Goal: Task Accomplishment & Management: Use online tool/utility

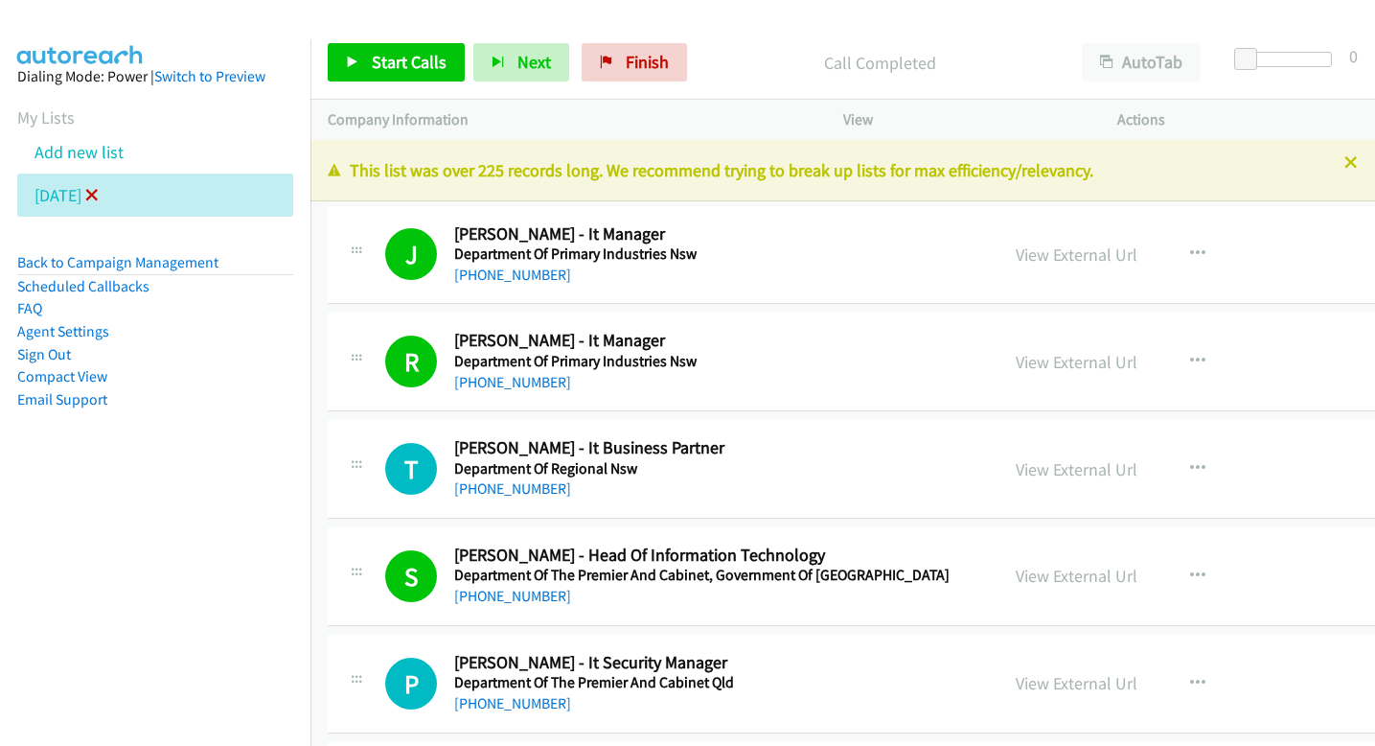
click at [99, 196] on icon at bounding box center [91, 196] width 13 height 13
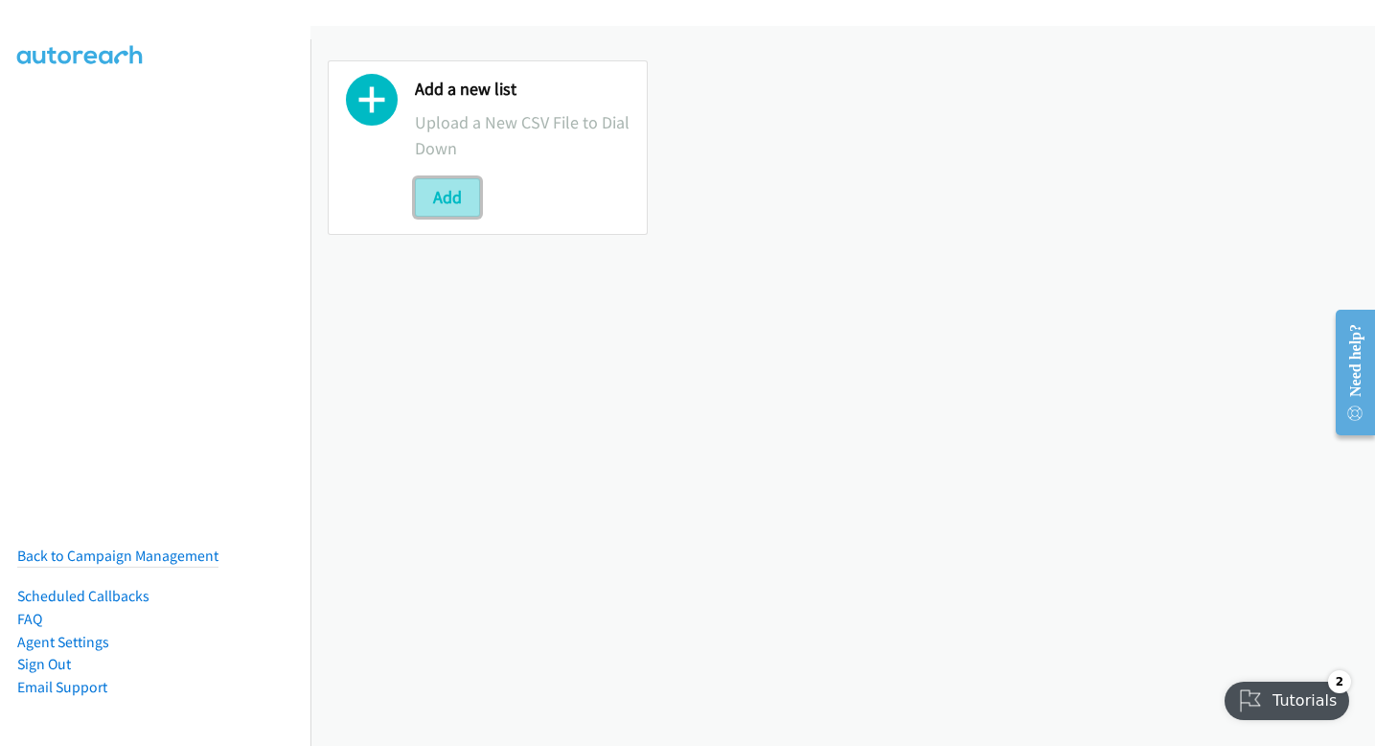
click at [457, 205] on button "Add" at bounding box center [447, 197] width 65 height 38
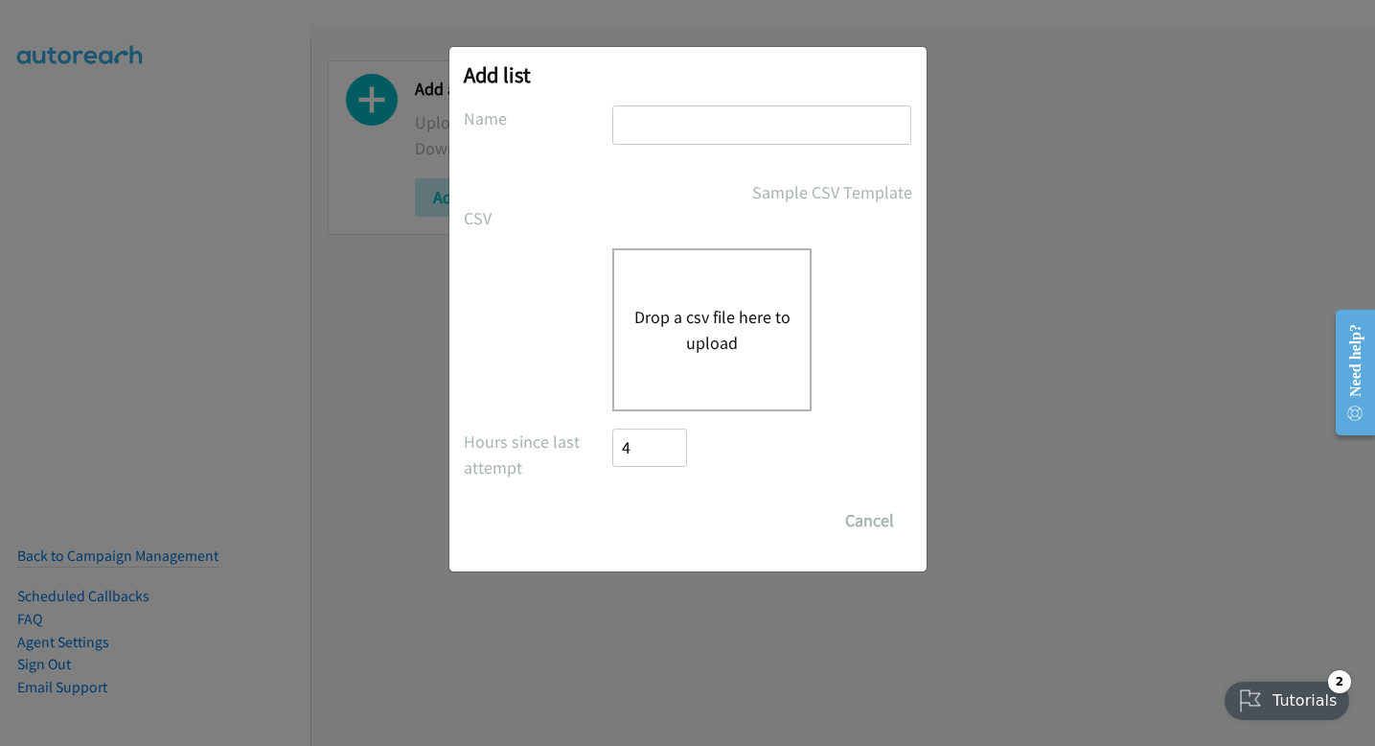
click at [693, 312] on button "Drop a csv file here to upload" at bounding box center [711, 330] width 157 height 52
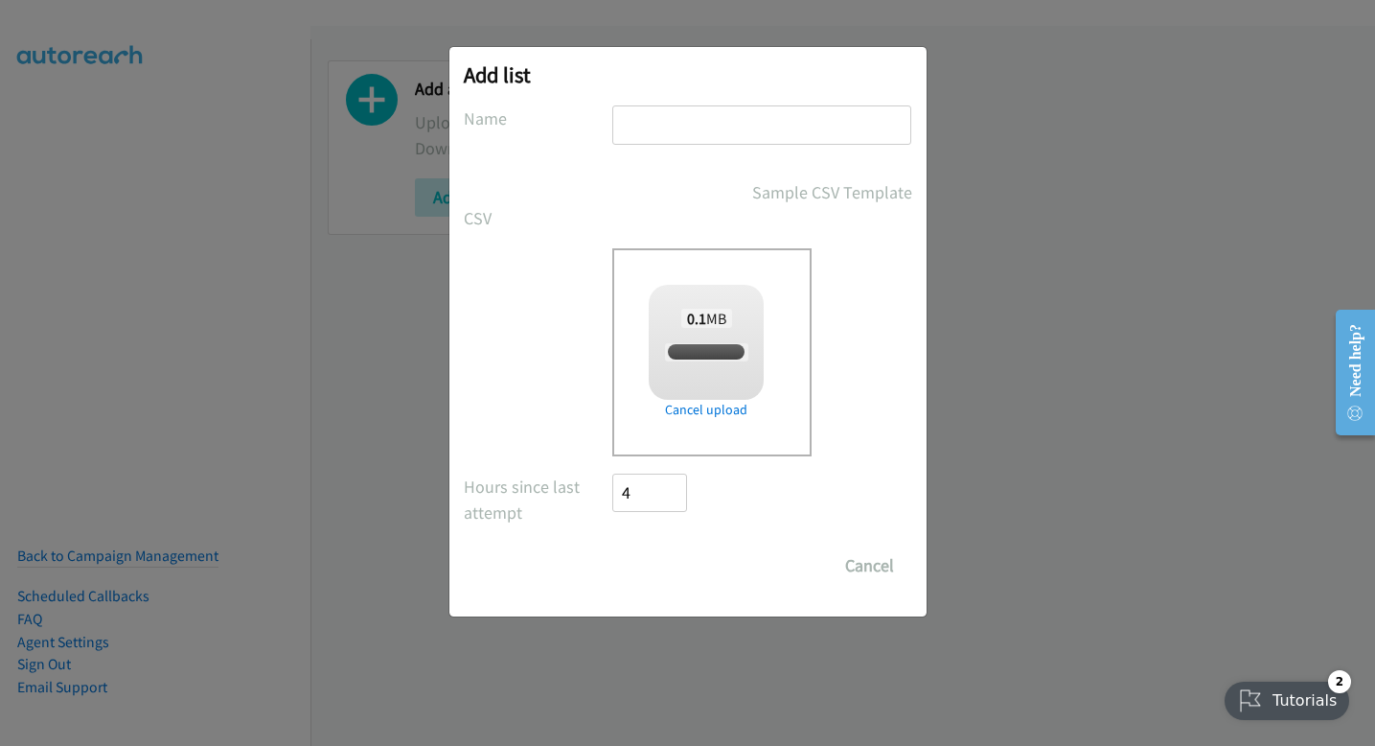
checkbox input "true"
click at [808, 110] on input "text" at bounding box center [761, 124] width 299 height 39
type input "[DATE]"
click at [678, 589] on div "Add list No phone fields were returned for that Report or List View Please uplo…" at bounding box center [687, 331] width 477 height 569
click at [678, 574] on input "Save List" at bounding box center [663, 565] width 101 height 38
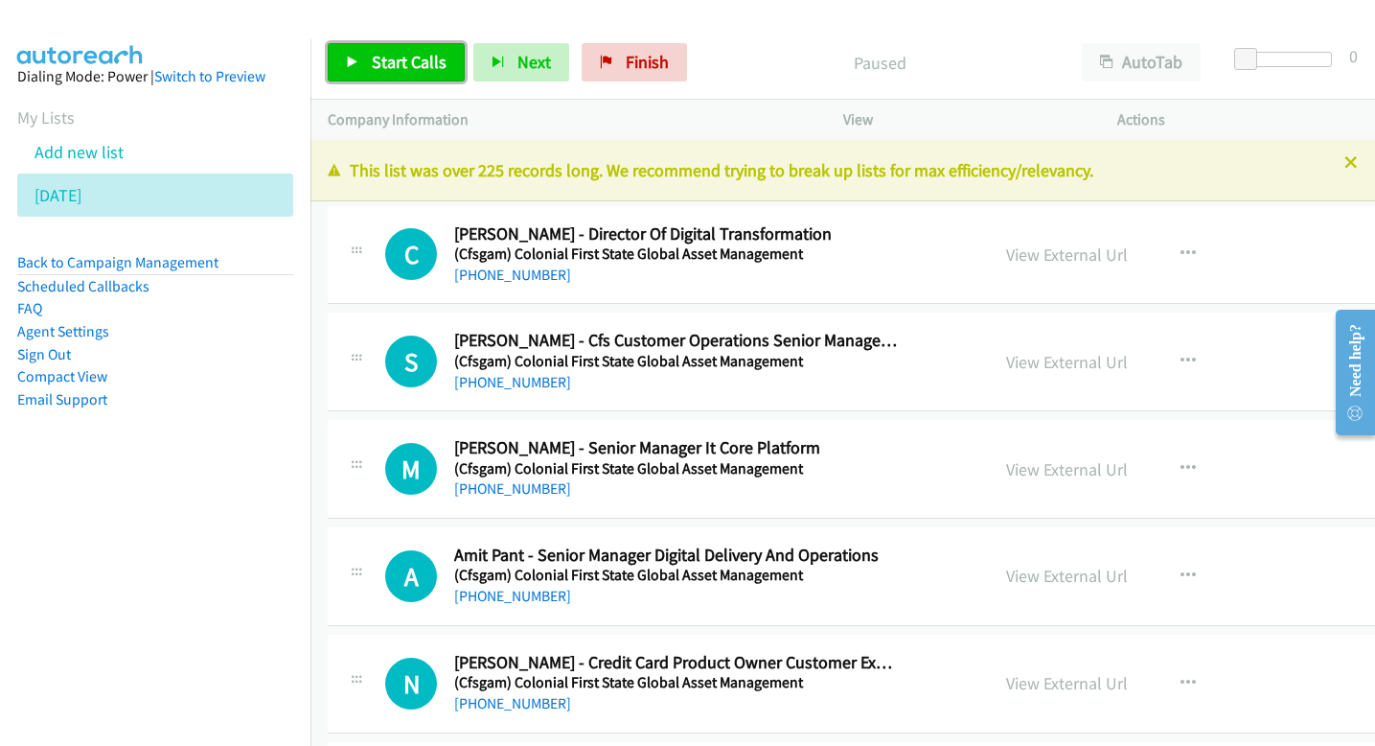
click at [432, 46] on link "Start Calls" at bounding box center [396, 62] width 137 height 38
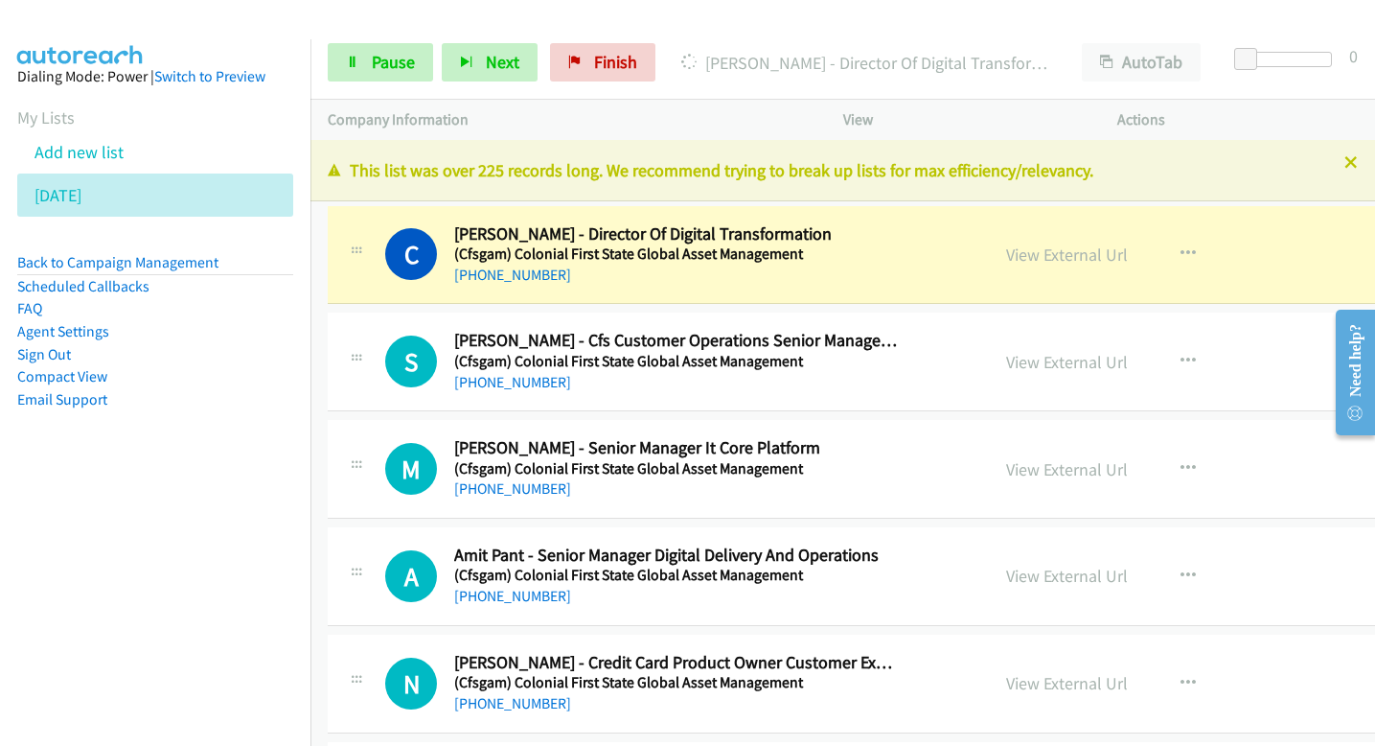
scroll to position [23, 0]
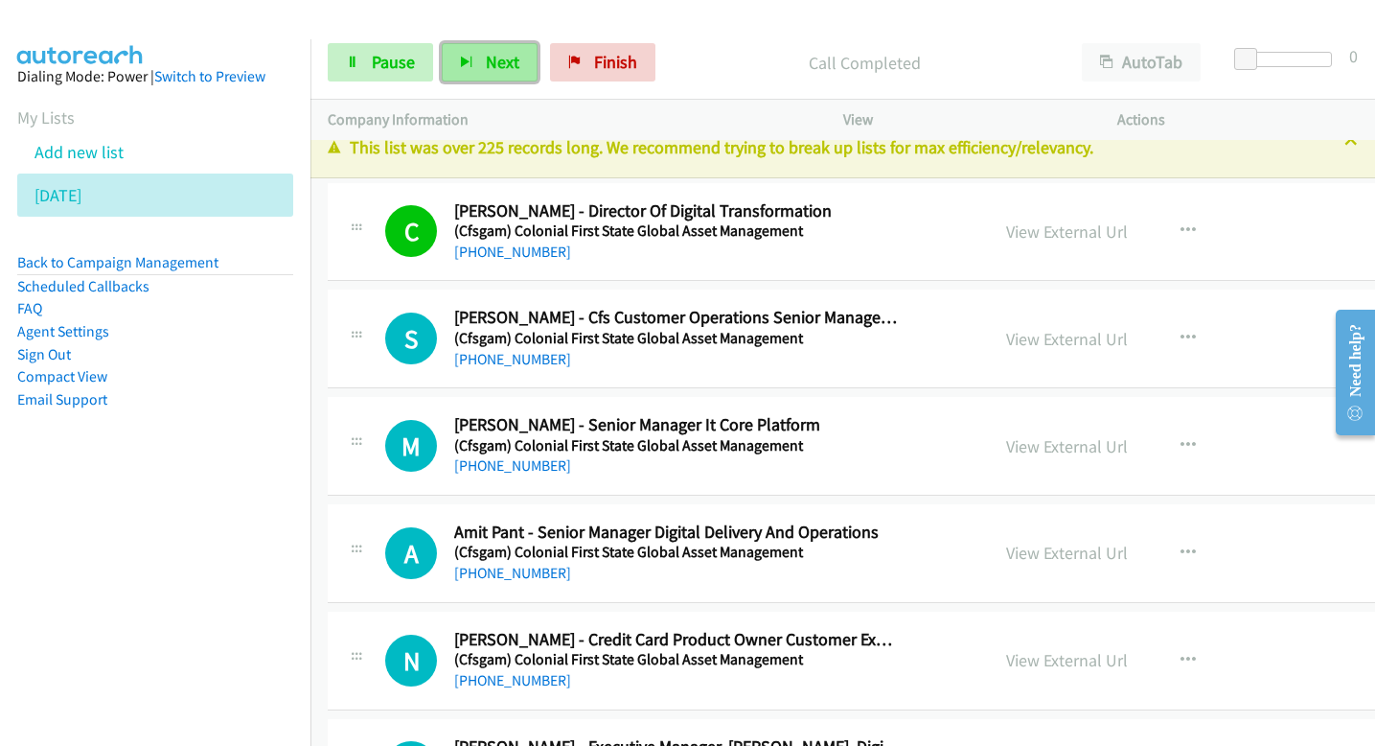
click at [493, 64] on span "Next" at bounding box center [503, 62] width 34 height 22
click at [502, 52] on span "Next" at bounding box center [503, 62] width 34 height 22
click at [493, 50] on button "Next" at bounding box center [490, 62] width 96 height 38
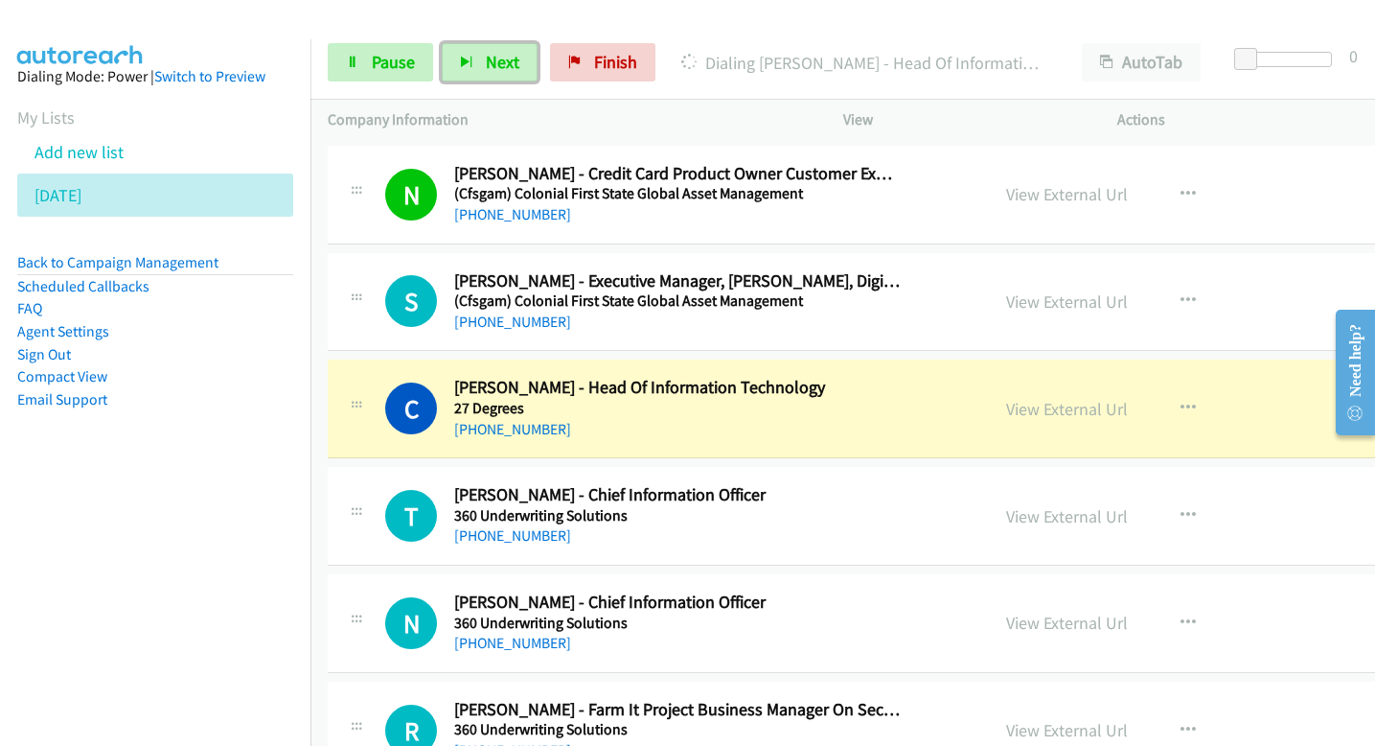
scroll to position [505, 0]
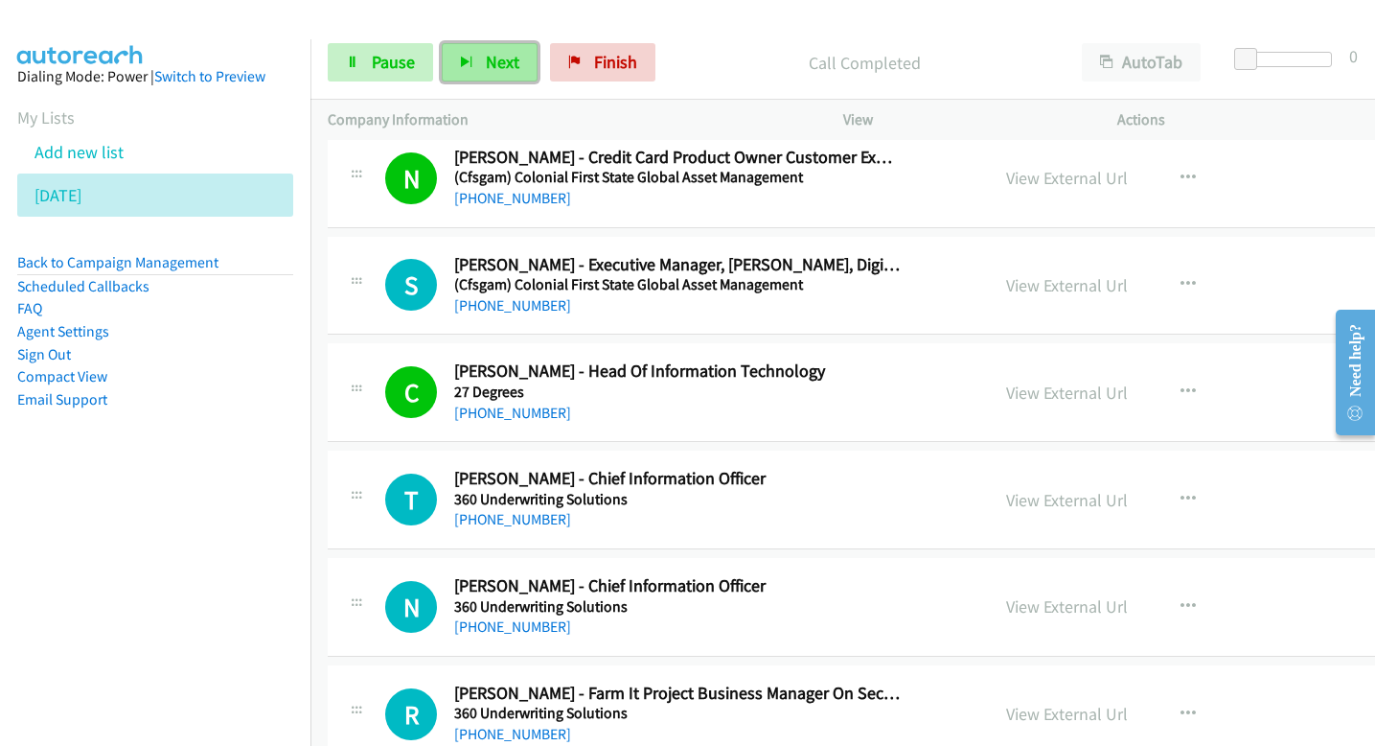
click at [517, 57] on button "Next" at bounding box center [490, 62] width 96 height 38
click at [492, 68] on span "Next" at bounding box center [503, 62] width 34 height 22
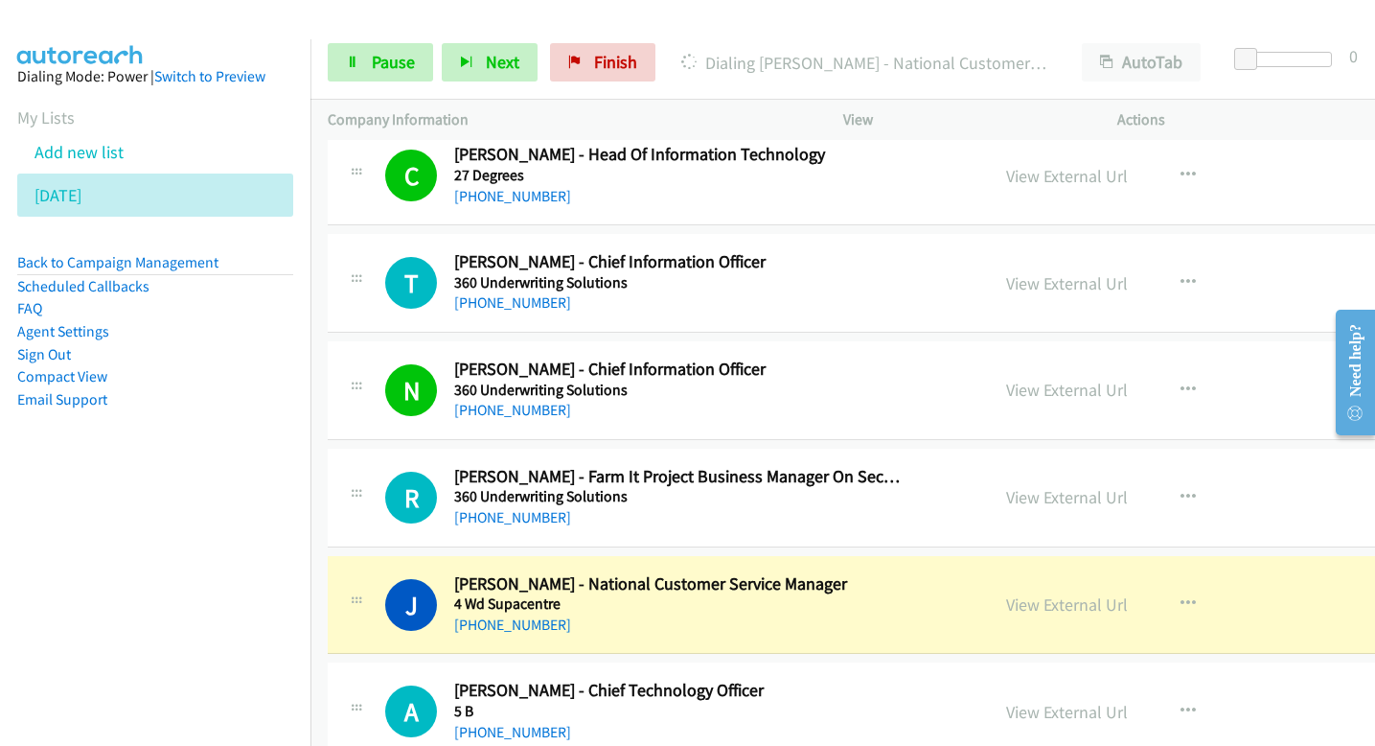
scroll to position [747, 0]
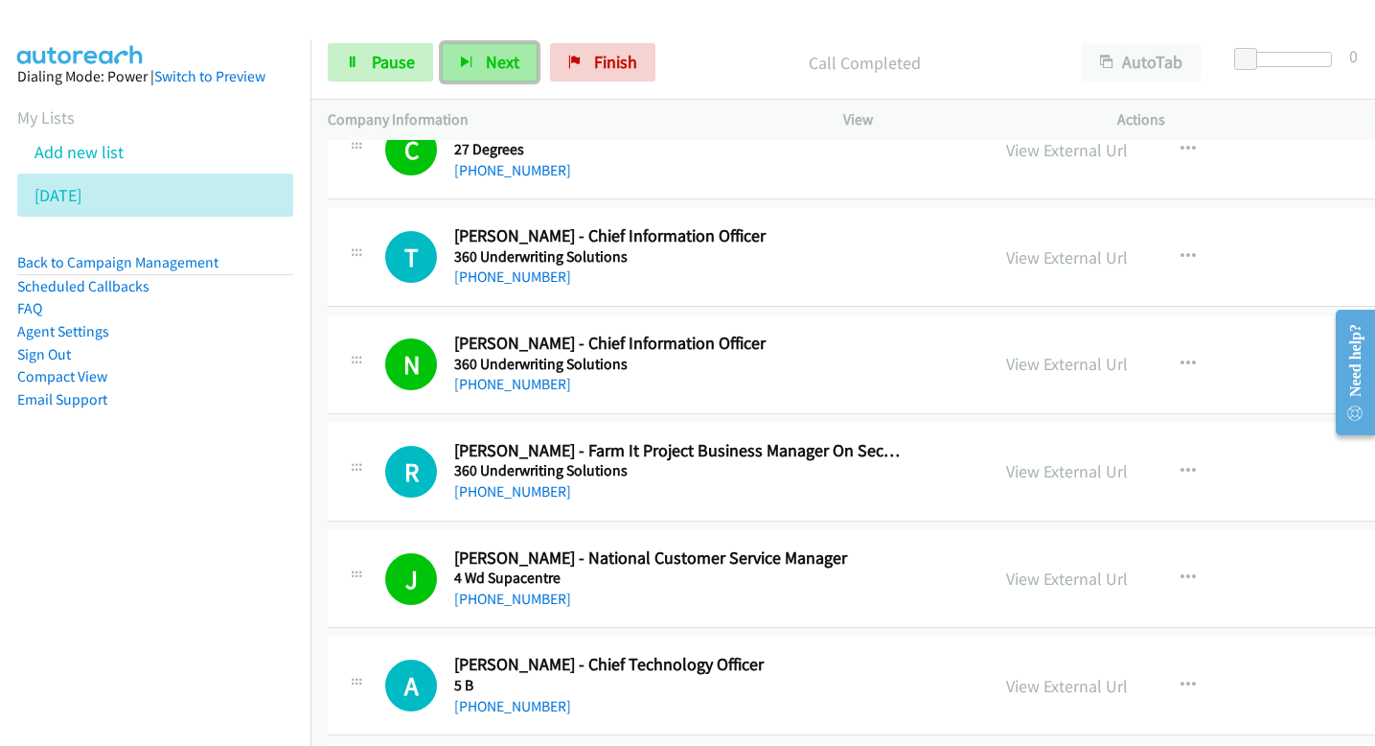
click at [495, 68] on span "Next" at bounding box center [503, 62] width 34 height 22
click at [504, 59] on span "Next" at bounding box center [503, 62] width 34 height 22
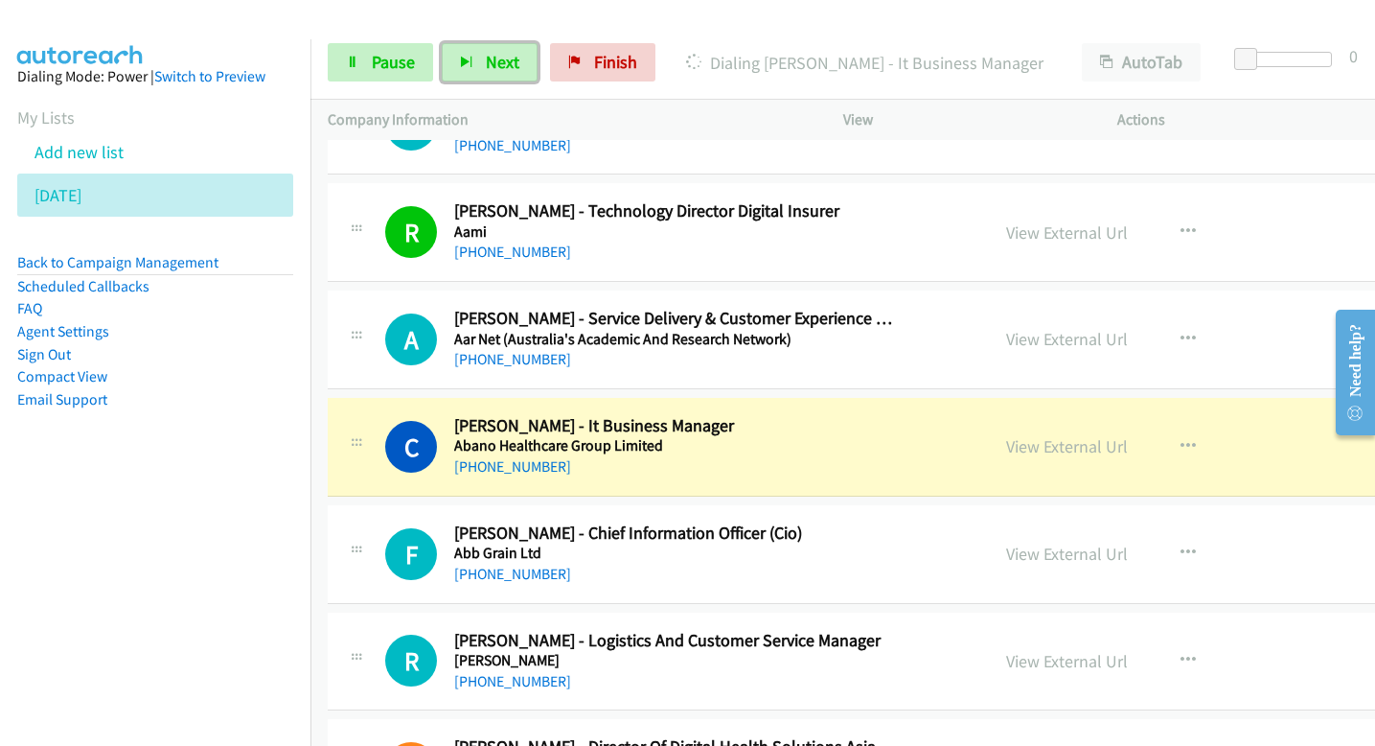
scroll to position [1372, 0]
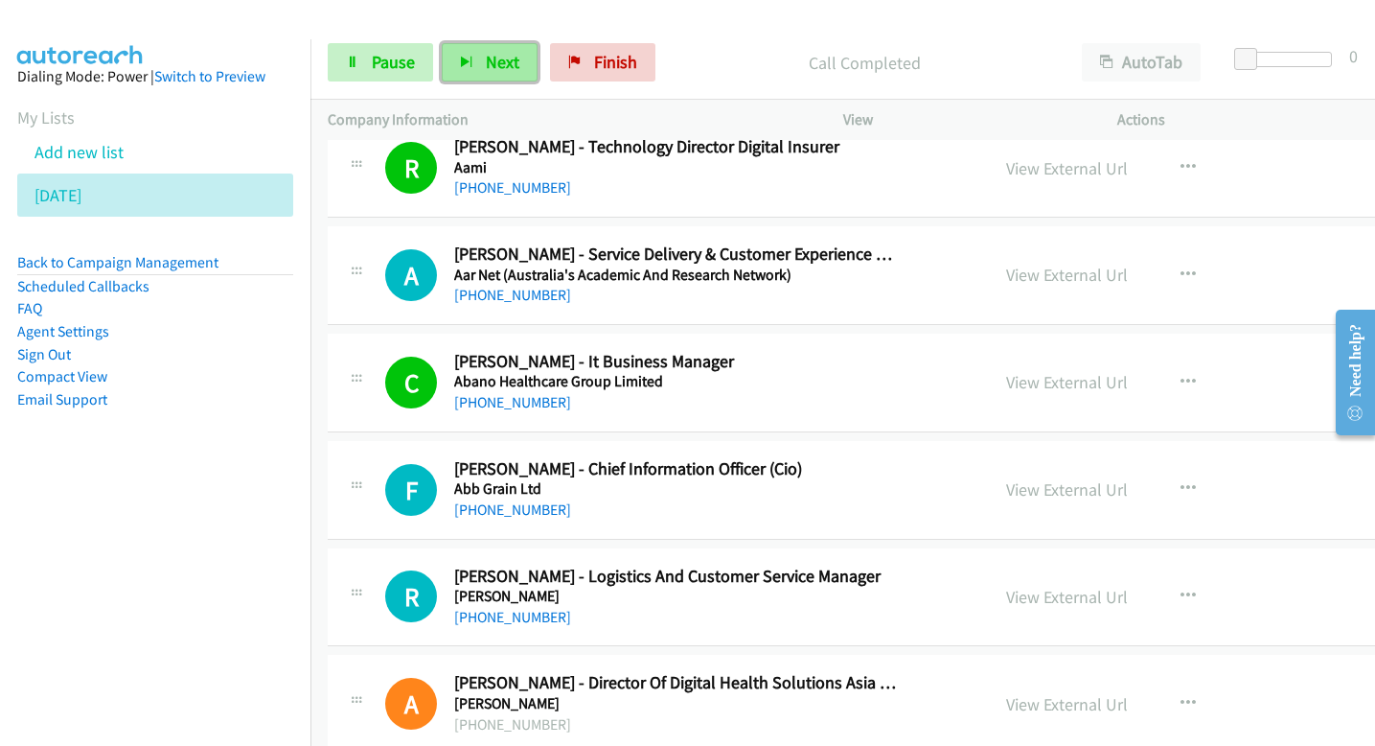
click at [479, 57] on button "Next" at bounding box center [490, 62] width 96 height 38
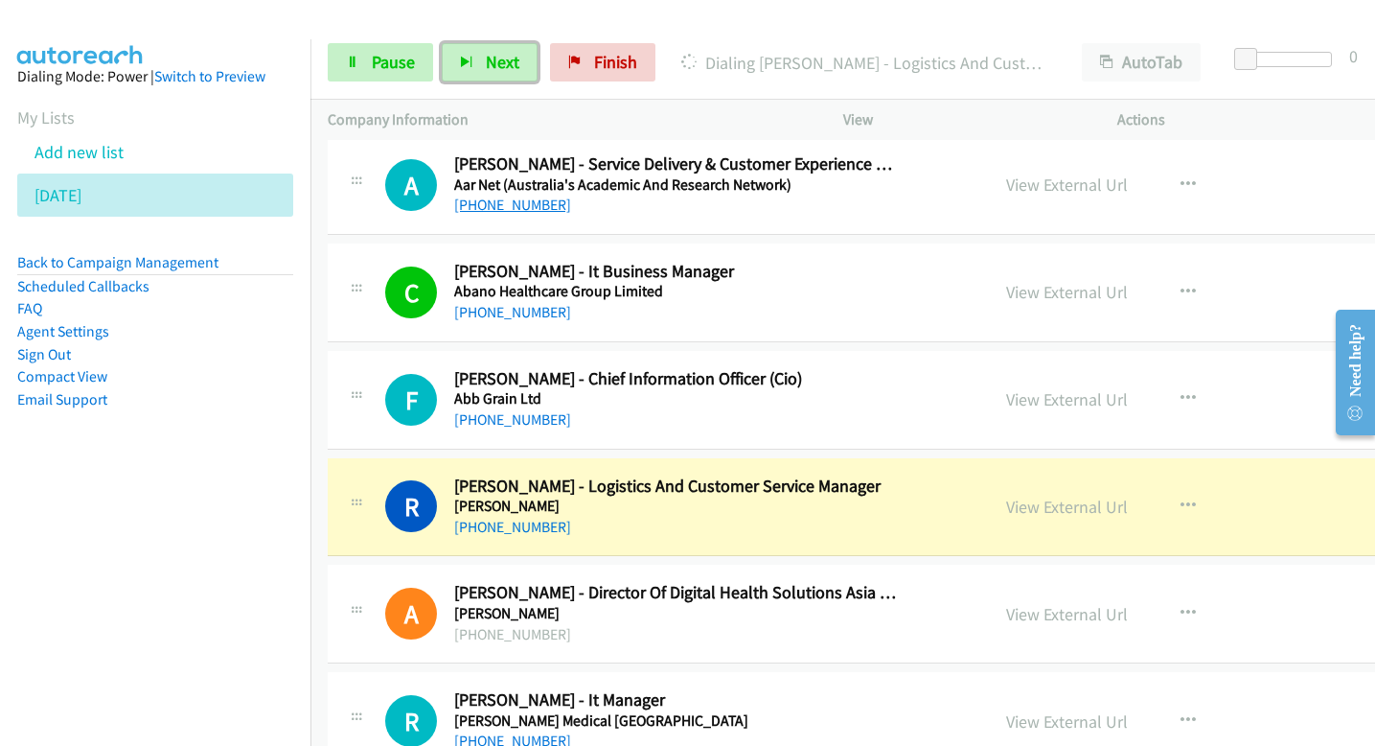
scroll to position [1492, 0]
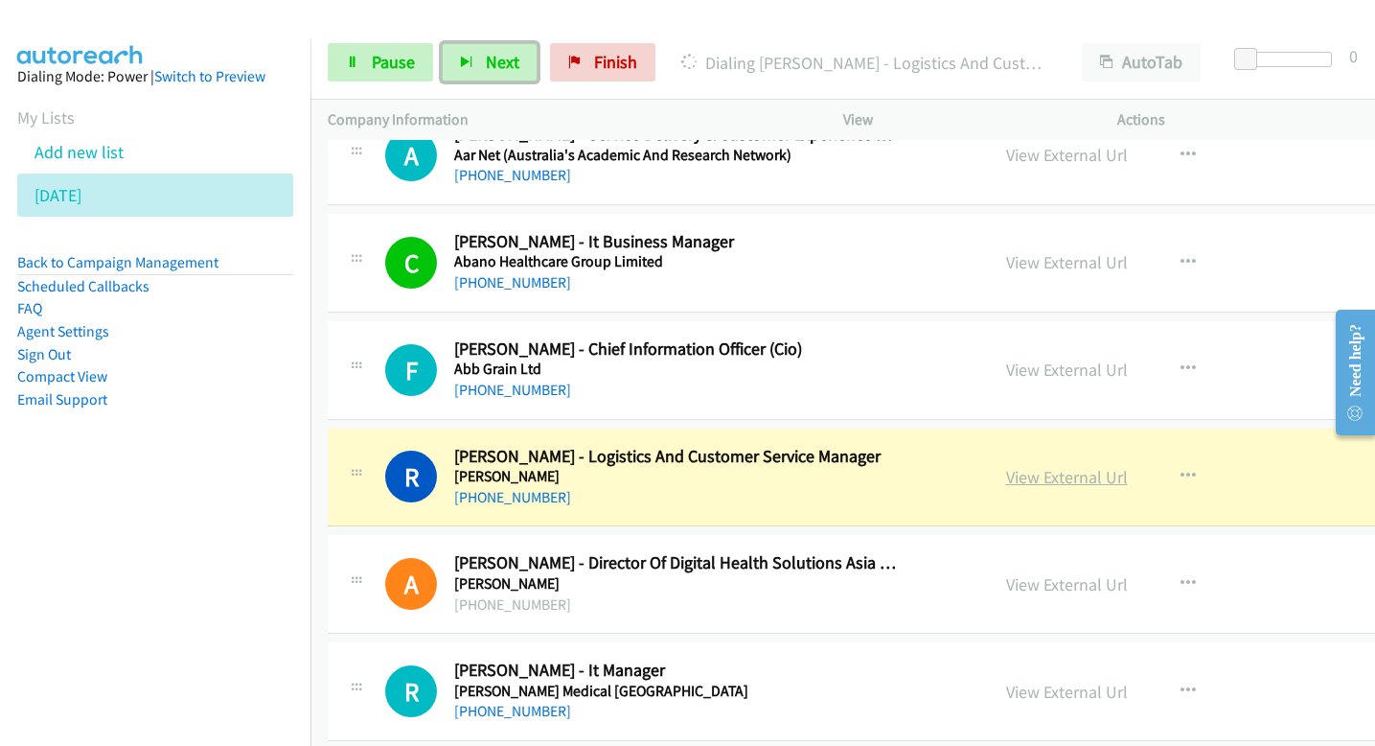
click at [1006, 478] on link "View External Url" at bounding box center [1067, 477] width 122 height 22
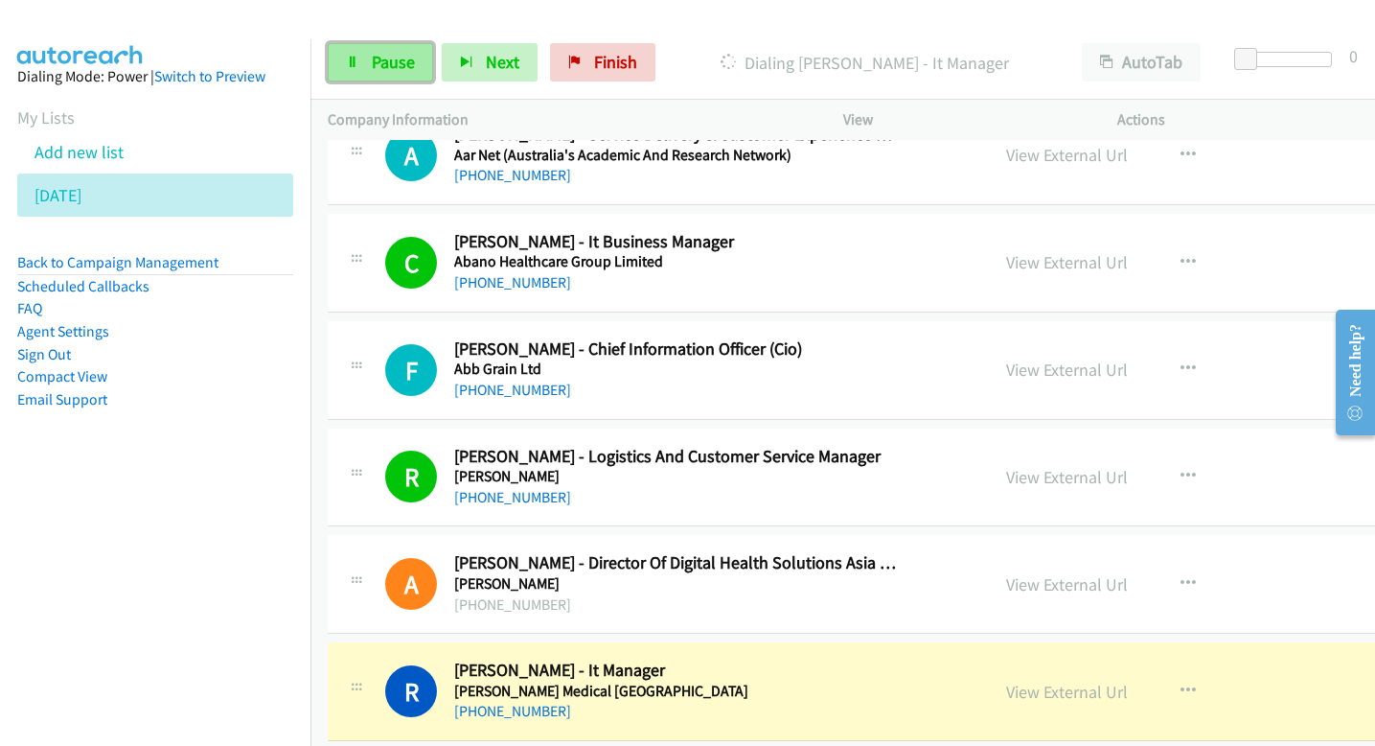
click at [419, 59] on link "Pause" at bounding box center [380, 62] width 105 height 38
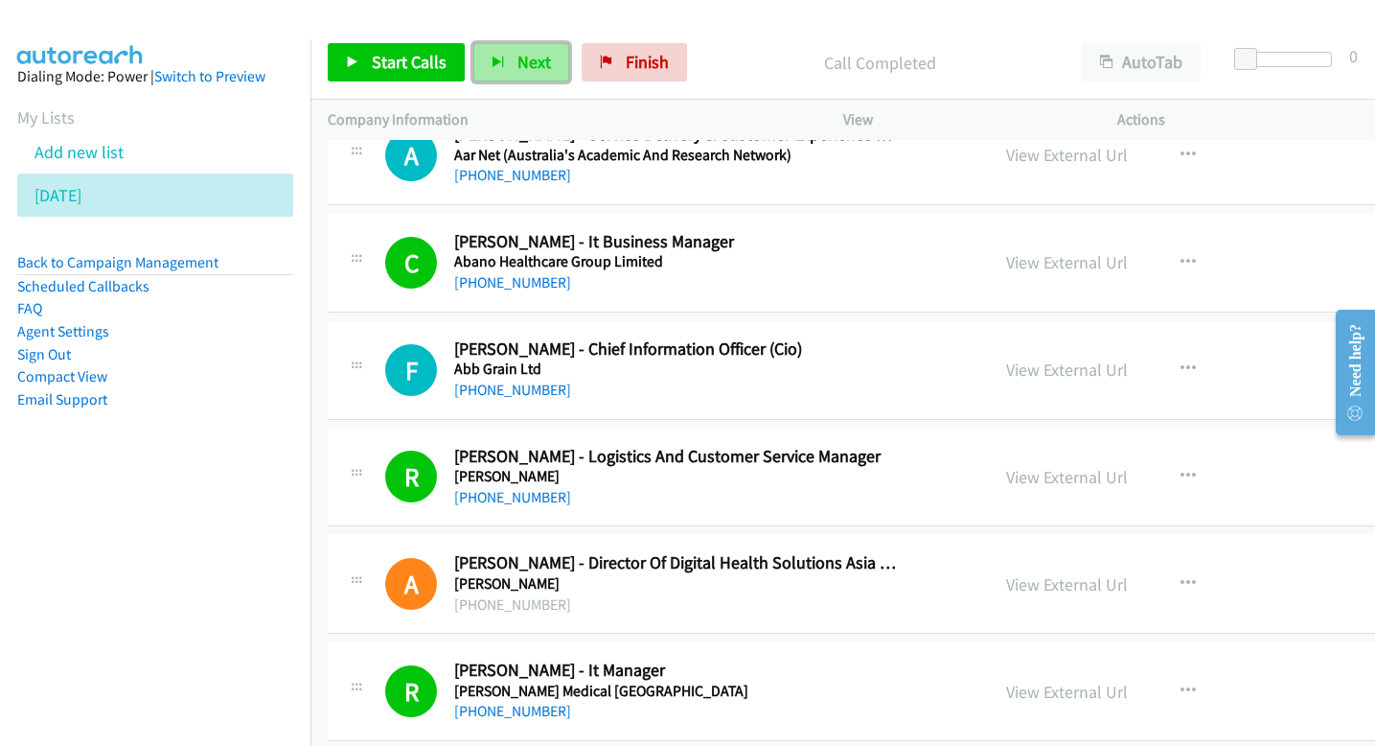
click at [546, 57] on span "Next" at bounding box center [534, 62] width 34 height 22
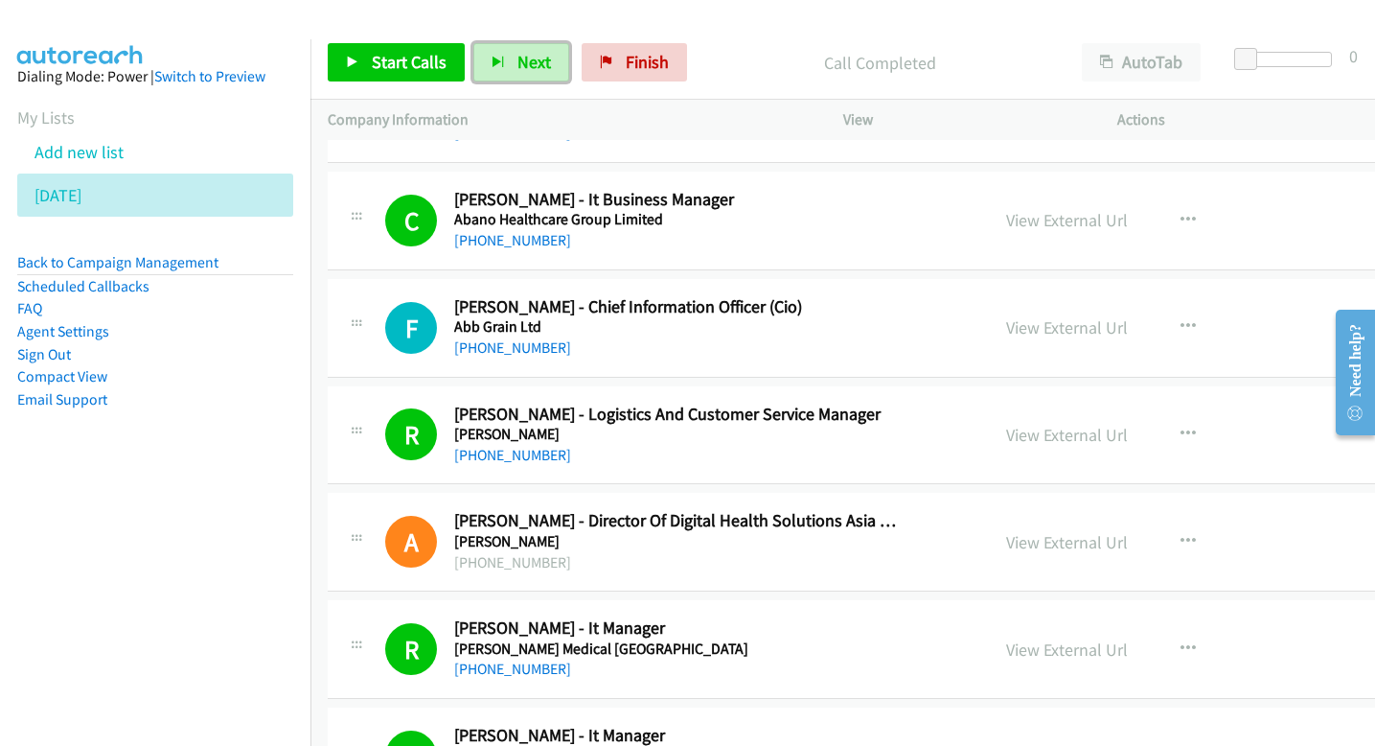
scroll to position [1558, 0]
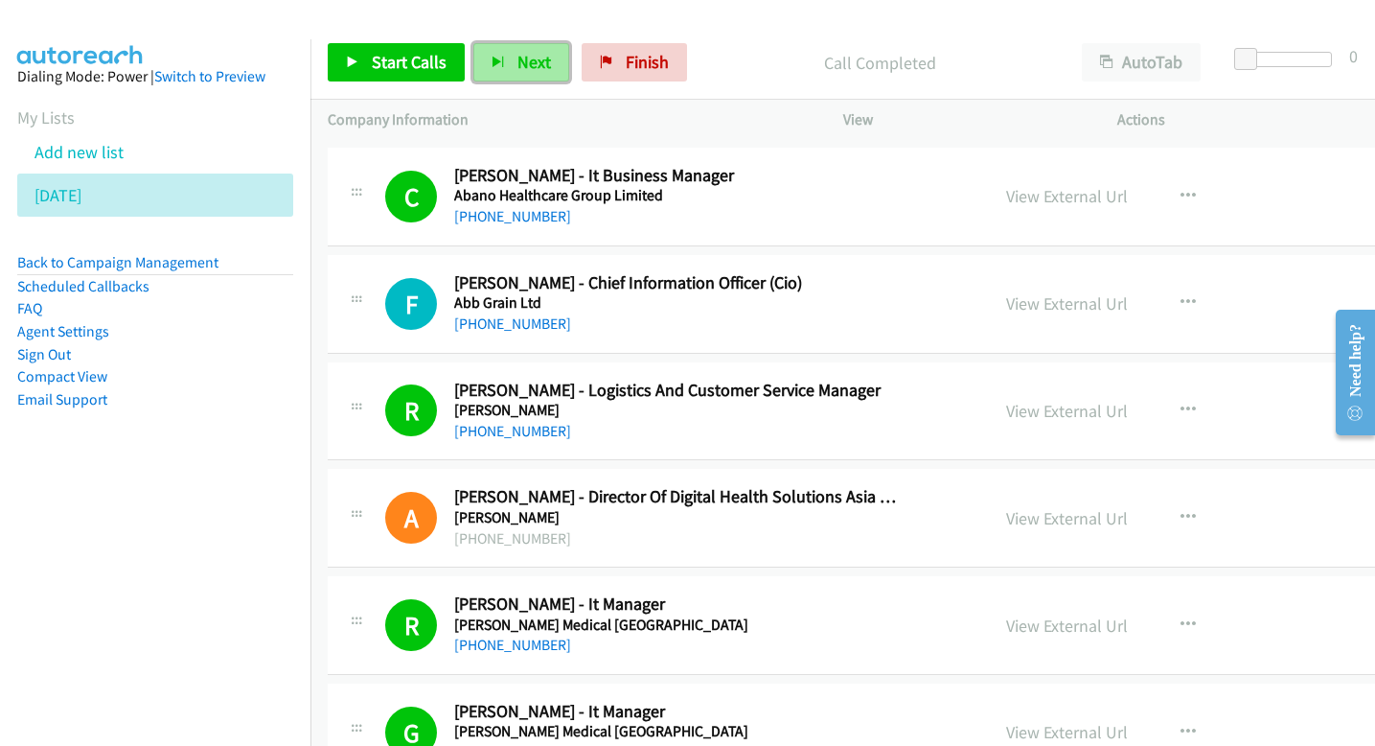
click at [540, 59] on span "Next" at bounding box center [534, 62] width 34 height 22
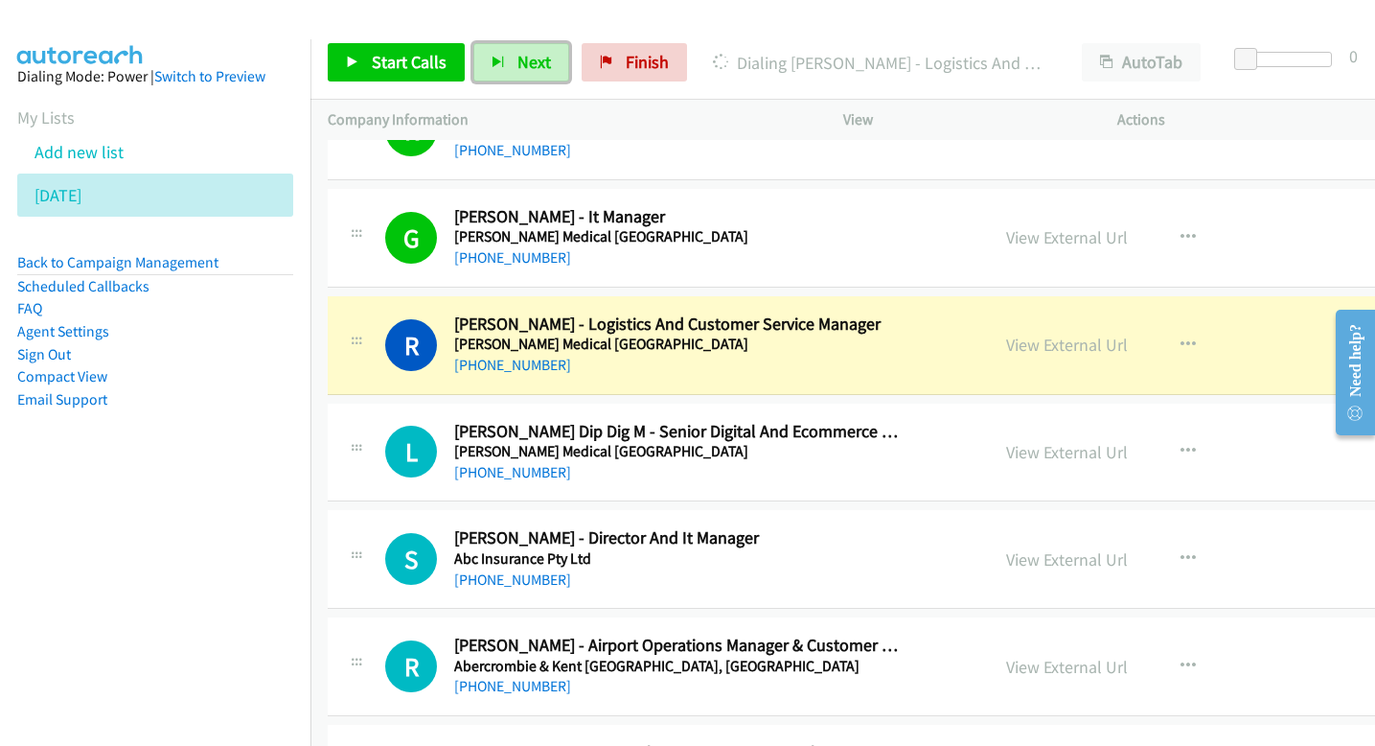
scroll to position [2054, 0]
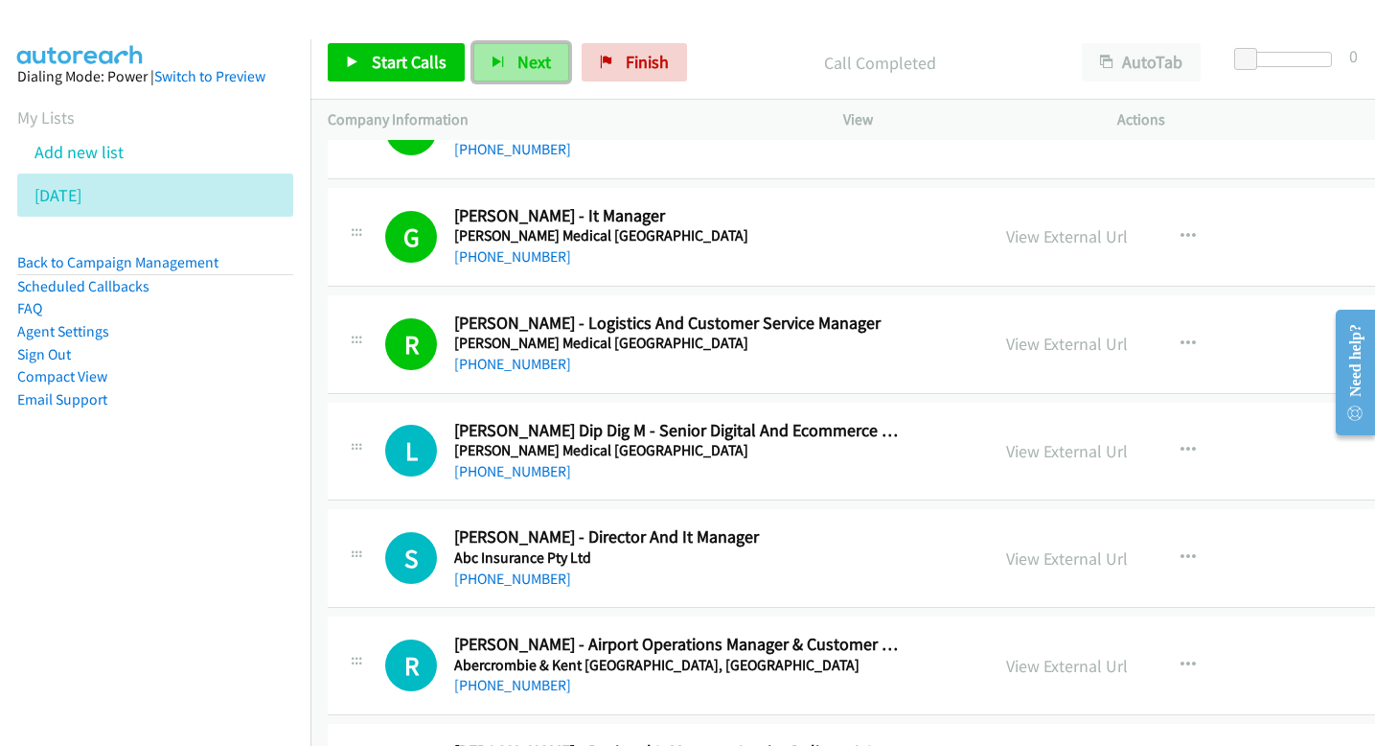
click at [517, 63] on span "Next" at bounding box center [534, 62] width 34 height 22
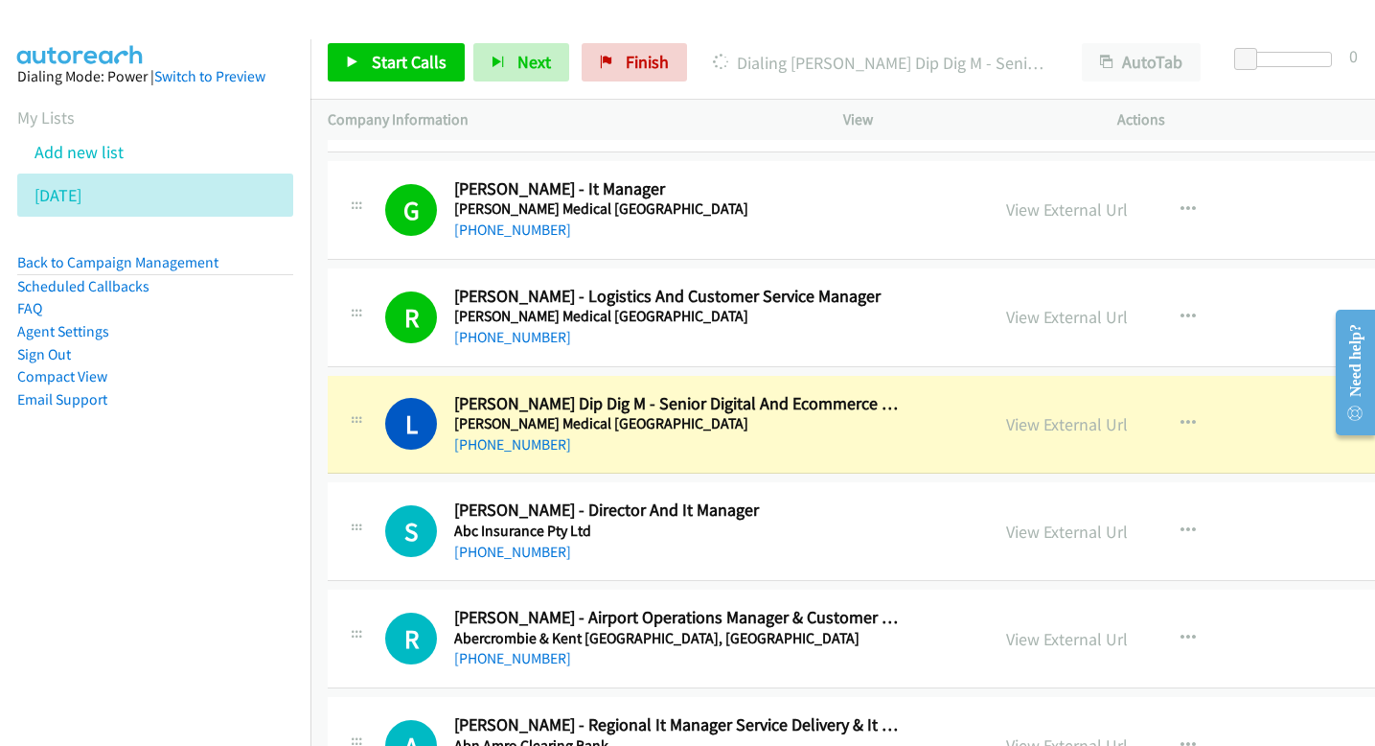
scroll to position [2122, 0]
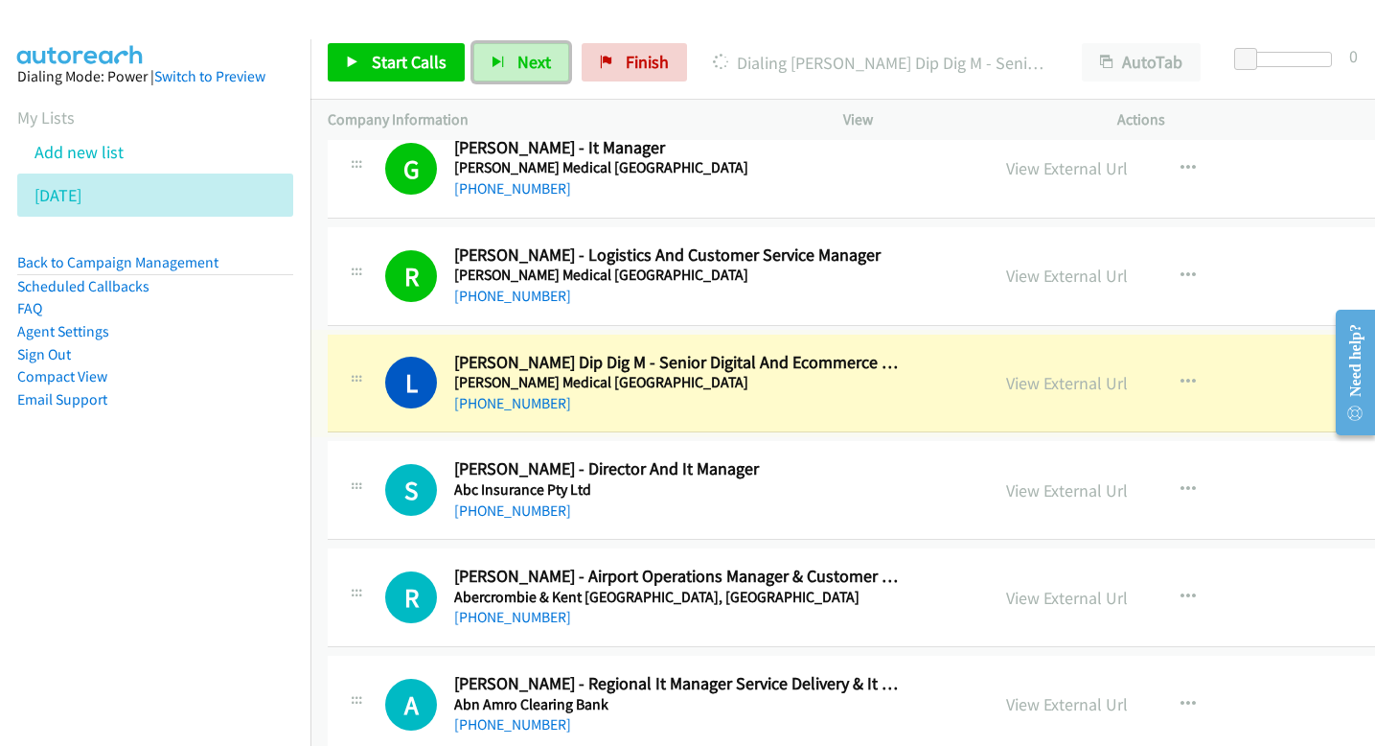
click at [1006, 383] on link "View External Url" at bounding box center [1067, 383] width 122 height 22
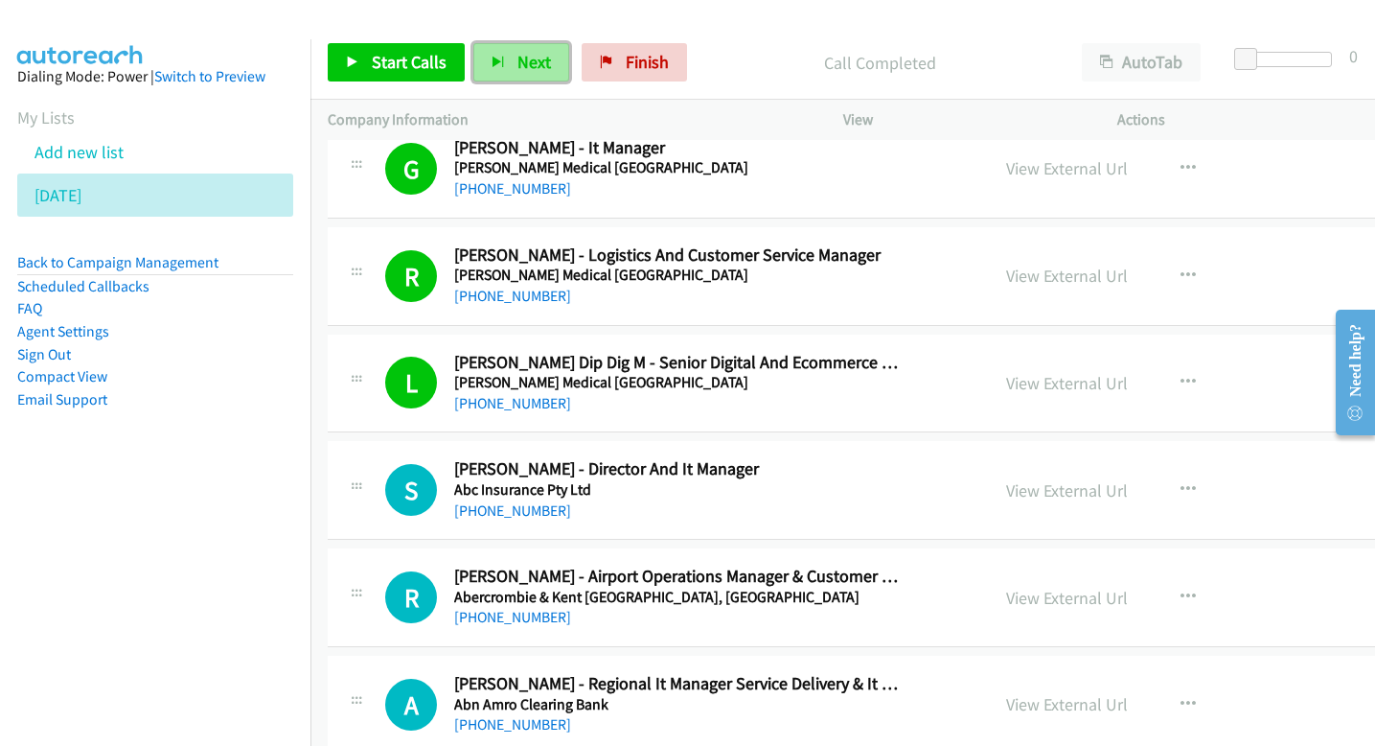
click at [502, 70] on button "Next" at bounding box center [521, 62] width 96 height 38
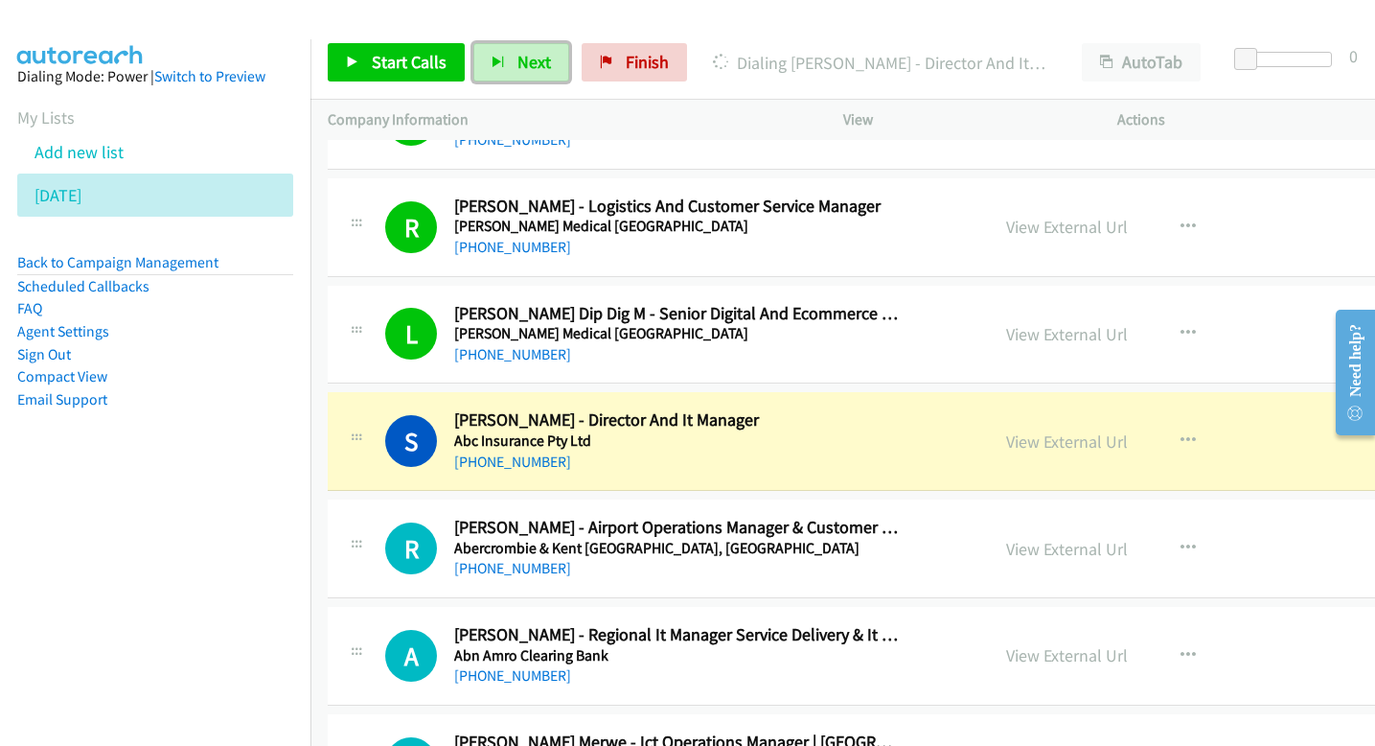
scroll to position [2182, 0]
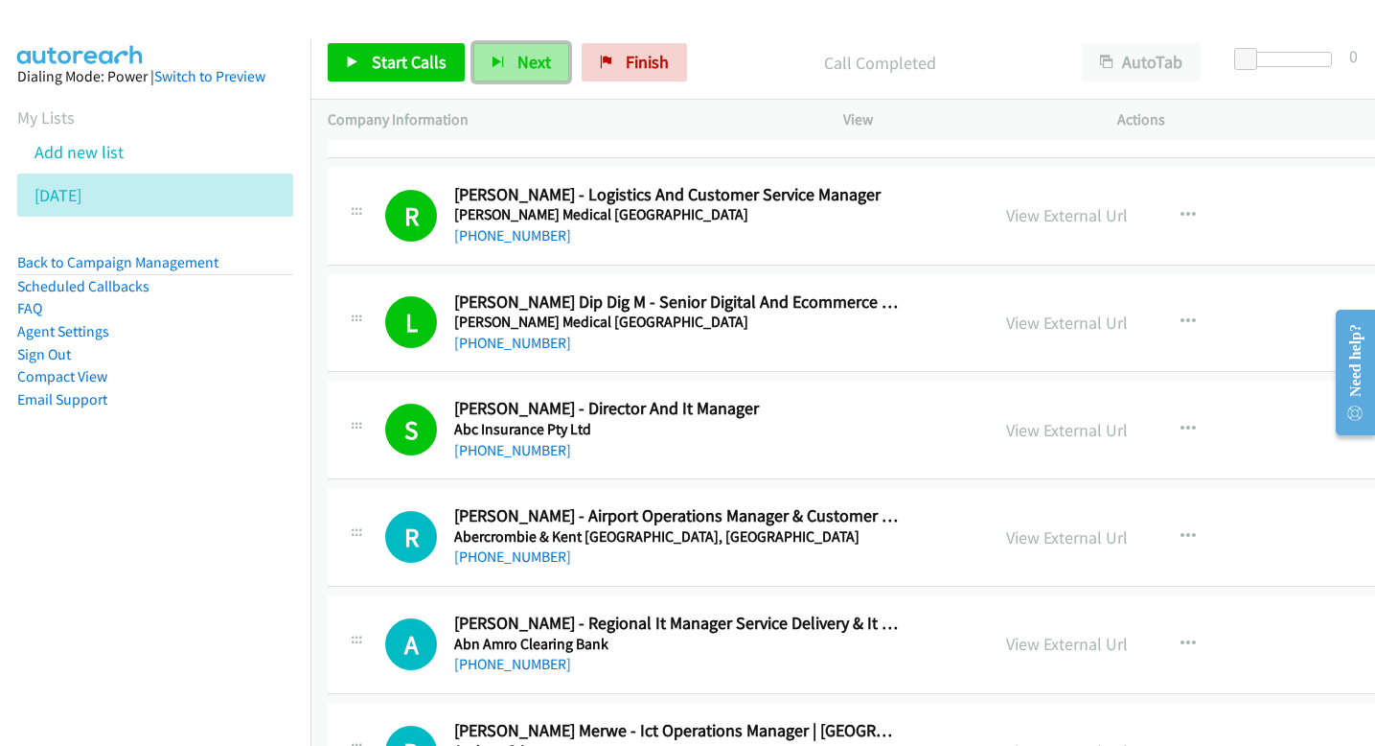
click at [538, 57] on span "Next" at bounding box center [534, 62] width 34 height 22
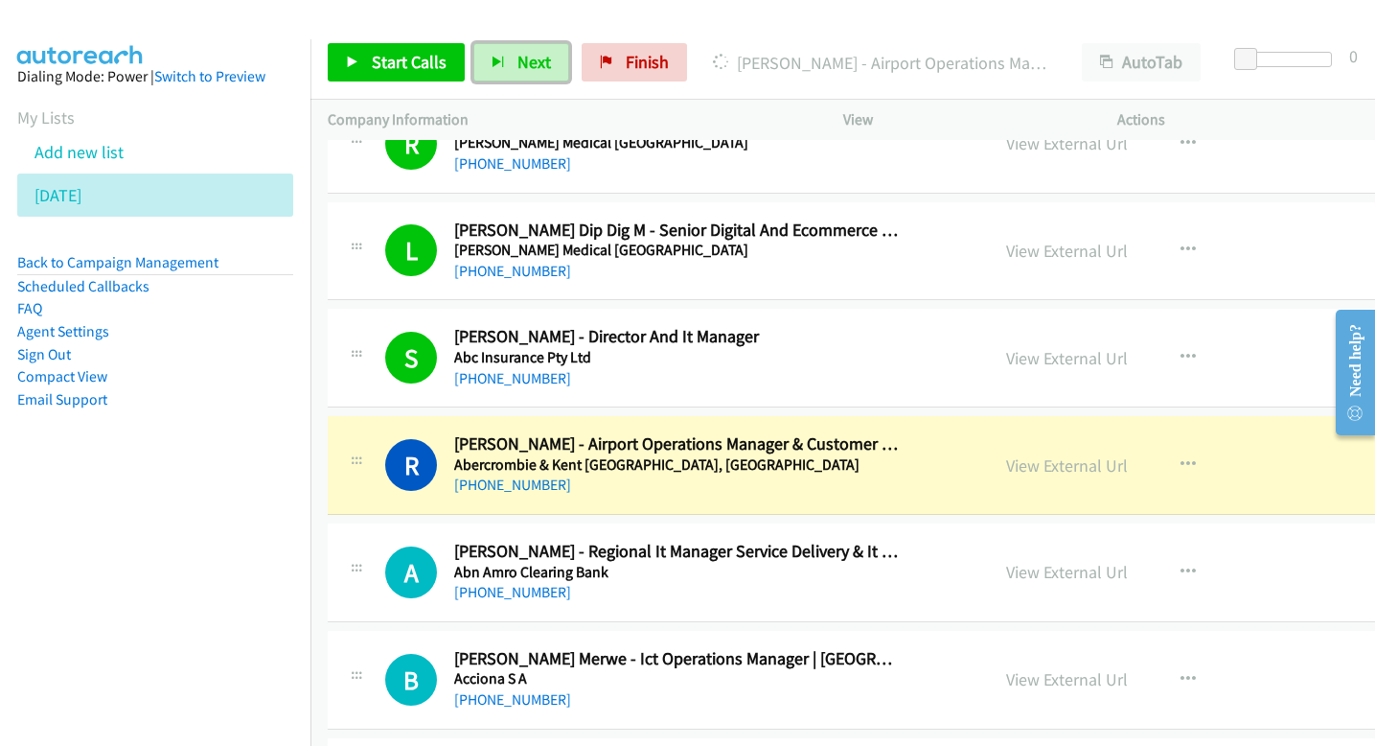
scroll to position [2255, 0]
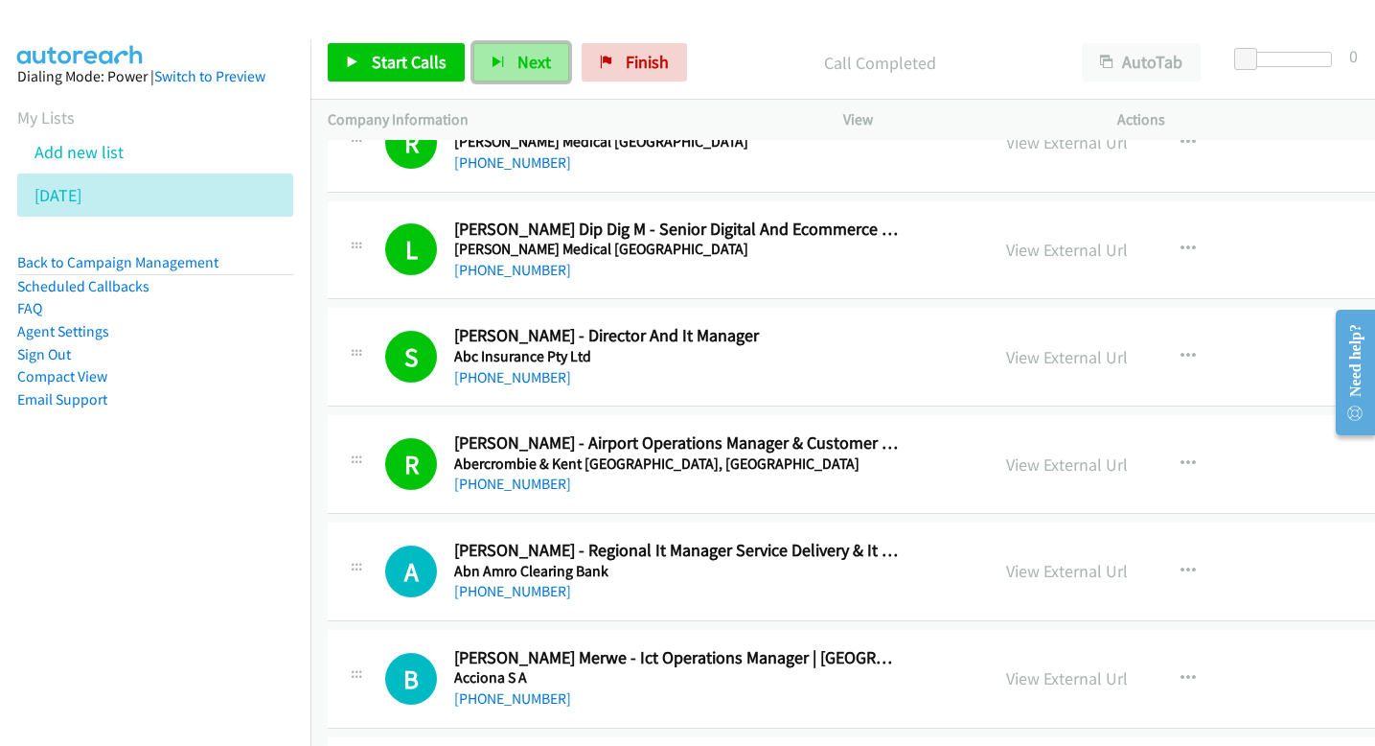
click at [530, 57] on span "Next" at bounding box center [534, 62] width 34 height 22
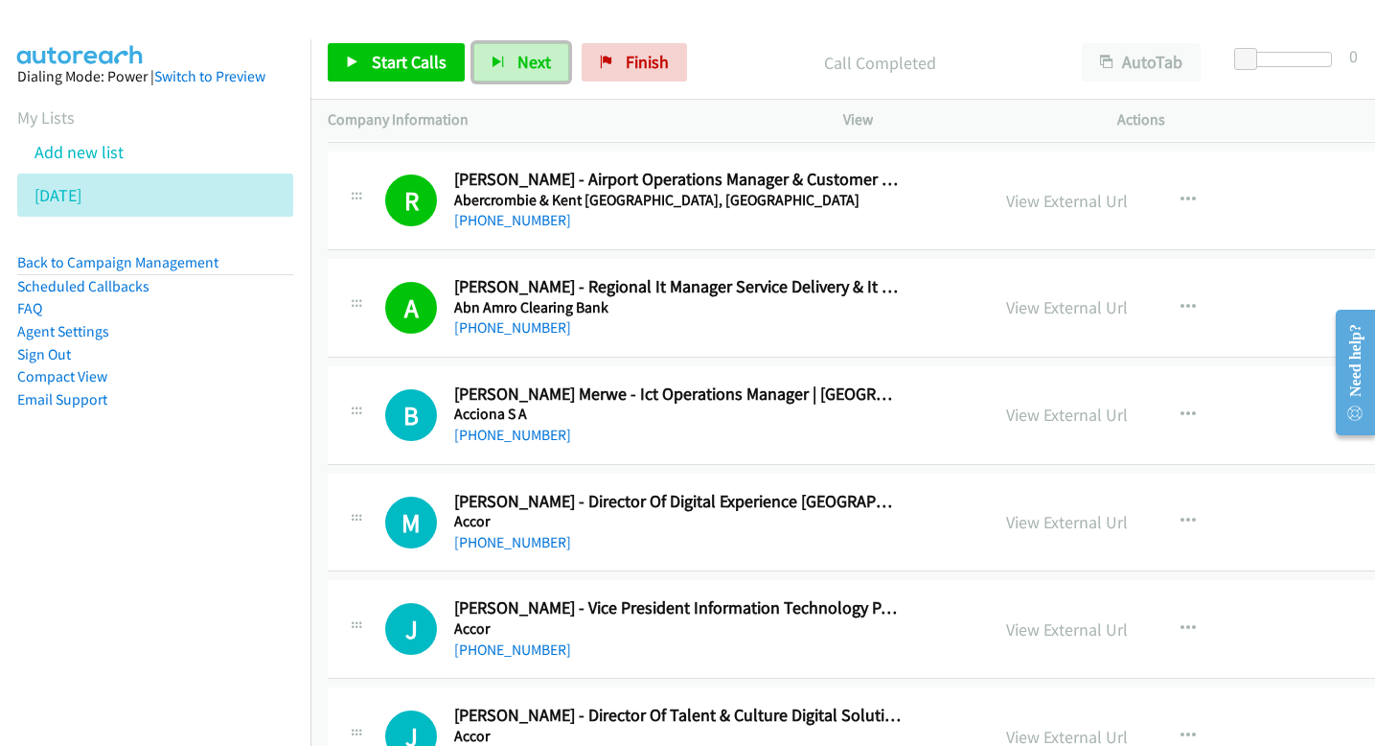
scroll to position [2474, 0]
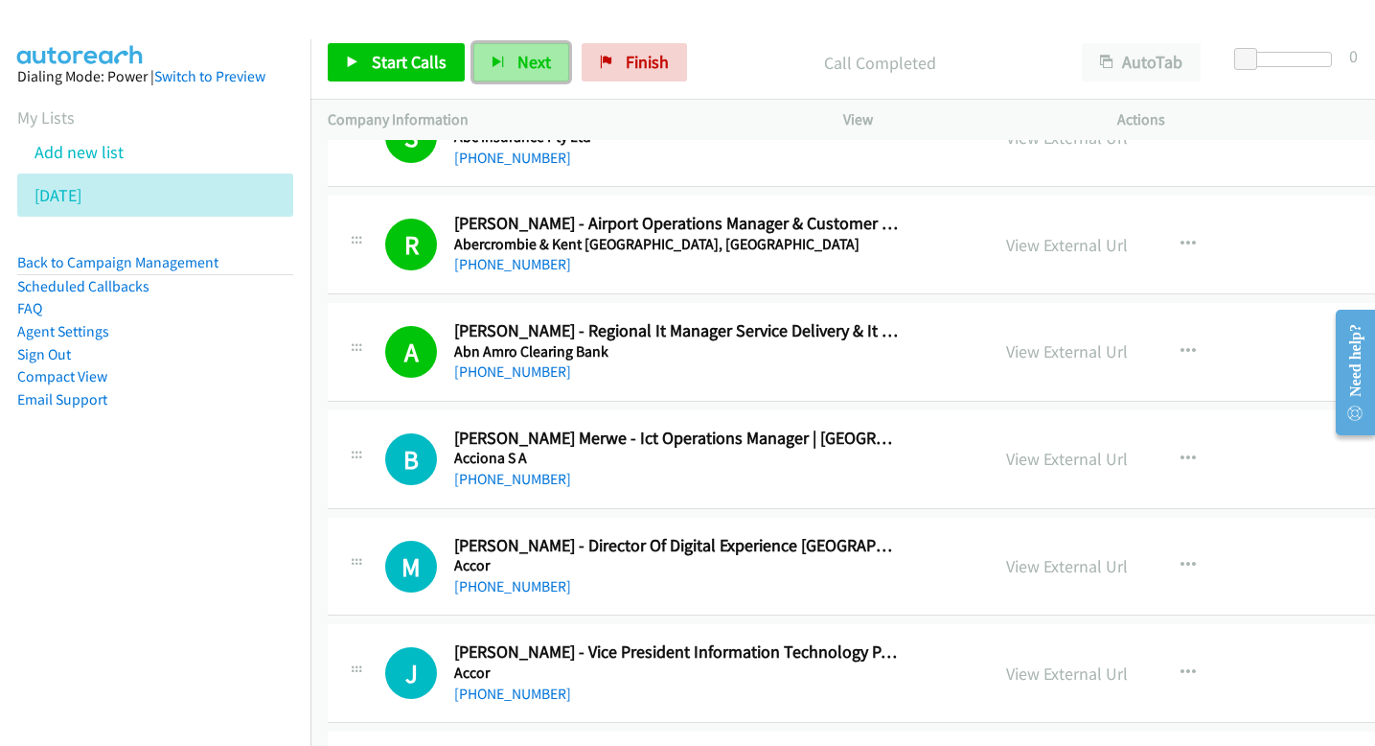
click at [517, 55] on span "Next" at bounding box center [534, 62] width 34 height 22
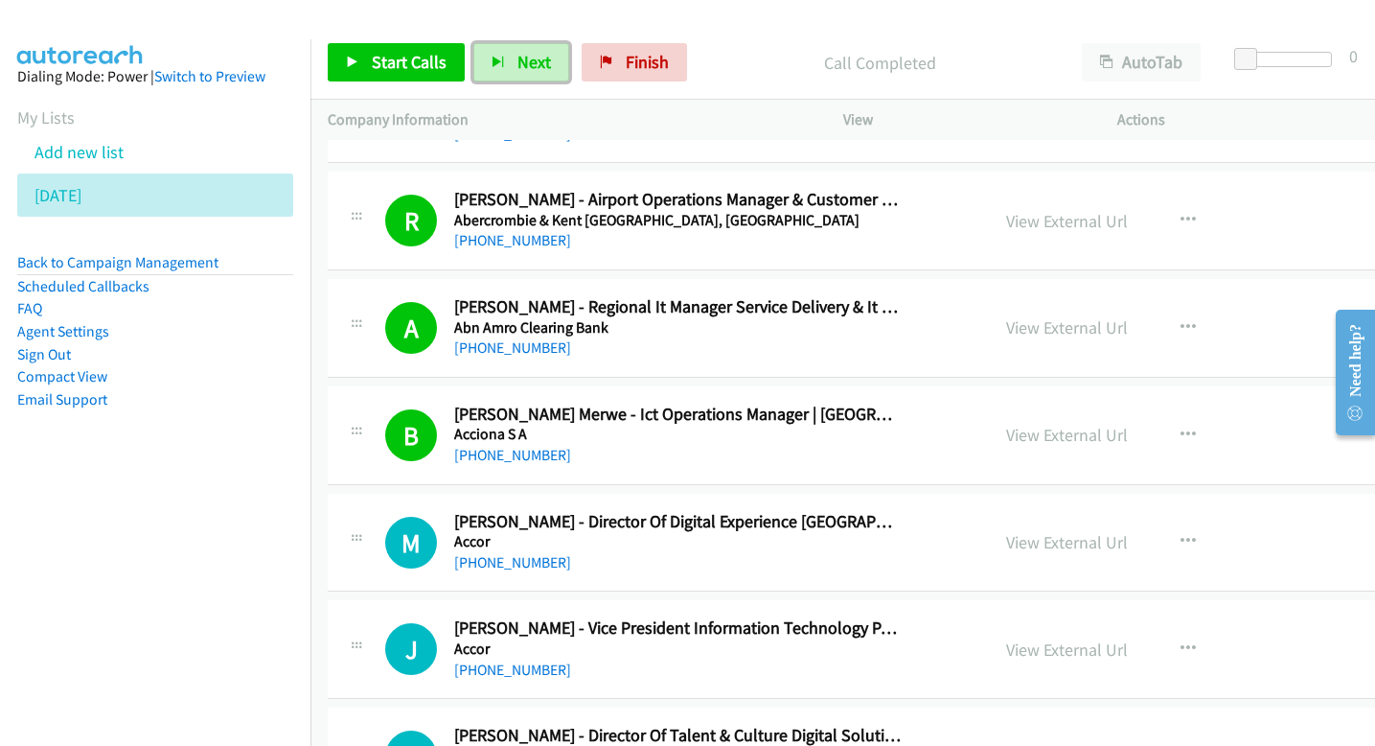
scroll to position [2505, 0]
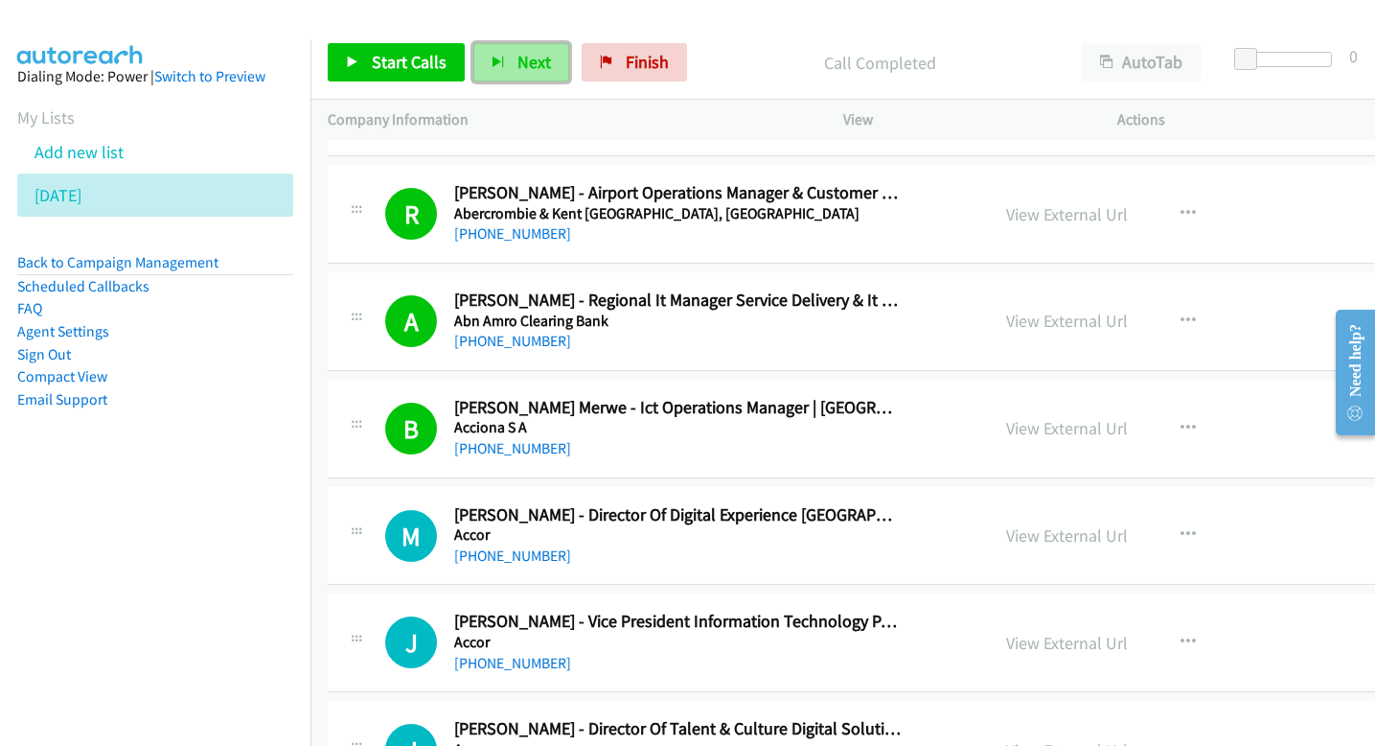
click at [507, 63] on button "Next" at bounding box center [521, 62] width 96 height 38
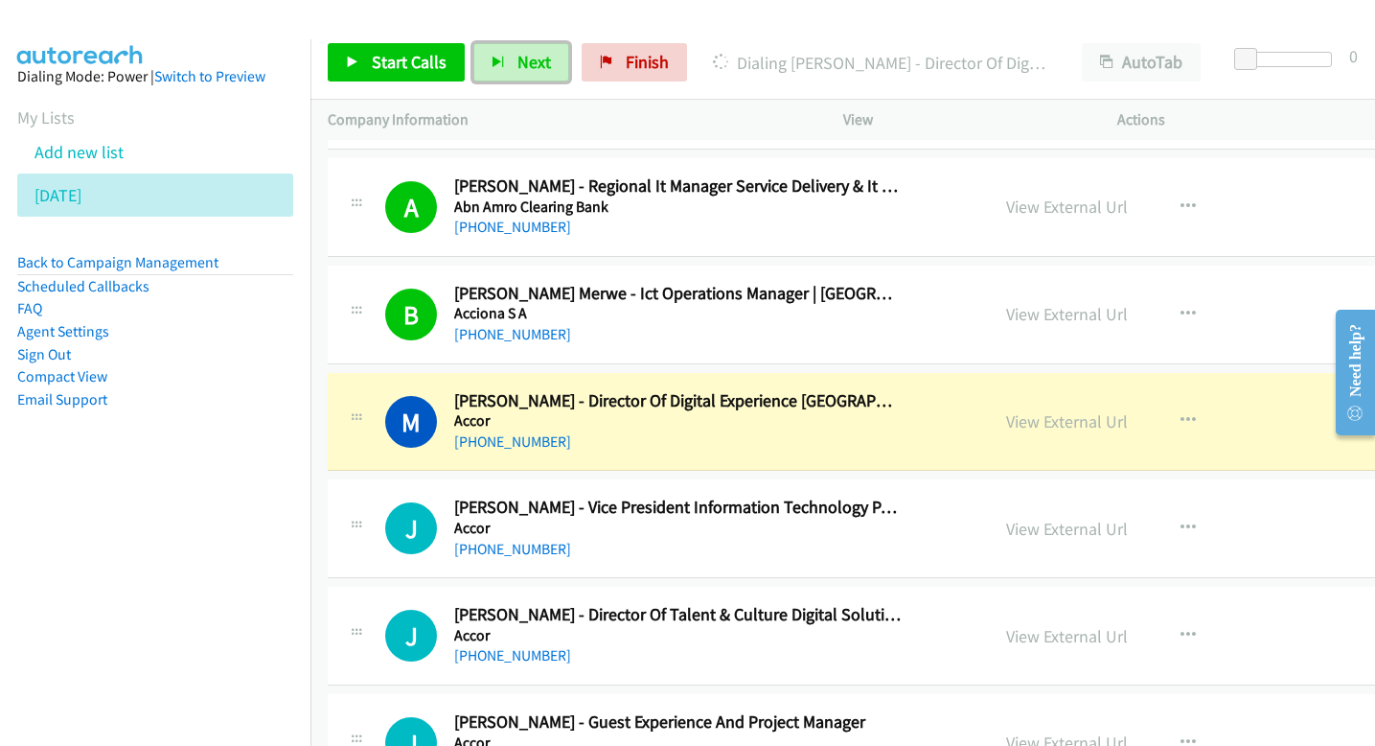
scroll to position [2624, 0]
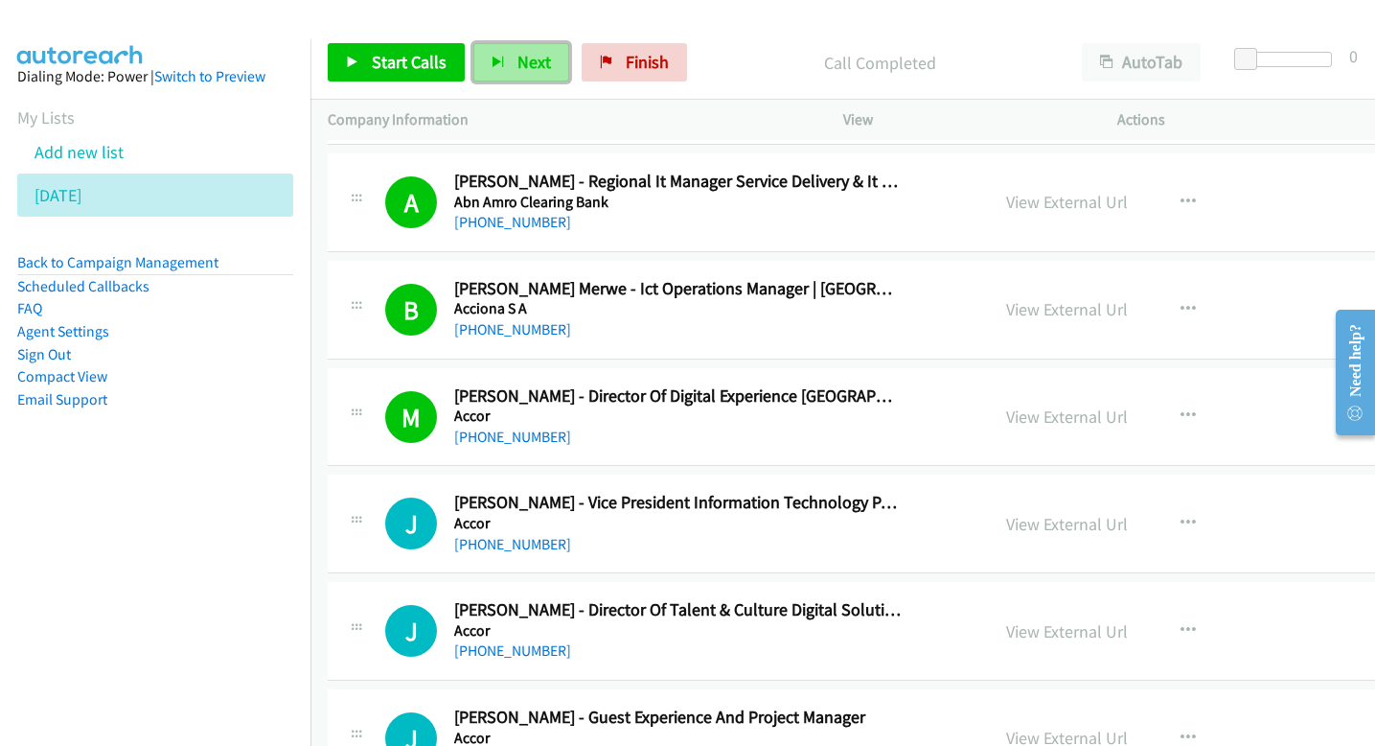
click at [513, 73] on button "Next" at bounding box center [521, 62] width 96 height 38
click at [541, 60] on span "Next" at bounding box center [534, 62] width 34 height 22
click at [509, 44] on button "Next" at bounding box center [521, 62] width 96 height 38
click at [508, 68] on button "Next" at bounding box center [521, 62] width 96 height 38
click at [528, 63] on span "Next" at bounding box center [534, 62] width 34 height 22
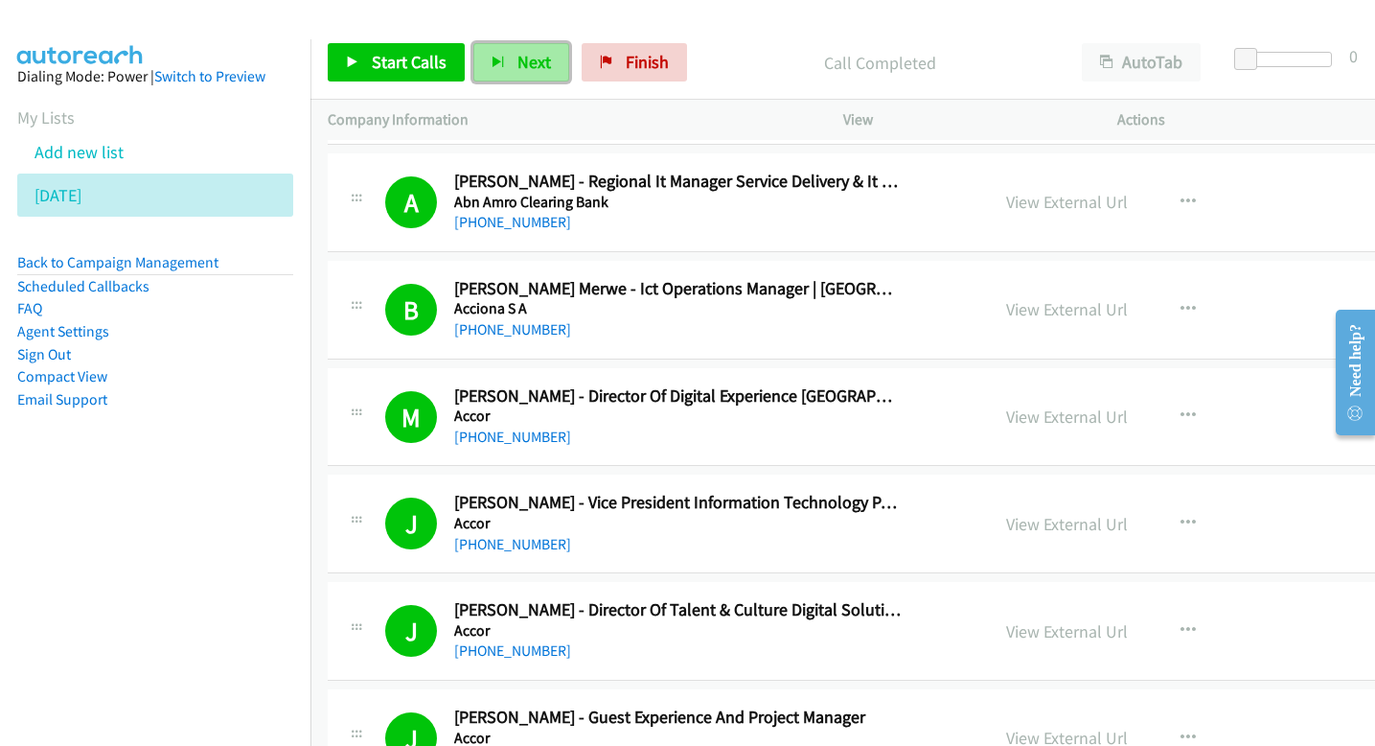
click at [540, 66] on span "Next" at bounding box center [534, 62] width 34 height 22
click at [574, 69] on div "Start Calls Pause Next Finish" at bounding box center [512, 62] width 368 height 38
click at [549, 64] on button "Next" at bounding box center [521, 62] width 96 height 38
click at [541, 71] on span "Next" at bounding box center [534, 62] width 34 height 22
click at [495, 66] on icon "button" at bounding box center [498, 63] width 13 height 13
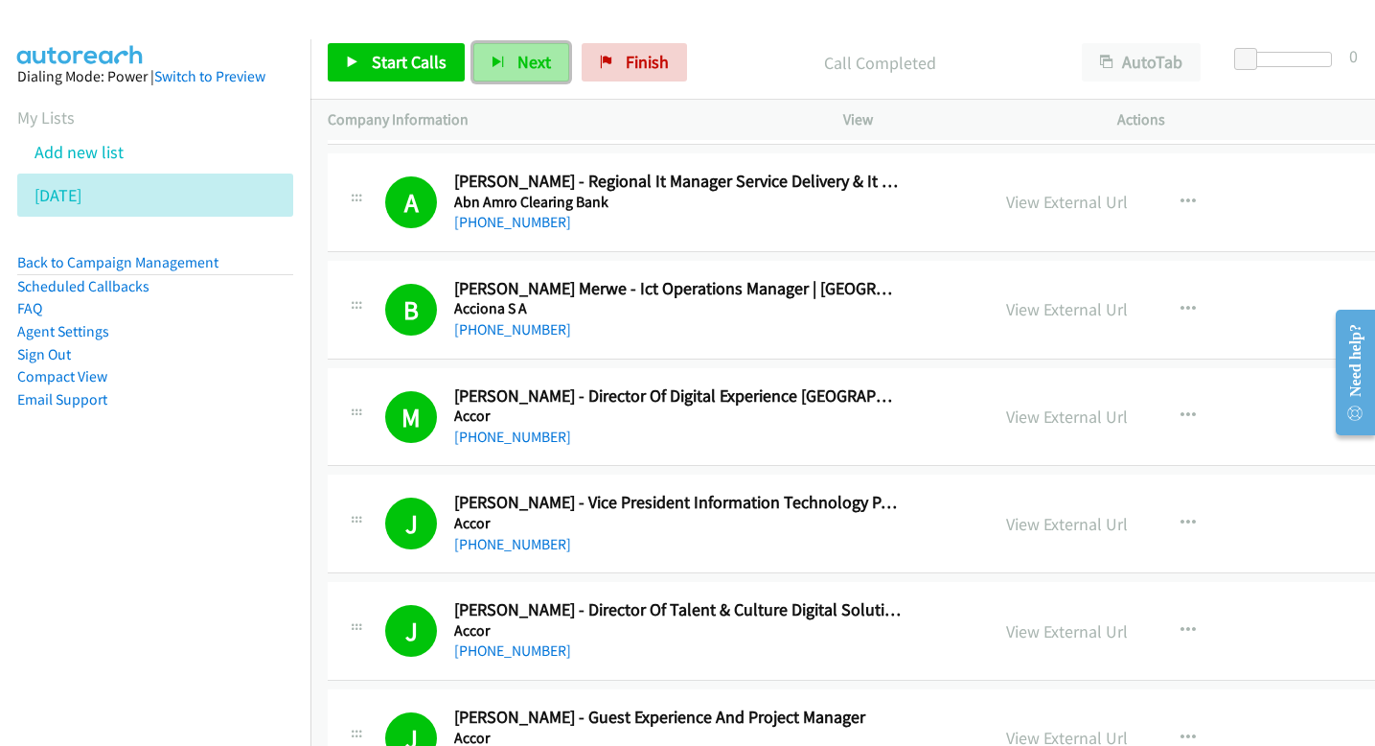
click at [540, 57] on span "Next" at bounding box center [534, 62] width 34 height 22
click at [530, 52] on span "Next" at bounding box center [534, 62] width 34 height 22
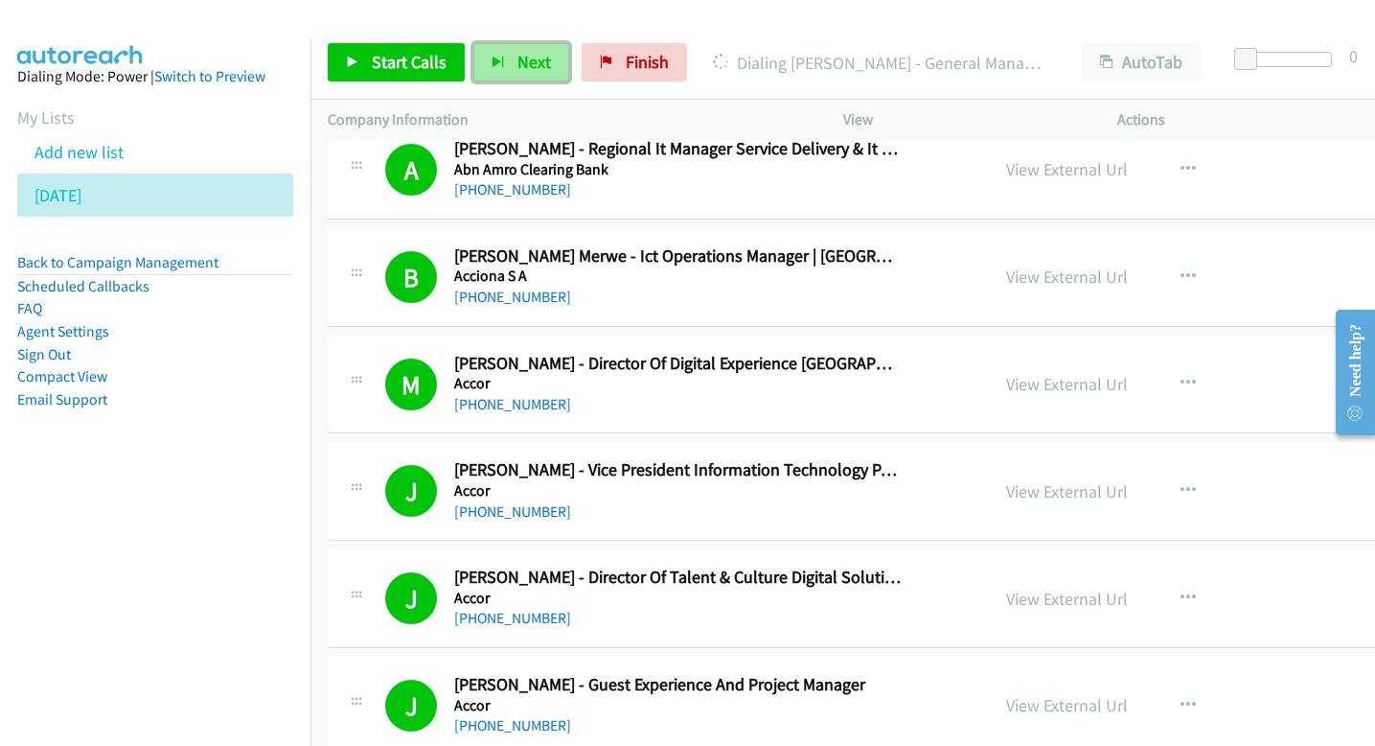
click at [541, 55] on span "Next" at bounding box center [534, 62] width 34 height 22
click at [511, 62] on button "Next" at bounding box center [521, 62] width 96 height 38
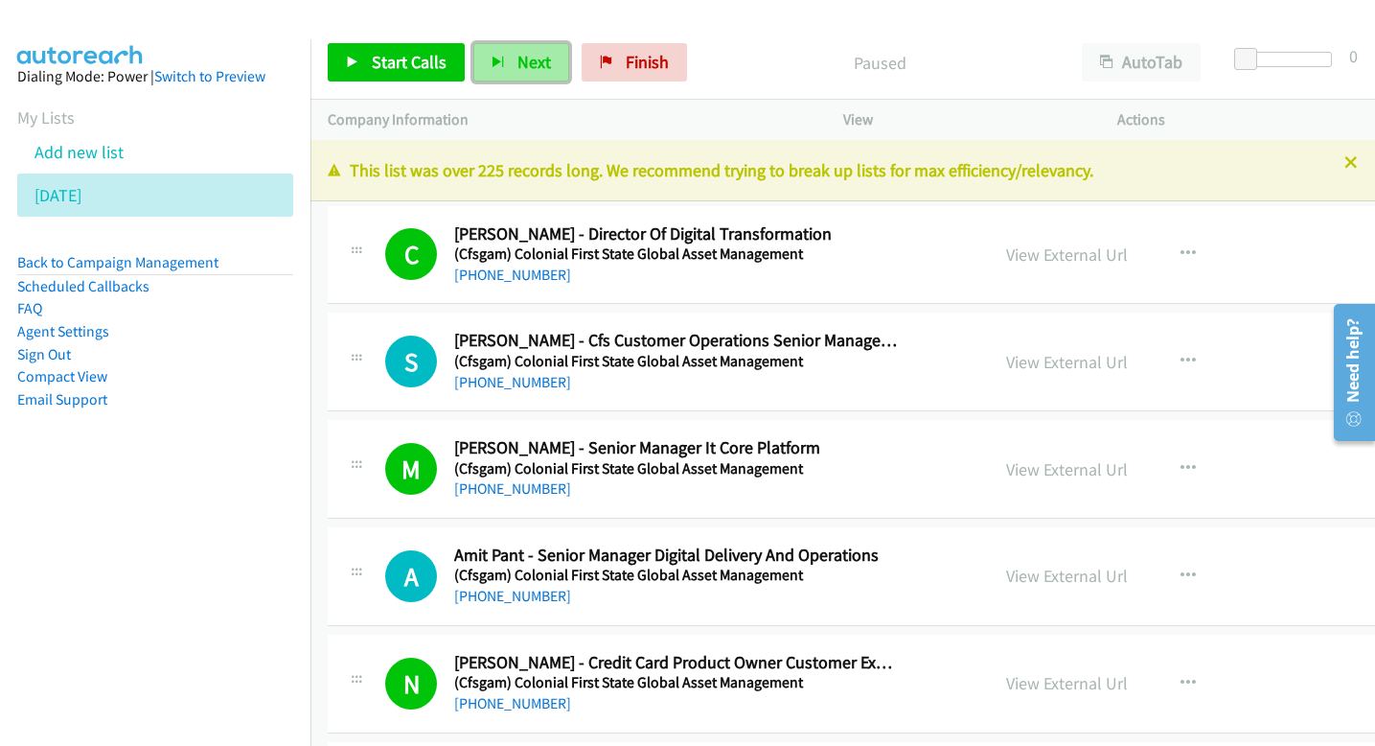
click at [516, 77] on button "Next" at bounding box center [521, 62] width 96 height 38
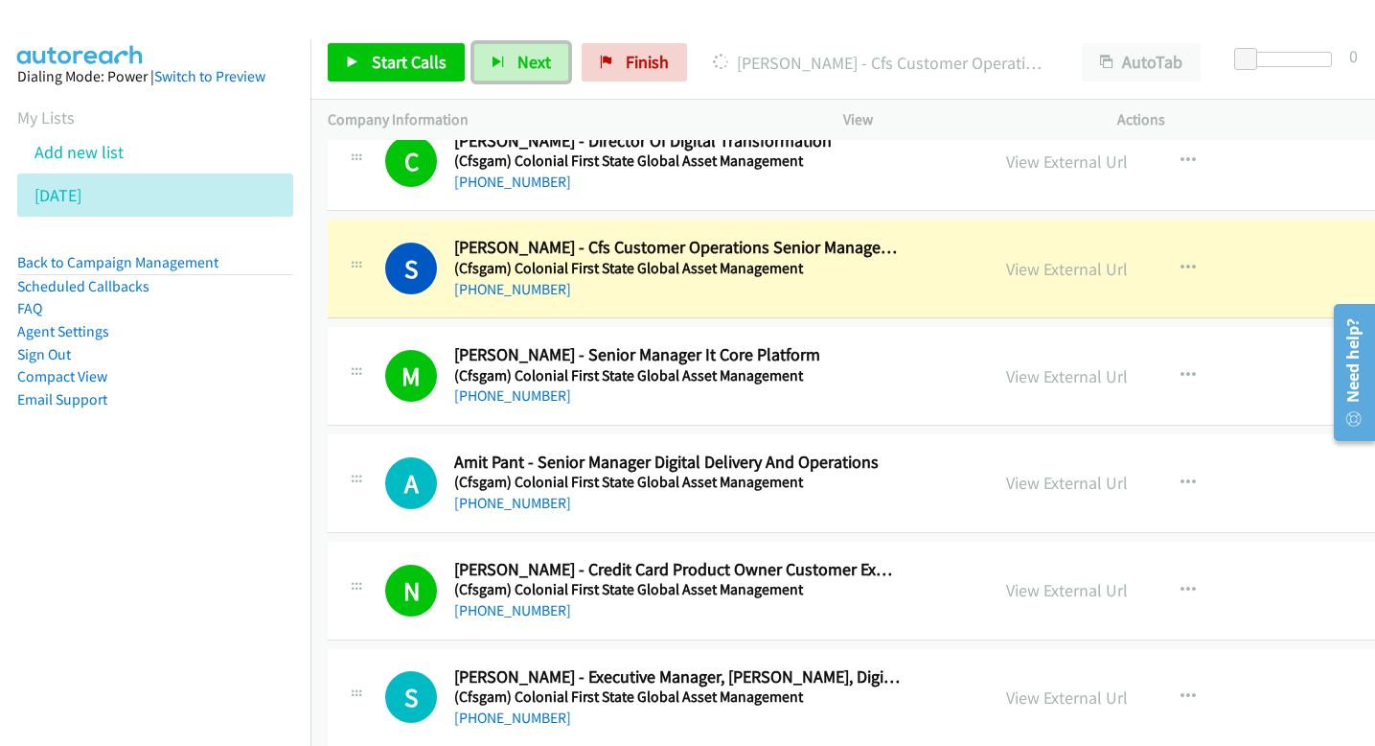
scroll to position [119, 0]
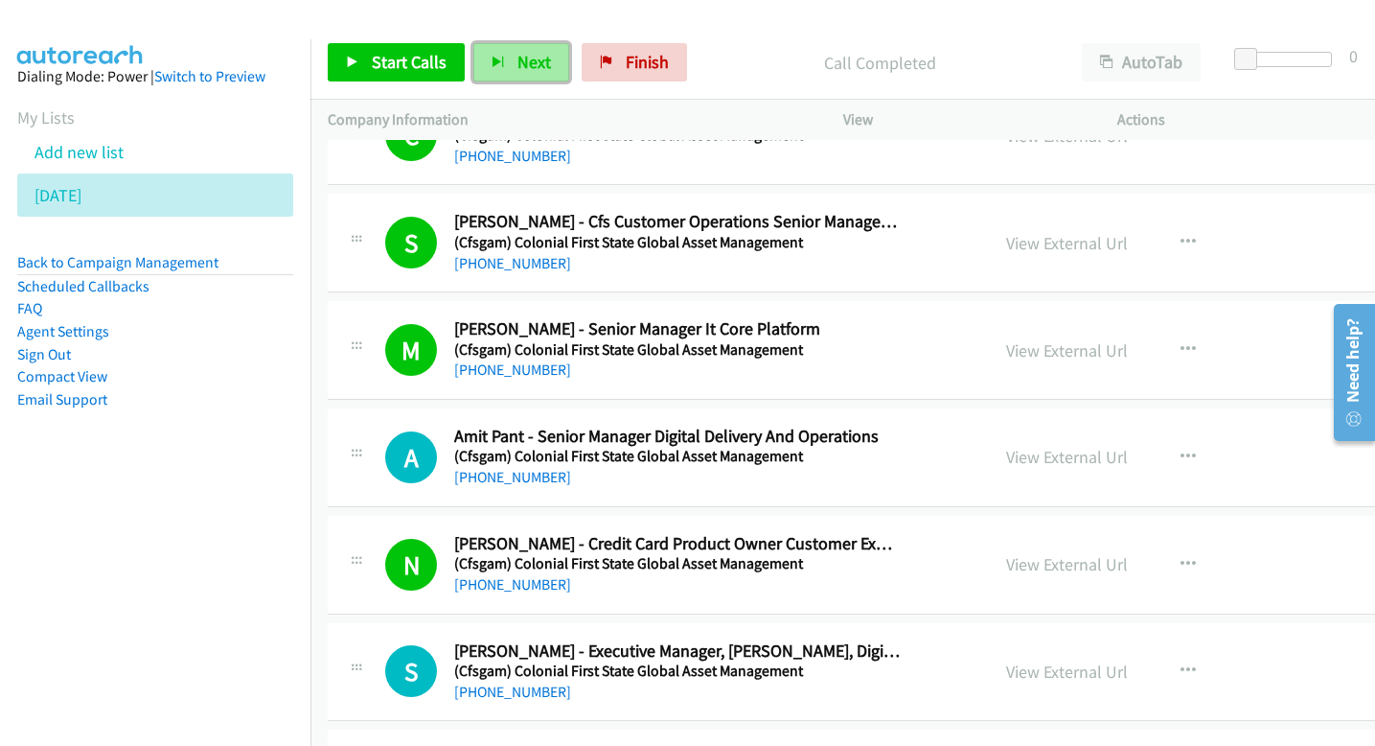
click at [505, 62] on button "Next" at bounding box center [521, 62] width 96 height 38
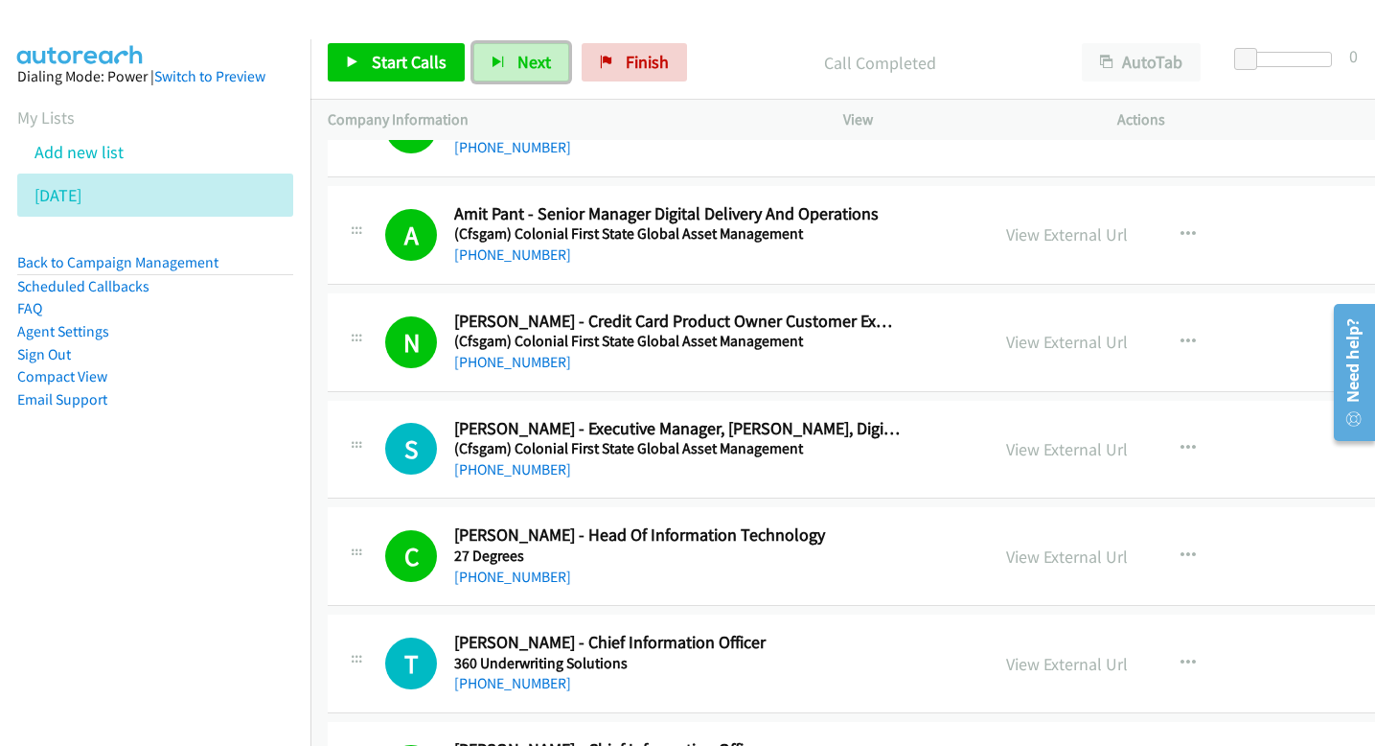
scroll to position [363, 0]
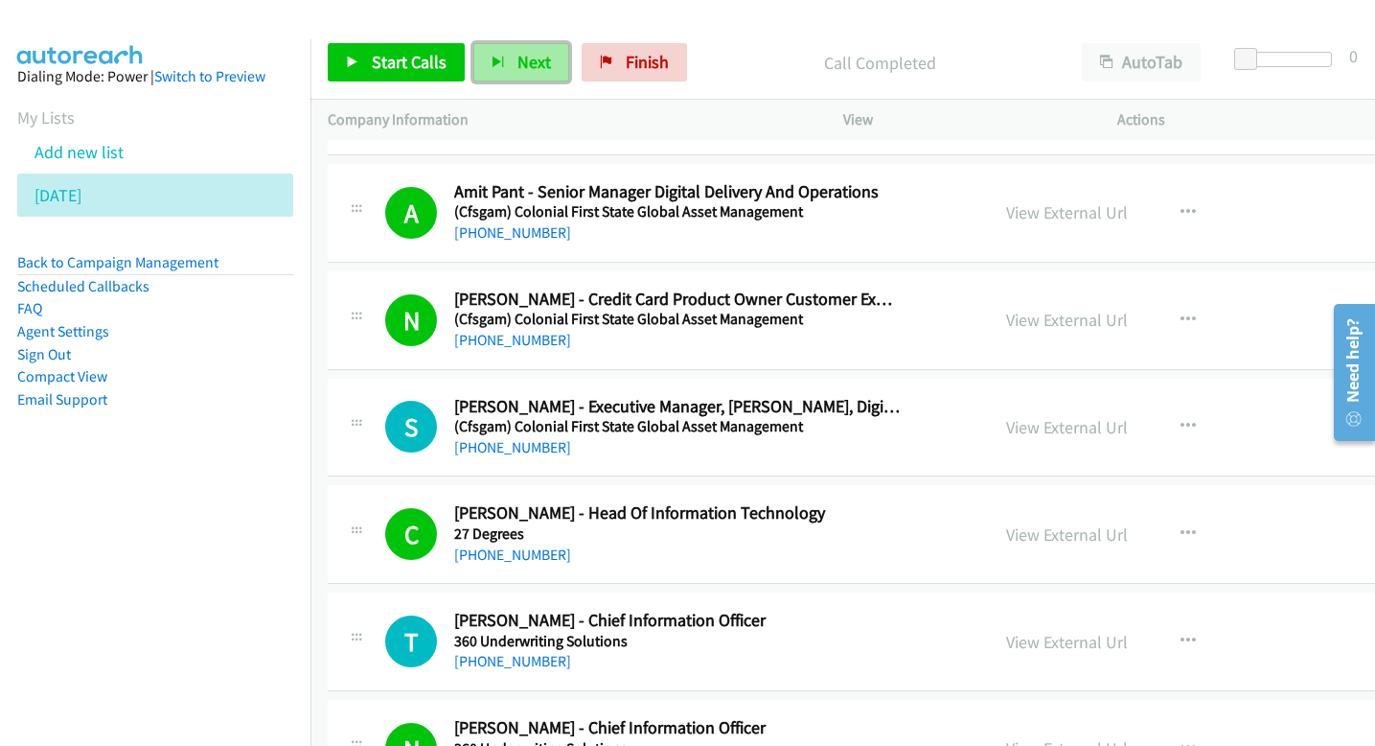
click at [539, 55] on span "Next" at bounding box center [534, 62] width 34 height 22
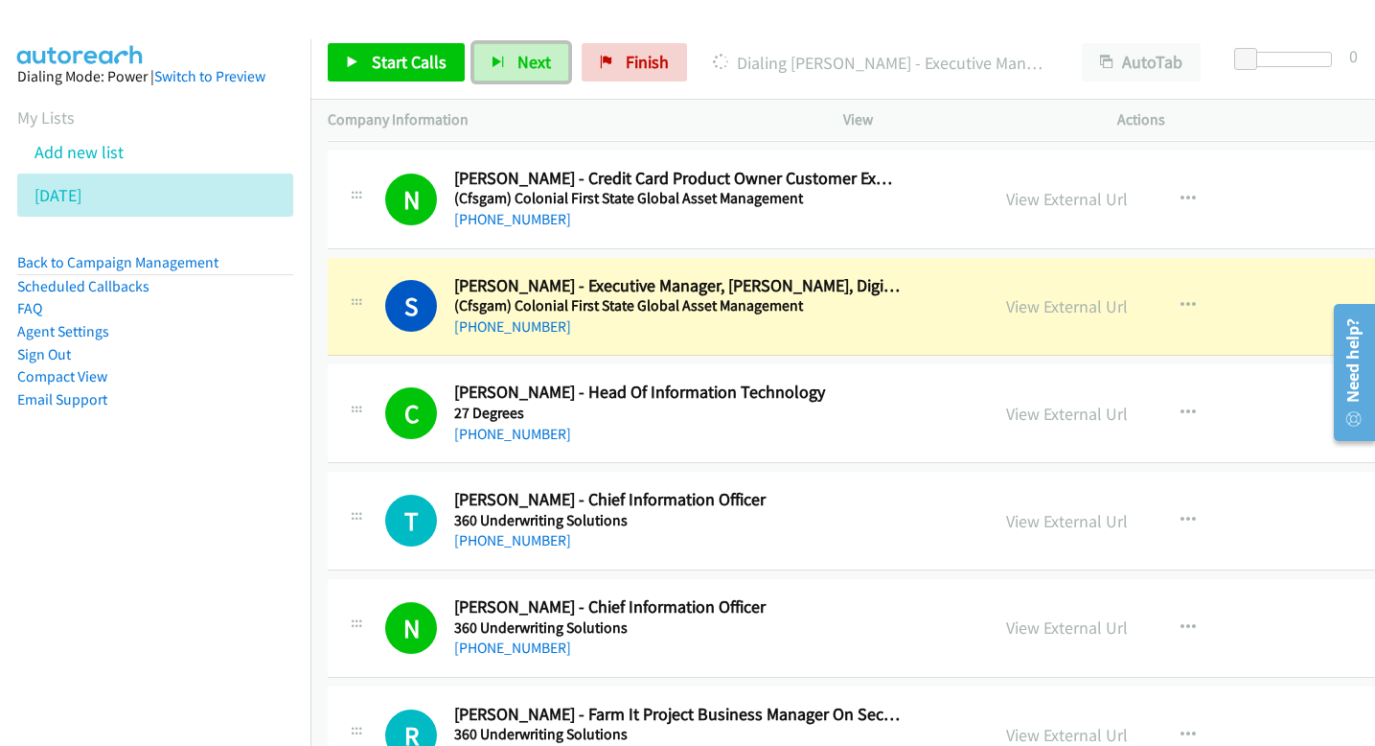
scroll to position [513, 0]
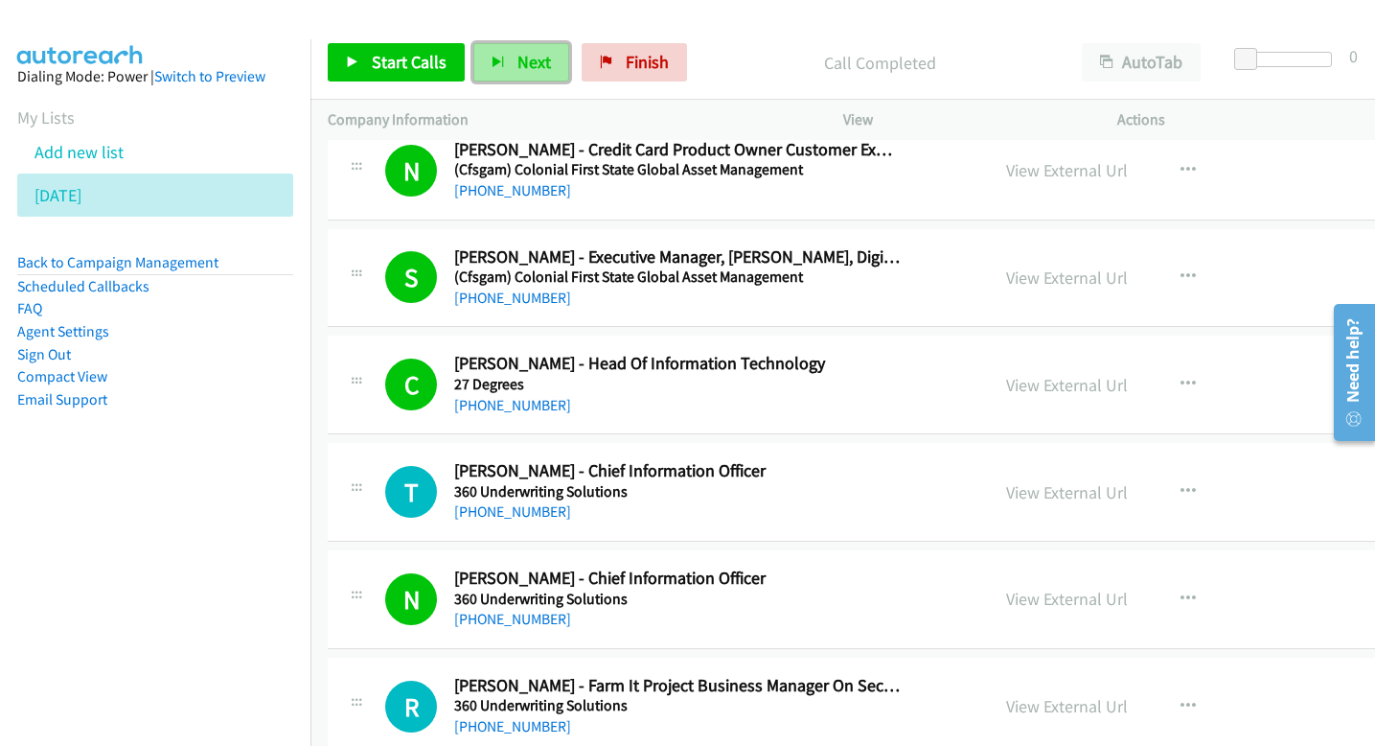
click at [522, 57] on span "Next" at bounding box center [534, 62] width 34 height 22
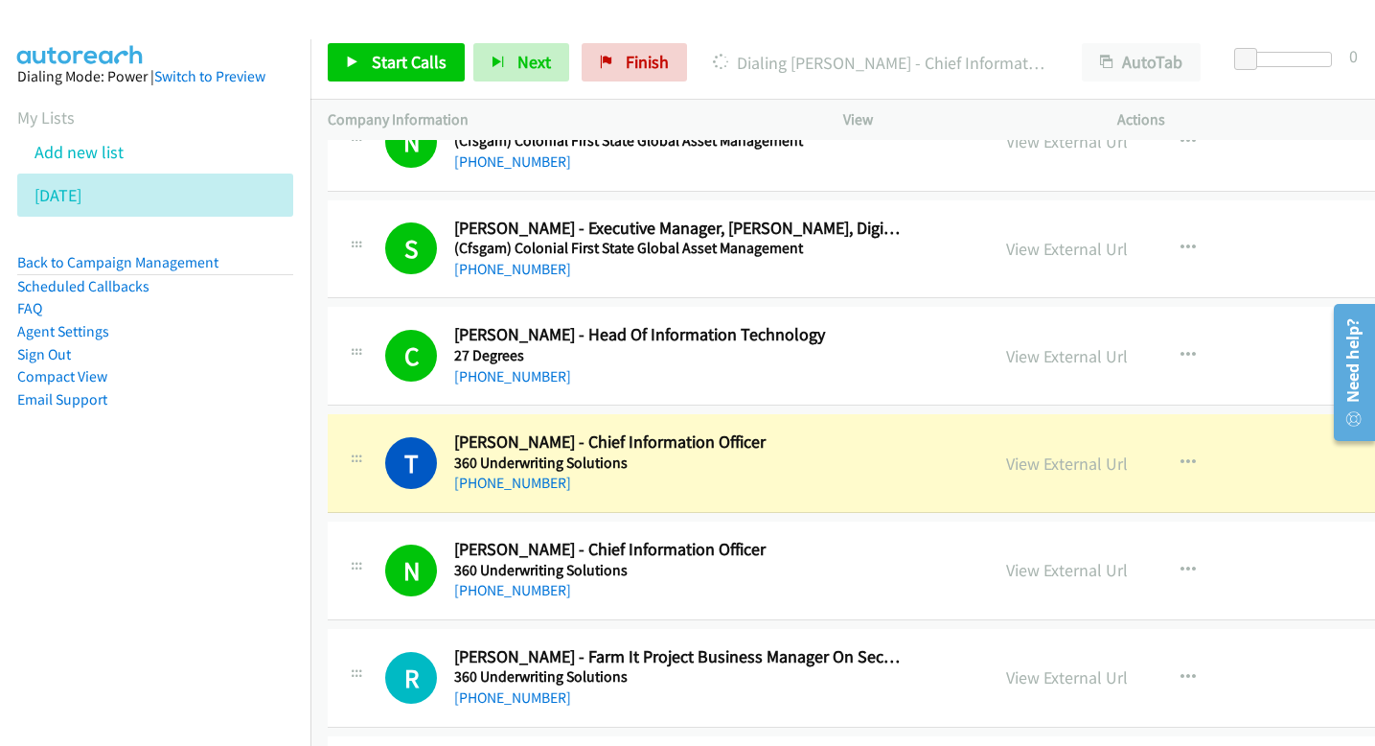
scroll to position [549, 0]
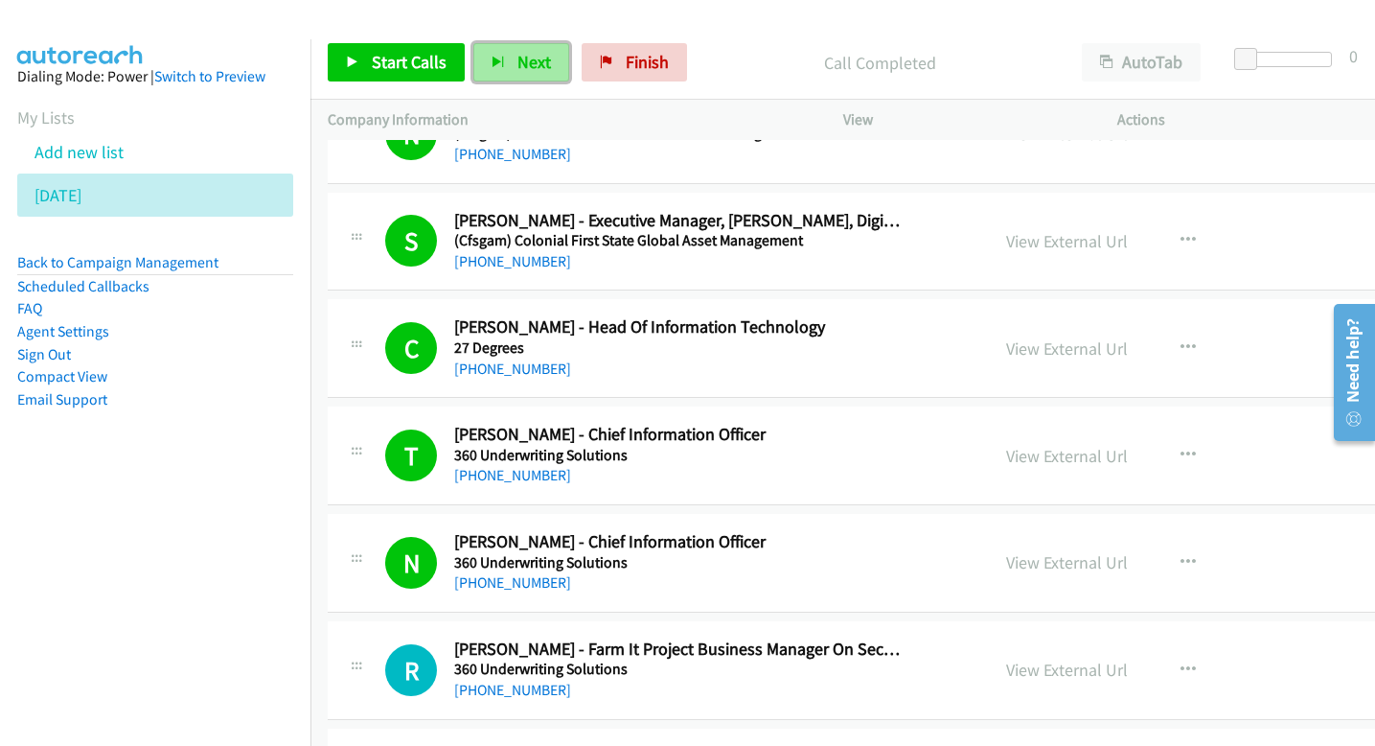
click at [517, 77] on button "Next" at bounding box center [521, 62] width 96 height 38
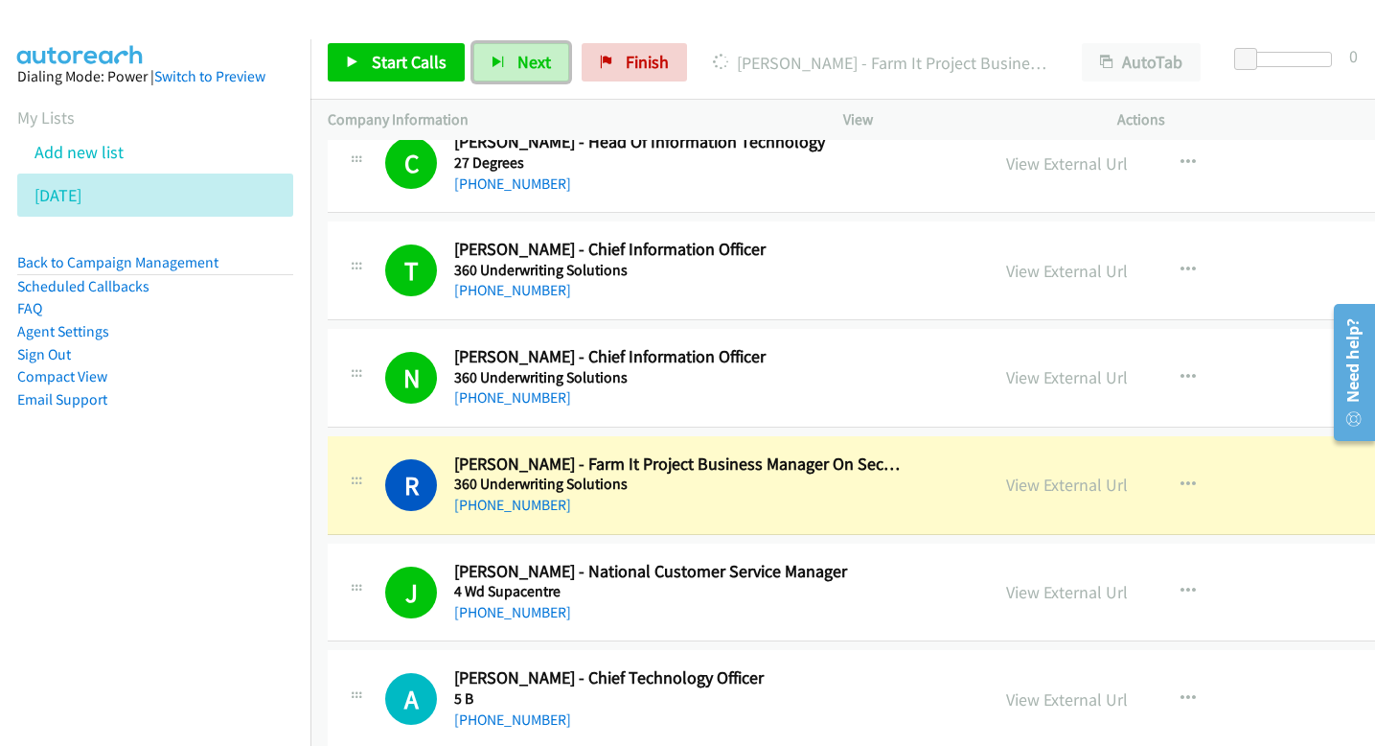
scroll to position [742, 0]
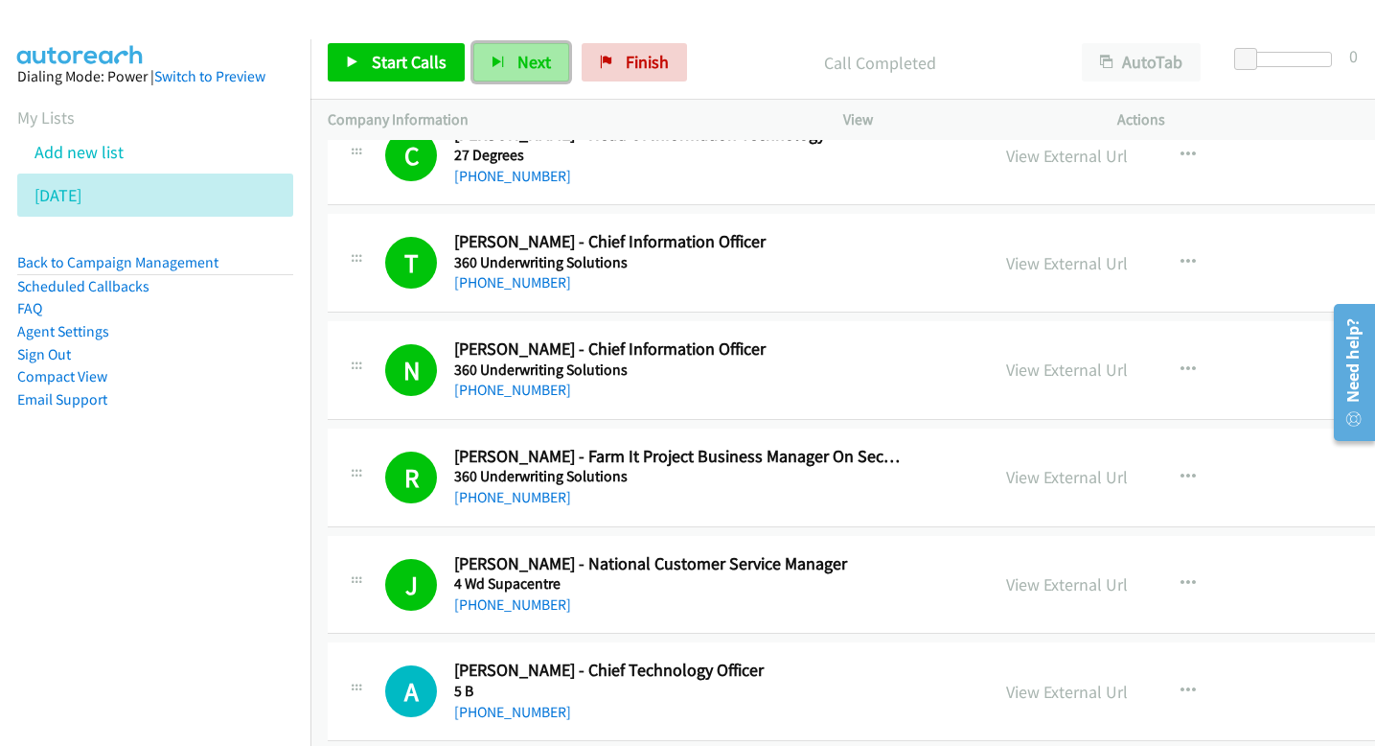
click at [541, 53] on span "Next" at bounding box center [534, 62] width 34 height 22
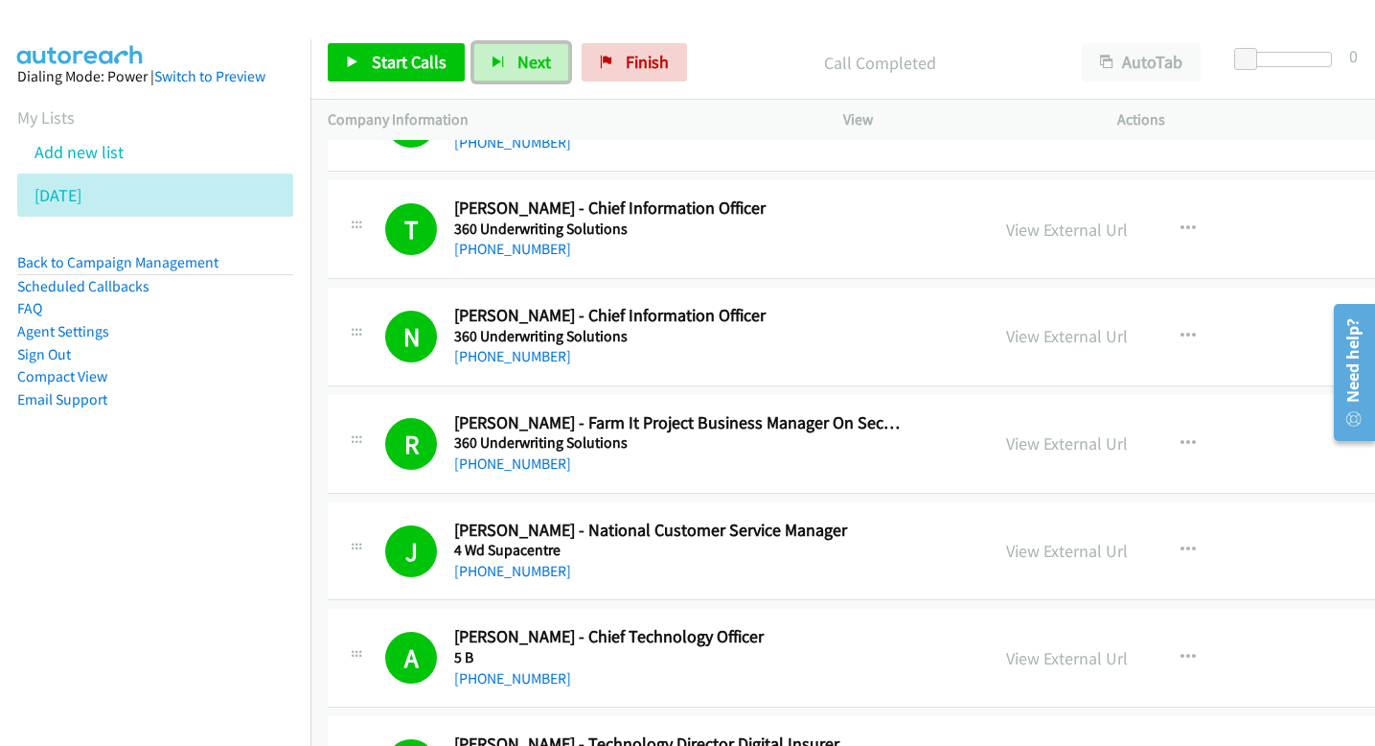
scroll to position [809, 0]
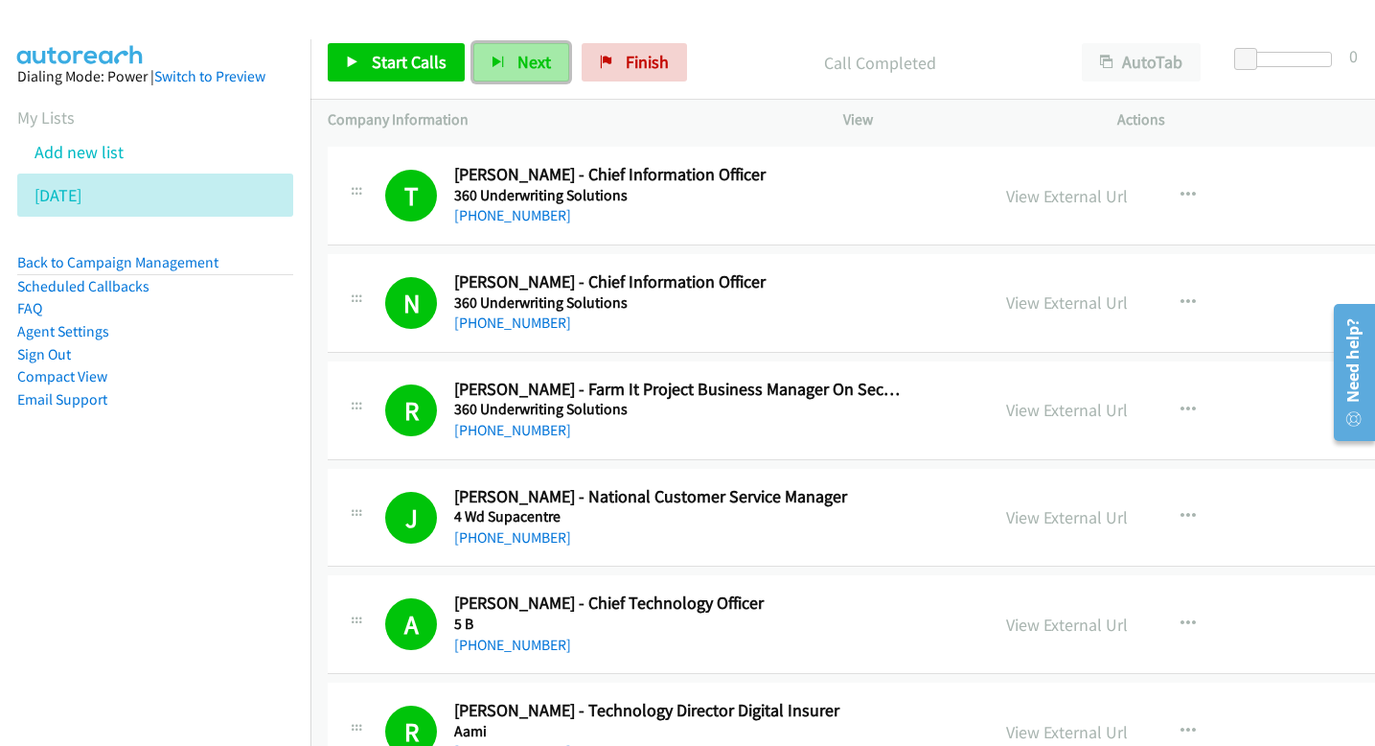
click at [519, 62] on span "Next" at bounding box center [534, 62] width 34 height 22
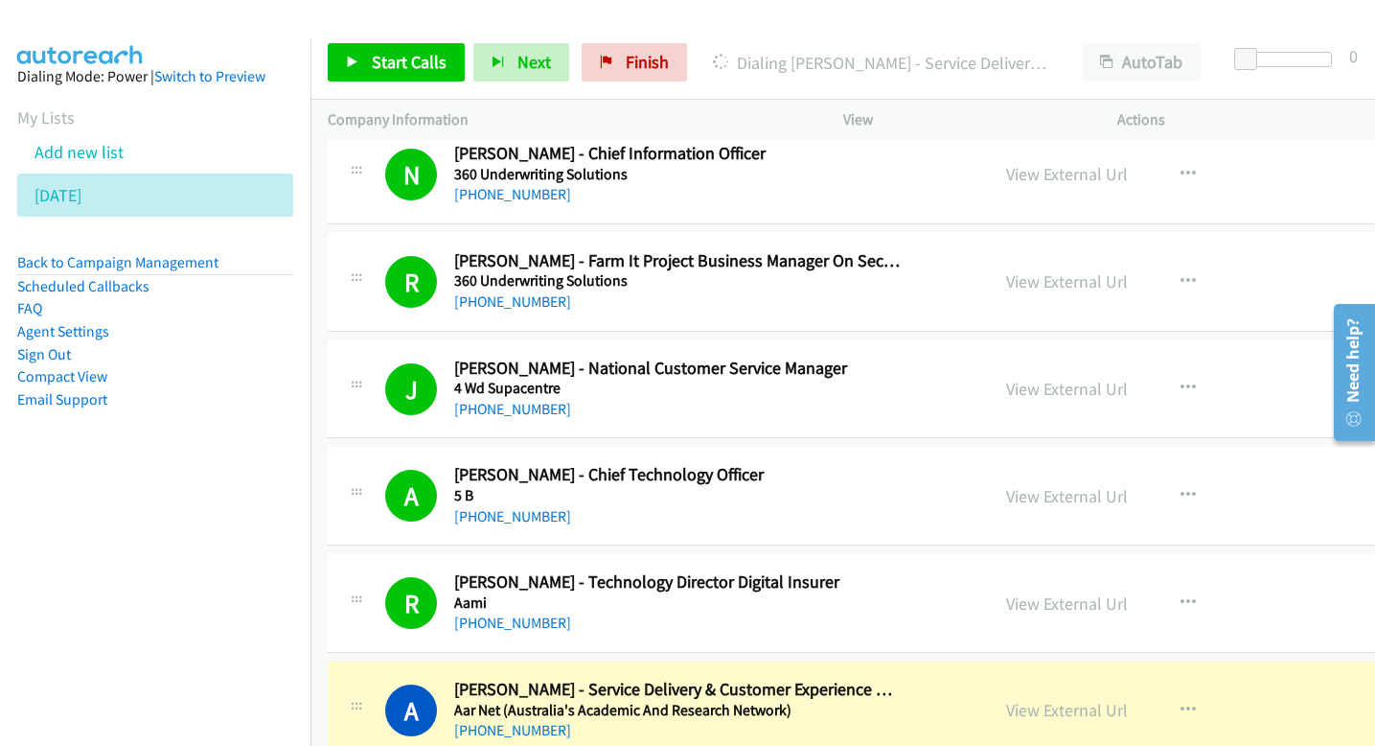
scroll to position [943, 0]
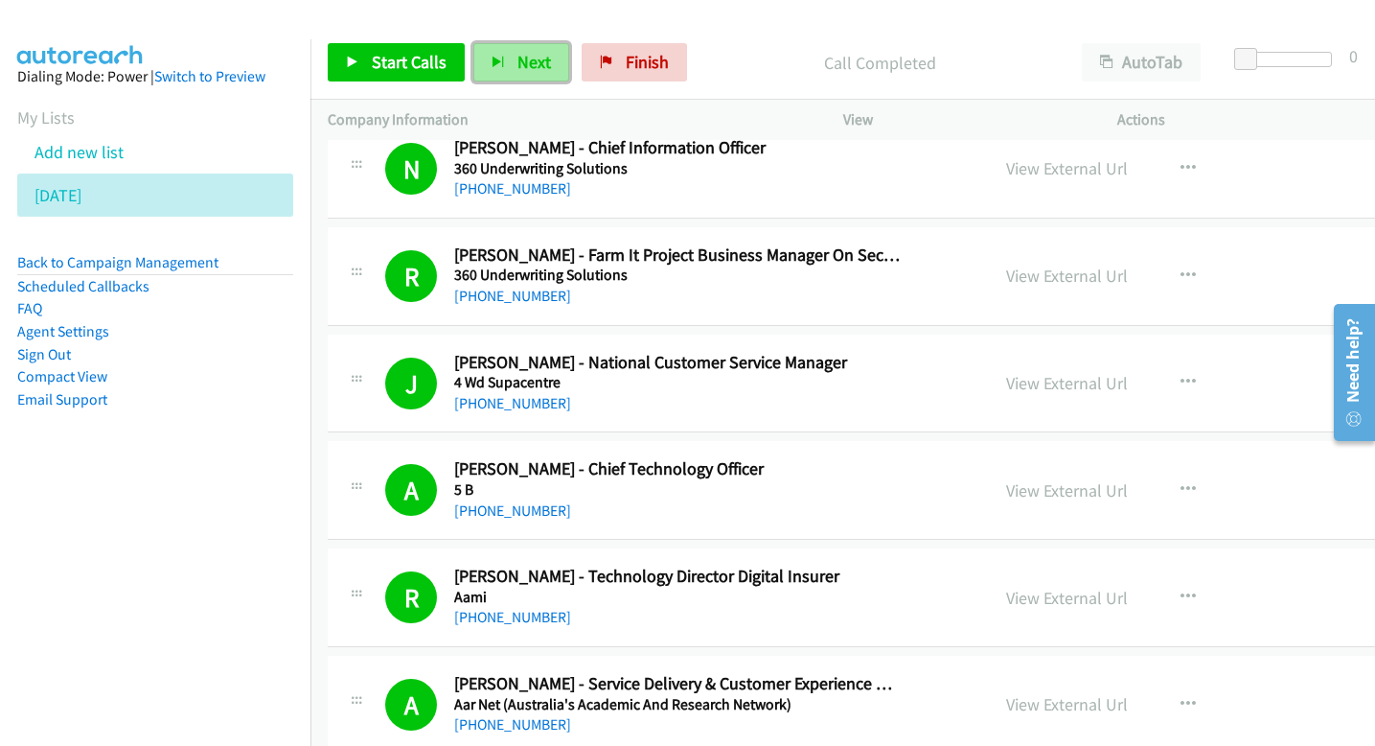
click at [518, 63] on span "Next" at bounding box center [534, 62] width 34 height 22
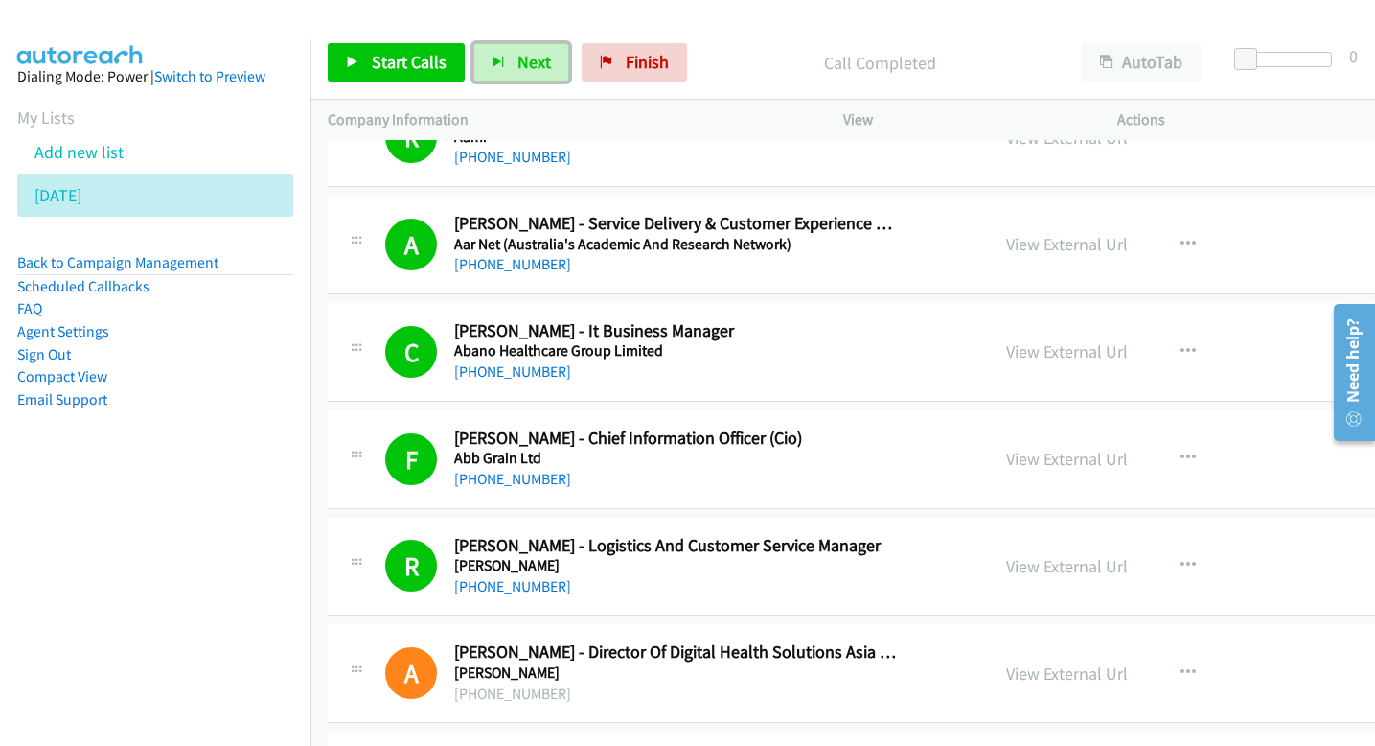
scroll to position [1450, 0]
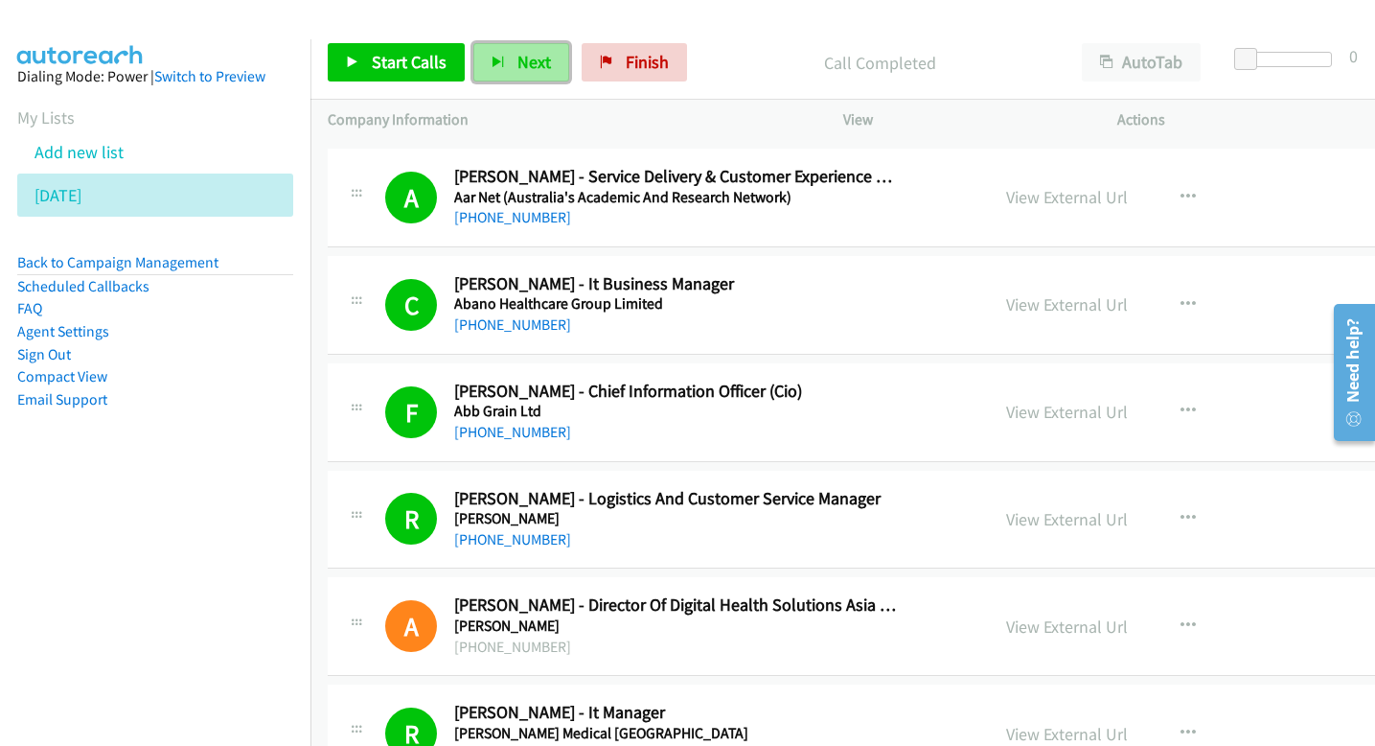
click at [550, 58] on button "Next" at bounding box center [521, 62] width 96 height 38
click at [517, 64] on span "Next" at bounding box center [534, 62] width 34 height 22
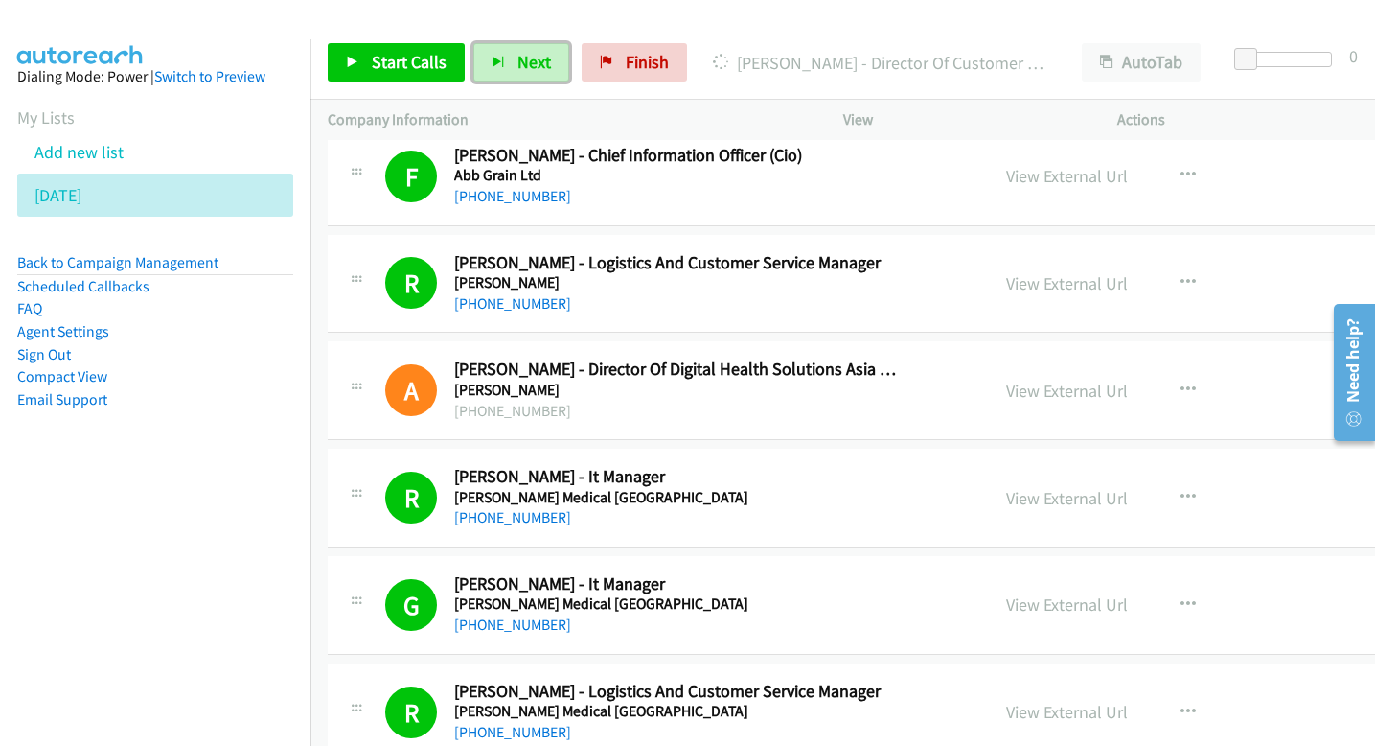
scroll to position [1685, 0]
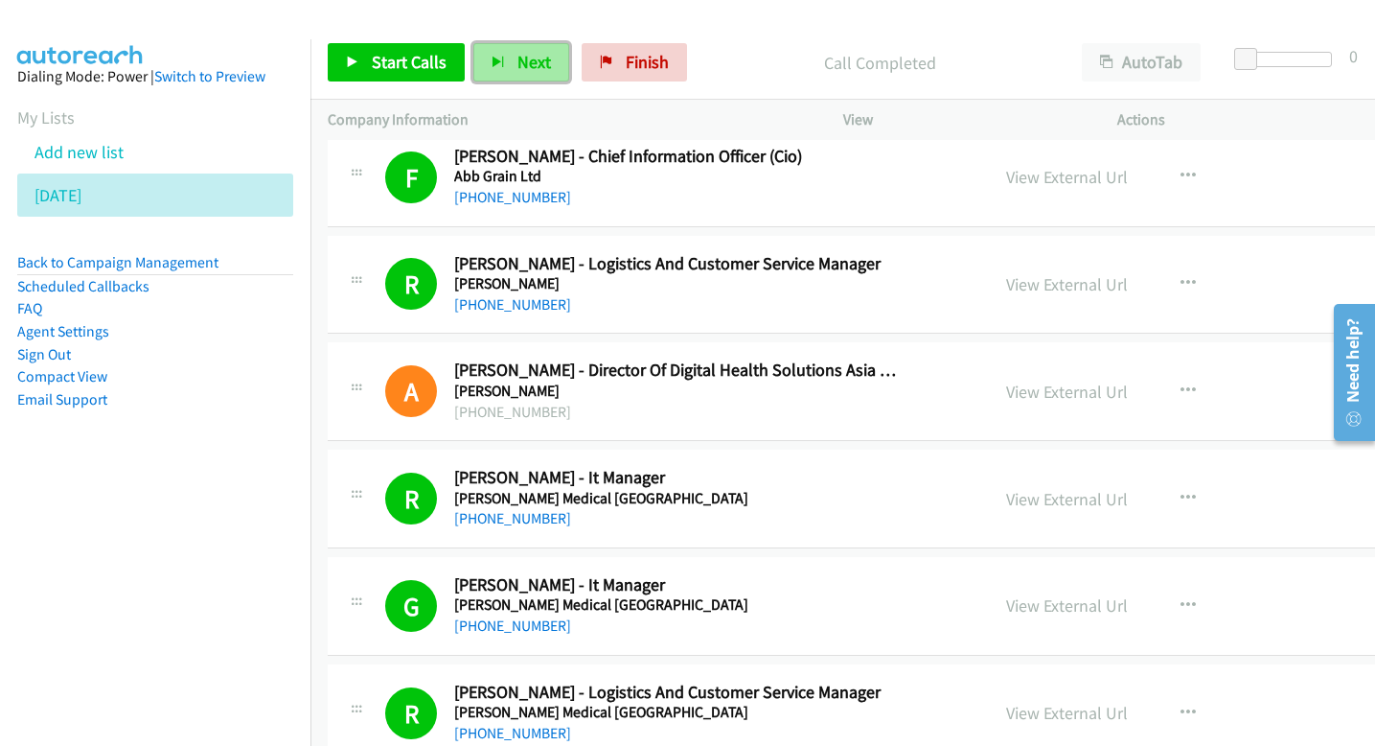
click at [521, 57] on span "Next" at bounding box center [534, 62] width 34 height 22
click at [500, 65] on icon "button" at bounding box center [498, 63] width 13 height 13
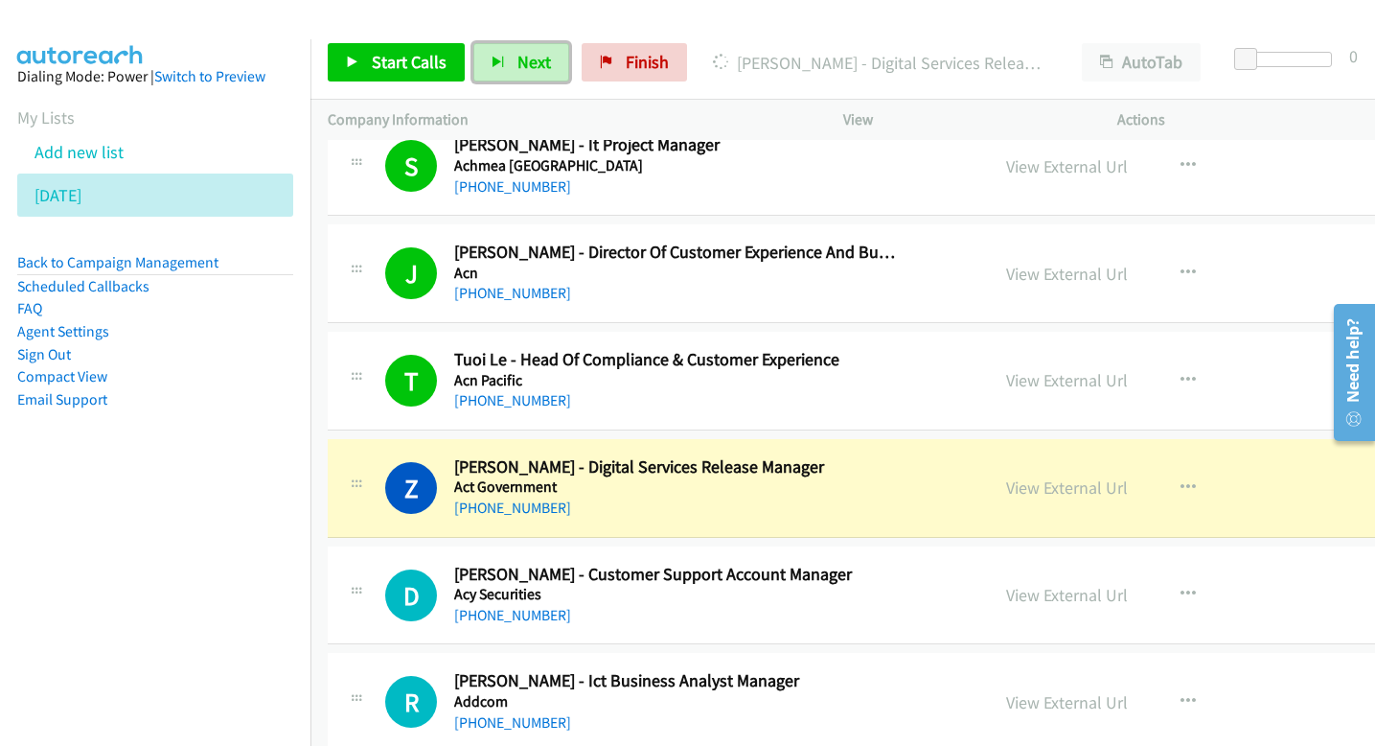
scroll to position [4122, 0]
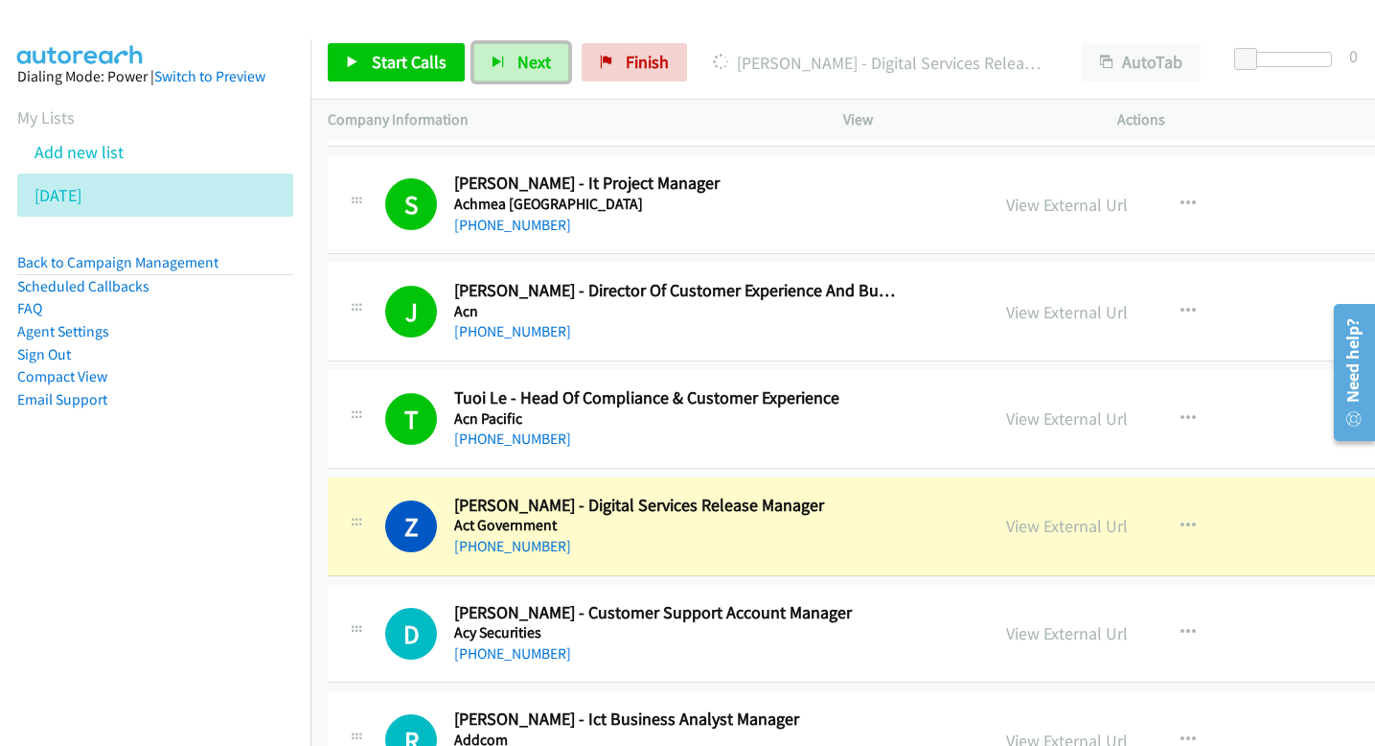
click at [1045, 514] on div "View External Url" at bounding box center [1067, 526] width 122 height 26
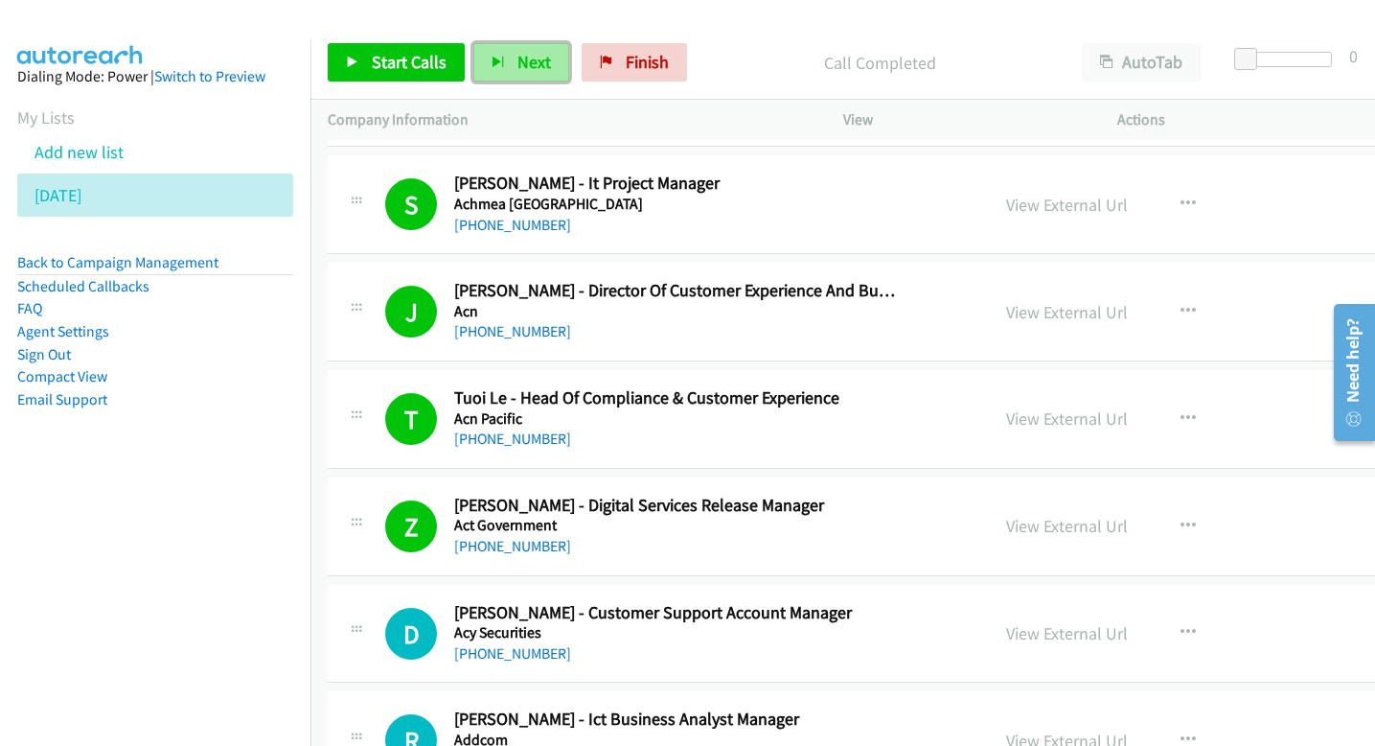
click at [484, 66] on button "Next" at bounding box center [521, 62] width 96 height 38
click at [529, 59] on span "Next" at bounding box center [534, 62] width 34 height 22
click at [547, 70] on button "Next" at bounding box center [521, 62] width 96 height 38
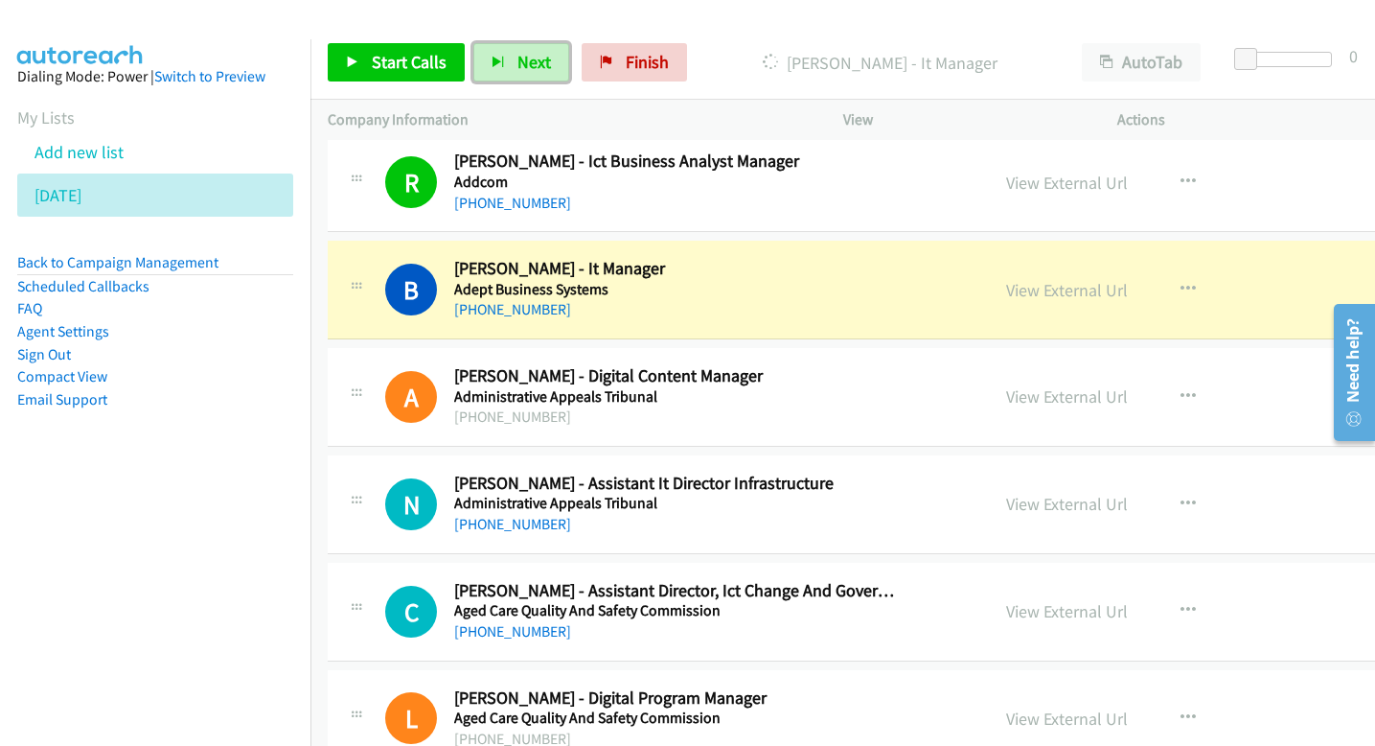
scroll to position [4680, 0]
click at [1006, 290] on link "View External Url" at bounding box center [1067, 289] width 122 height 22
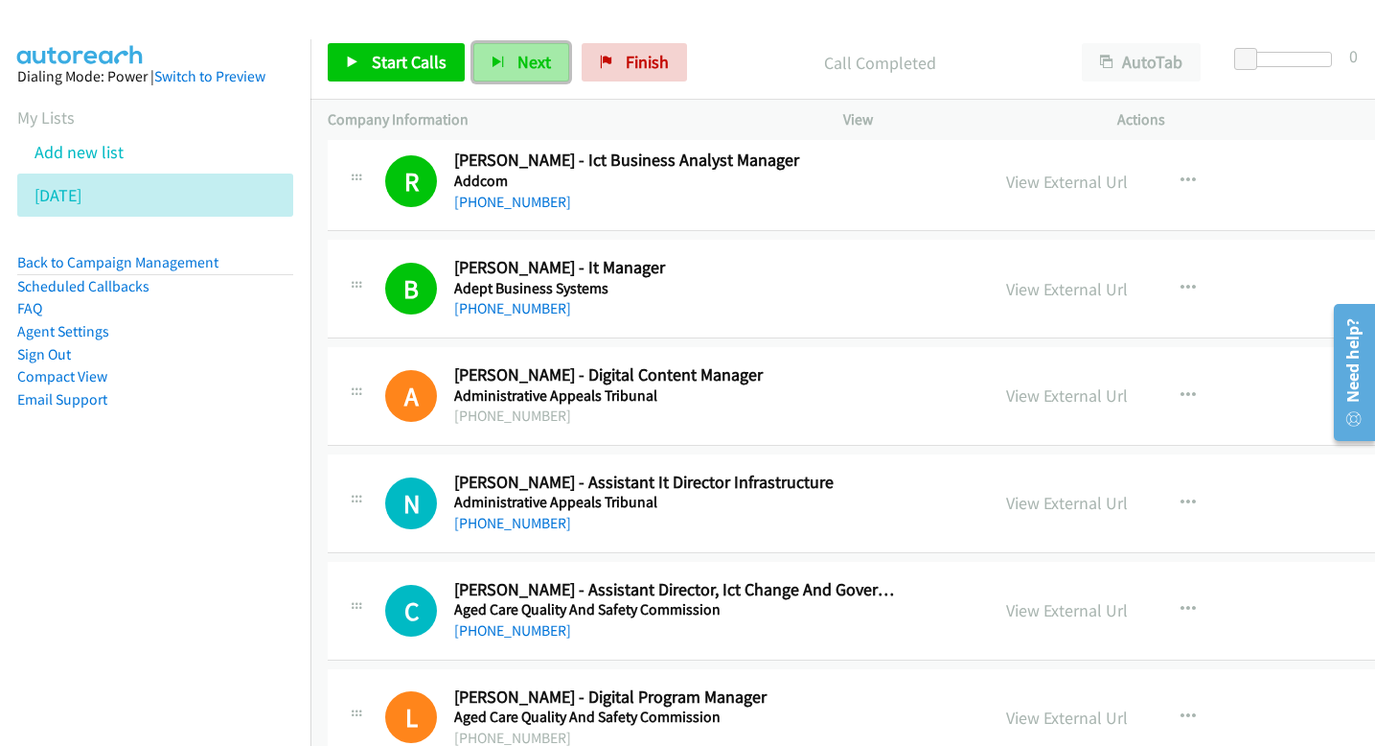
click at [542, 58] on span "Next" at bounding box center [534, 62] width 34 height 22
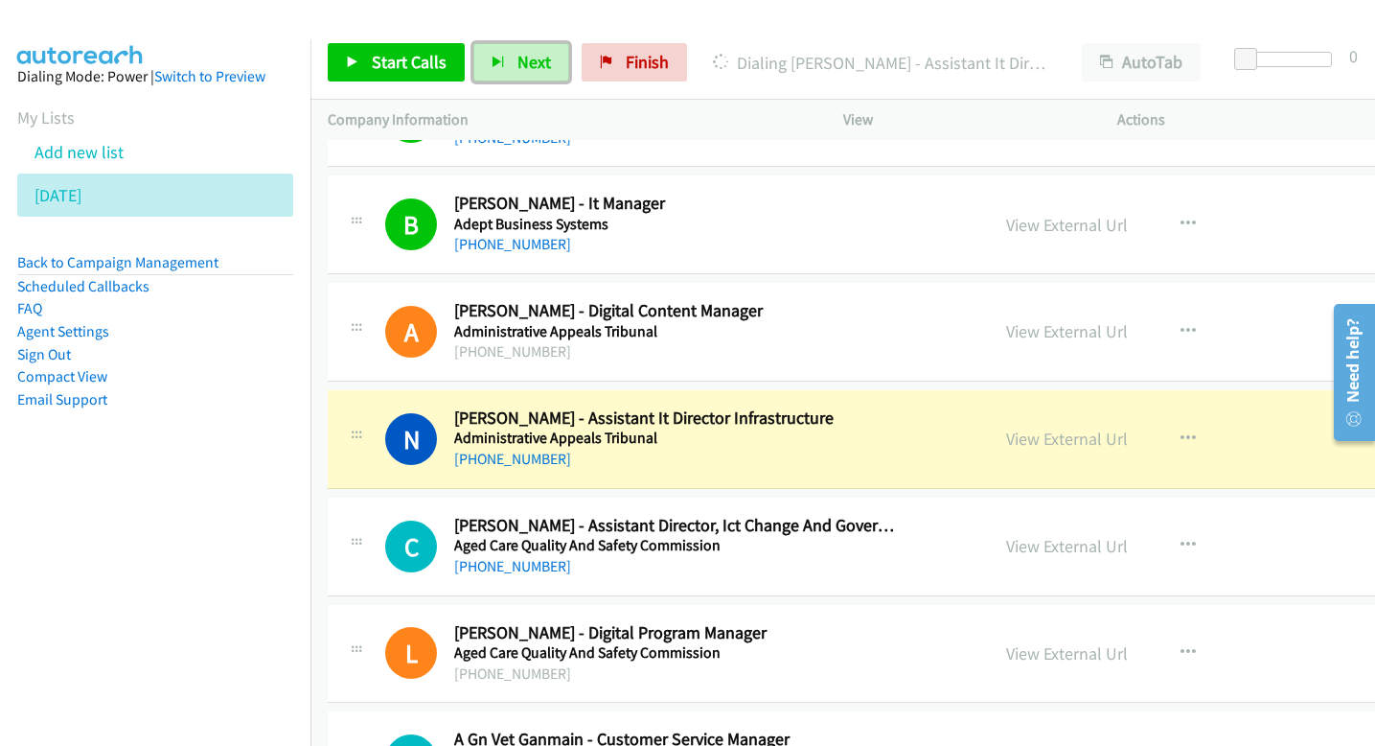
scroll to position [4791, 0]
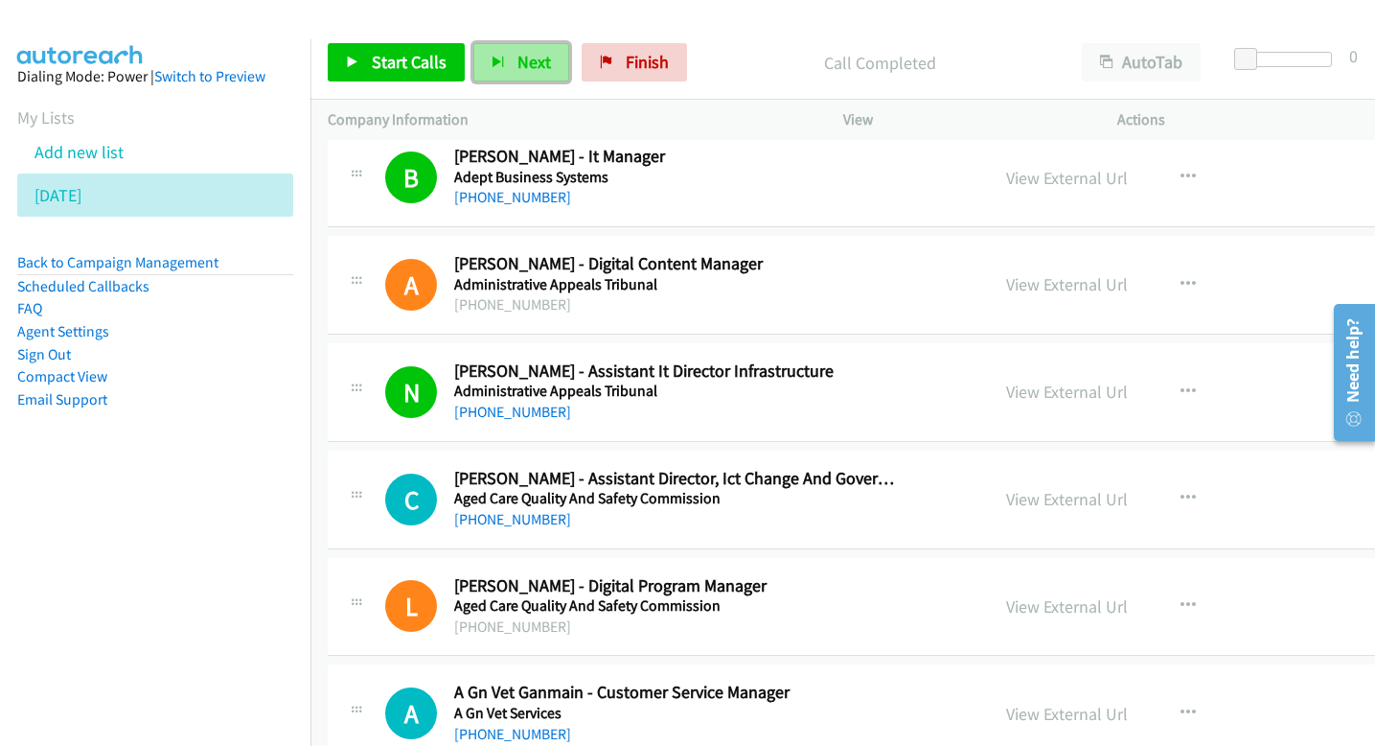
click at [519, 72] on span "Next" at bounding box center [534, 62] width 34 height 22
click at [521, 70] on span "Next" at bounding box center [534, 62] width 34 height 22
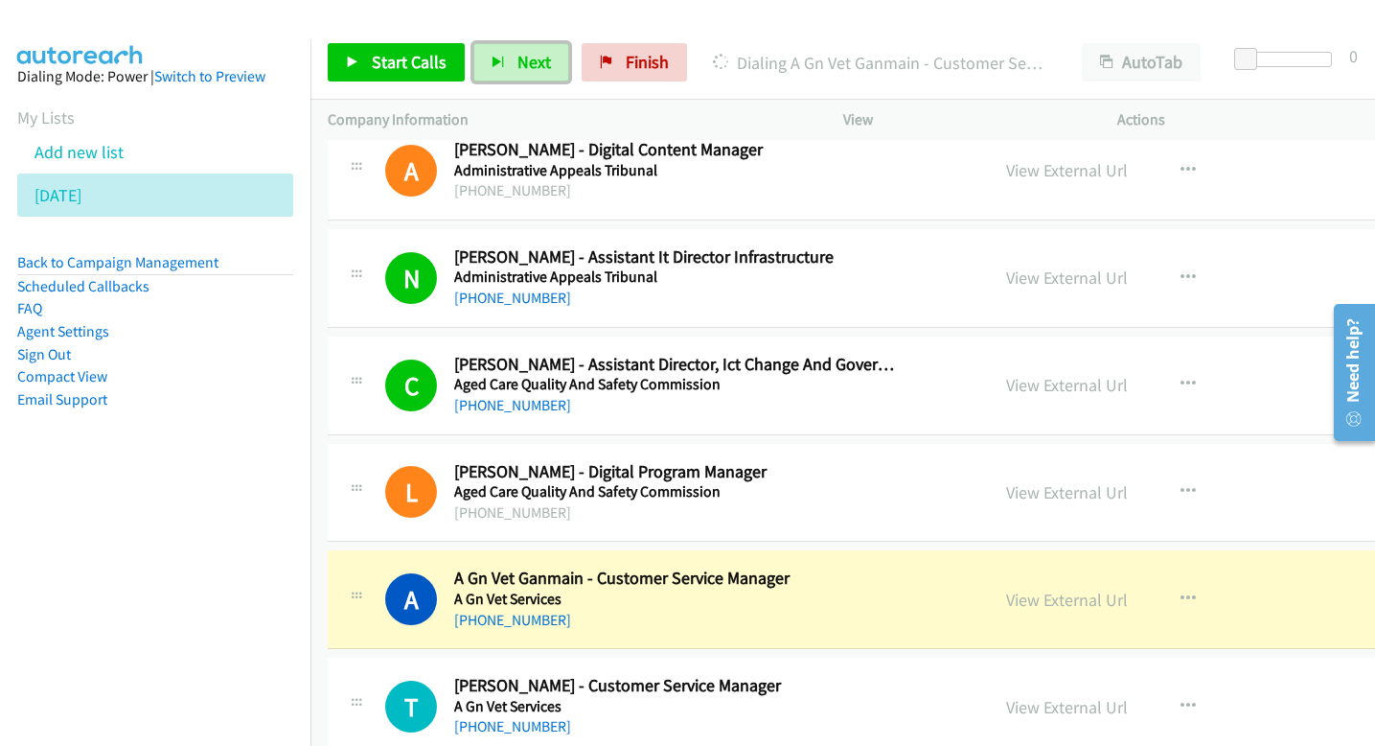
scroll to position [4933, 0]
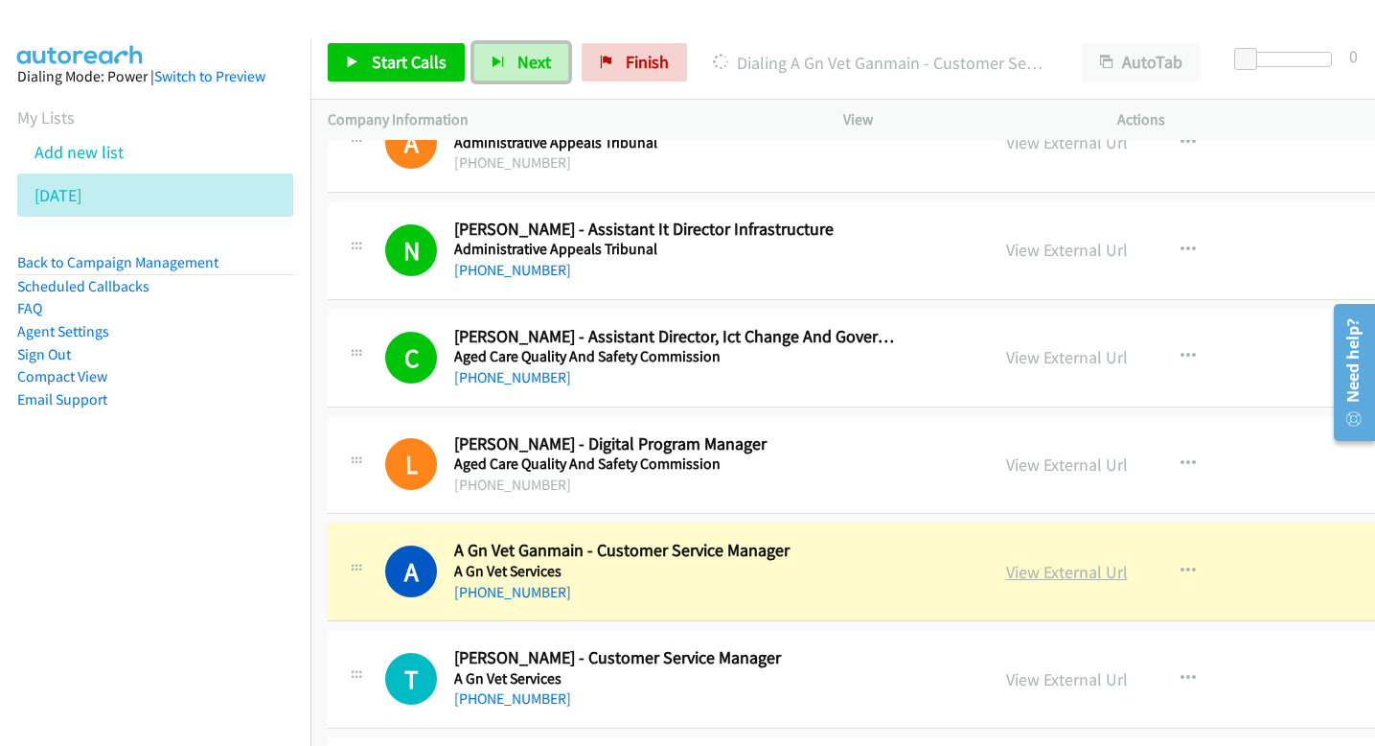
click at [1045, 564] on link "View External Url" at bounding box center [1067, 572] width 122 height 22
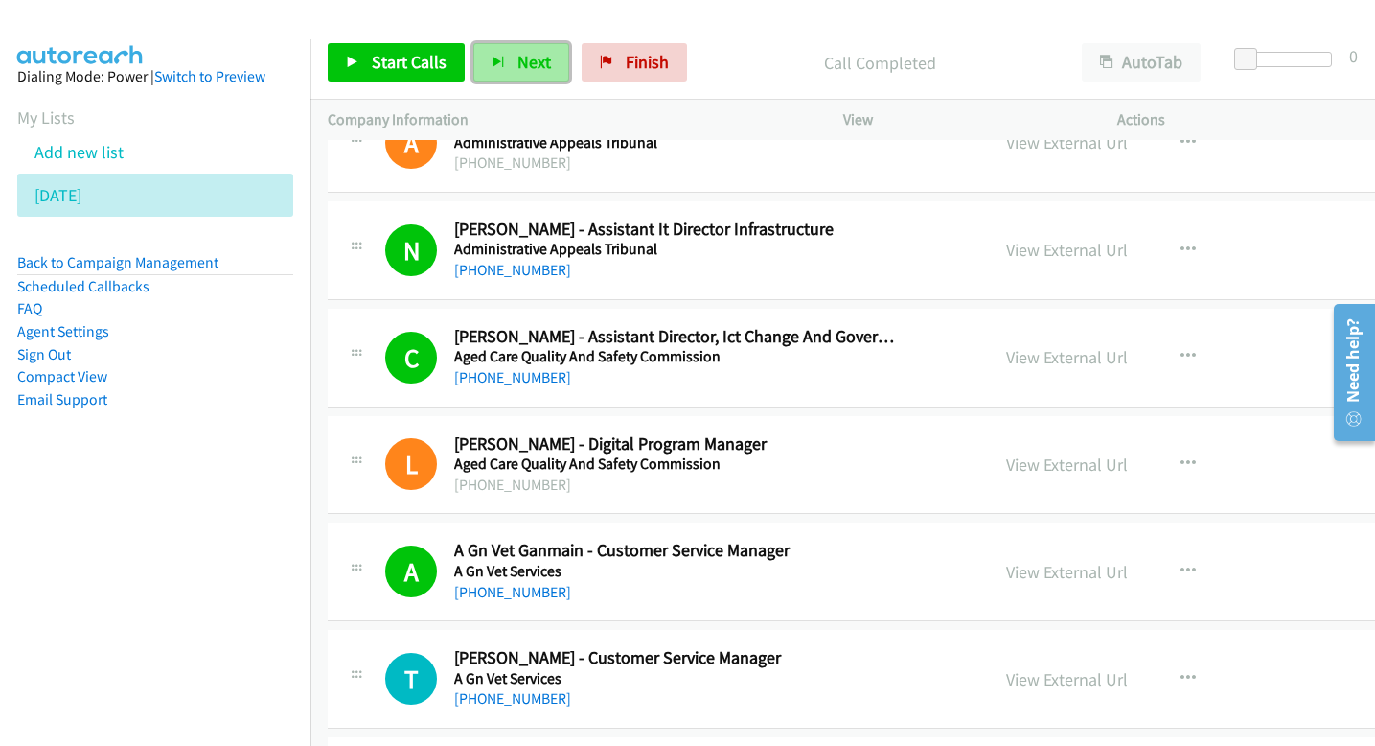
click at [539, 80] on button "Next" at bounding box center [521, 62] width 96 height 38
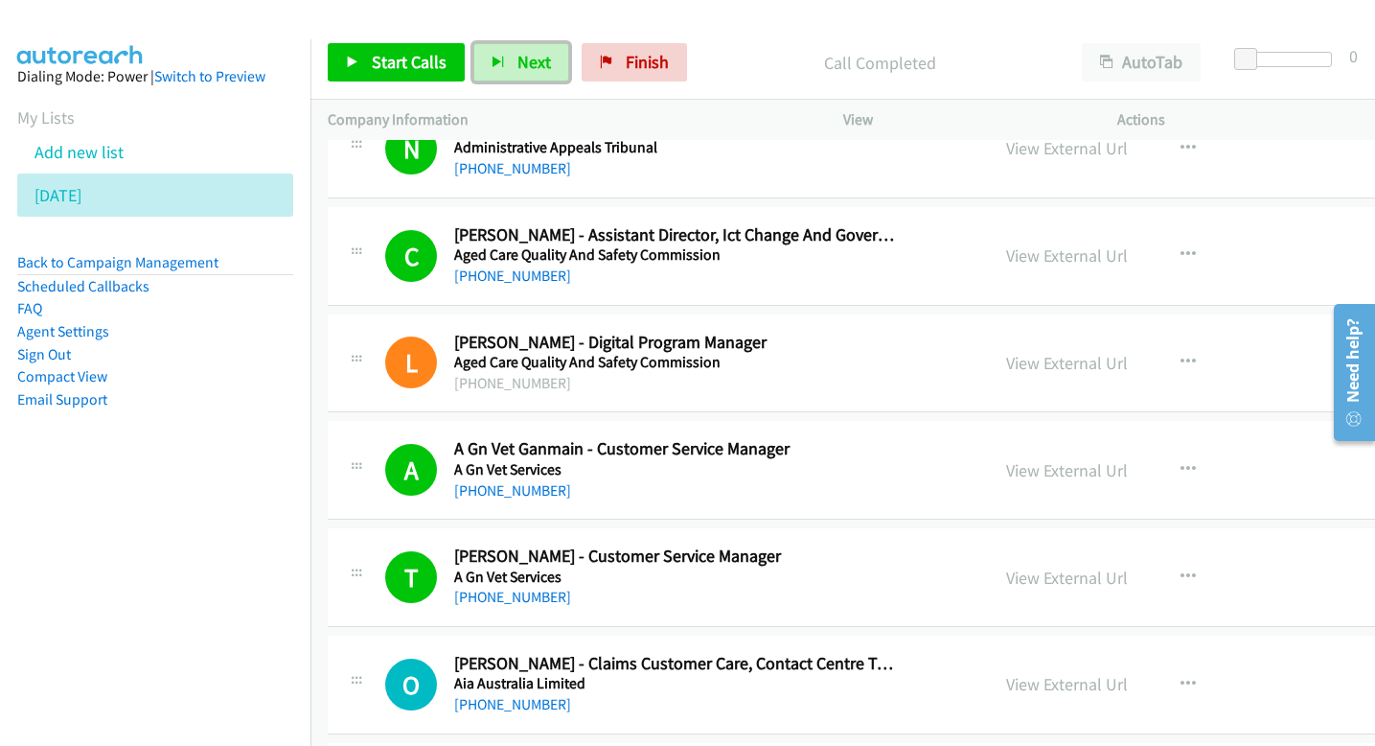
scroll to position [5054, 0]
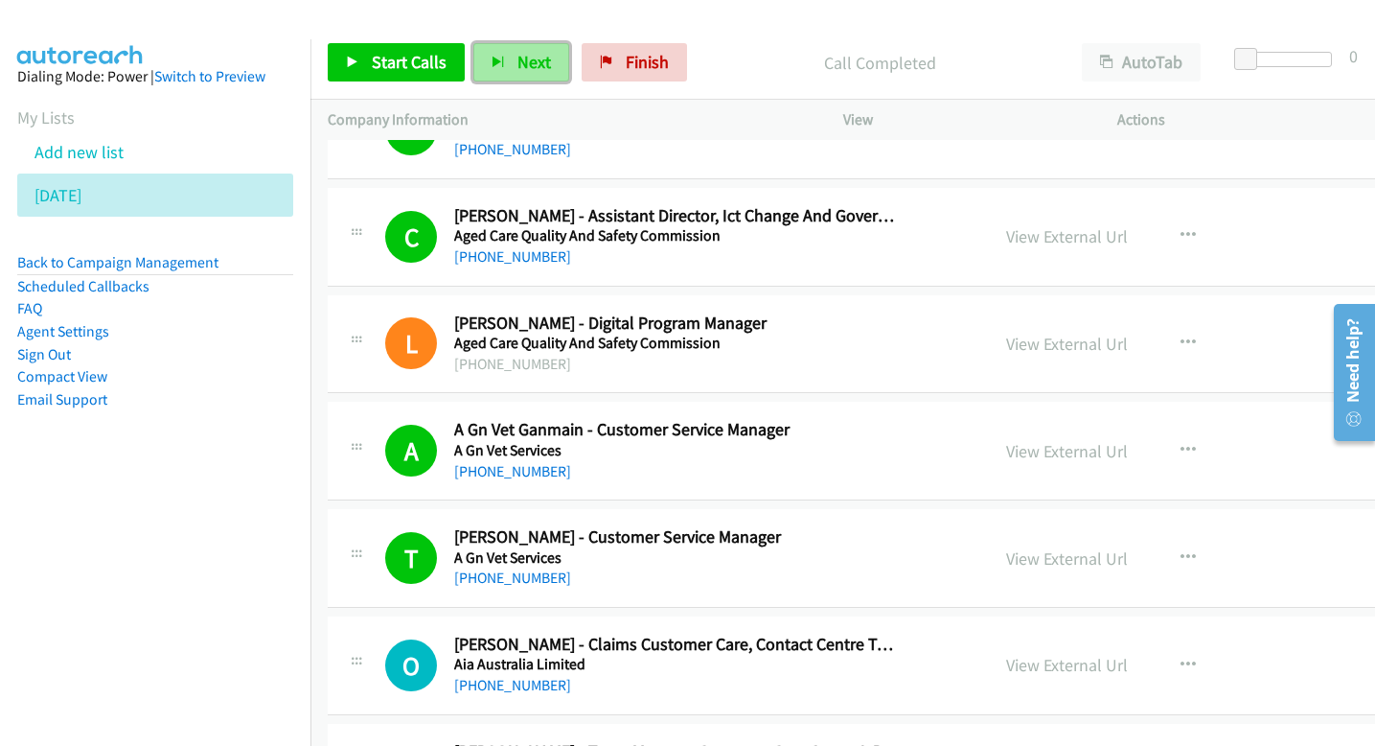
click at [511, 70] on button "Next" at bounding box center [521, 62] width 96 height 38
click at [517, 63] on span "Next" at bounding box center [534, 62] width 34 height 22
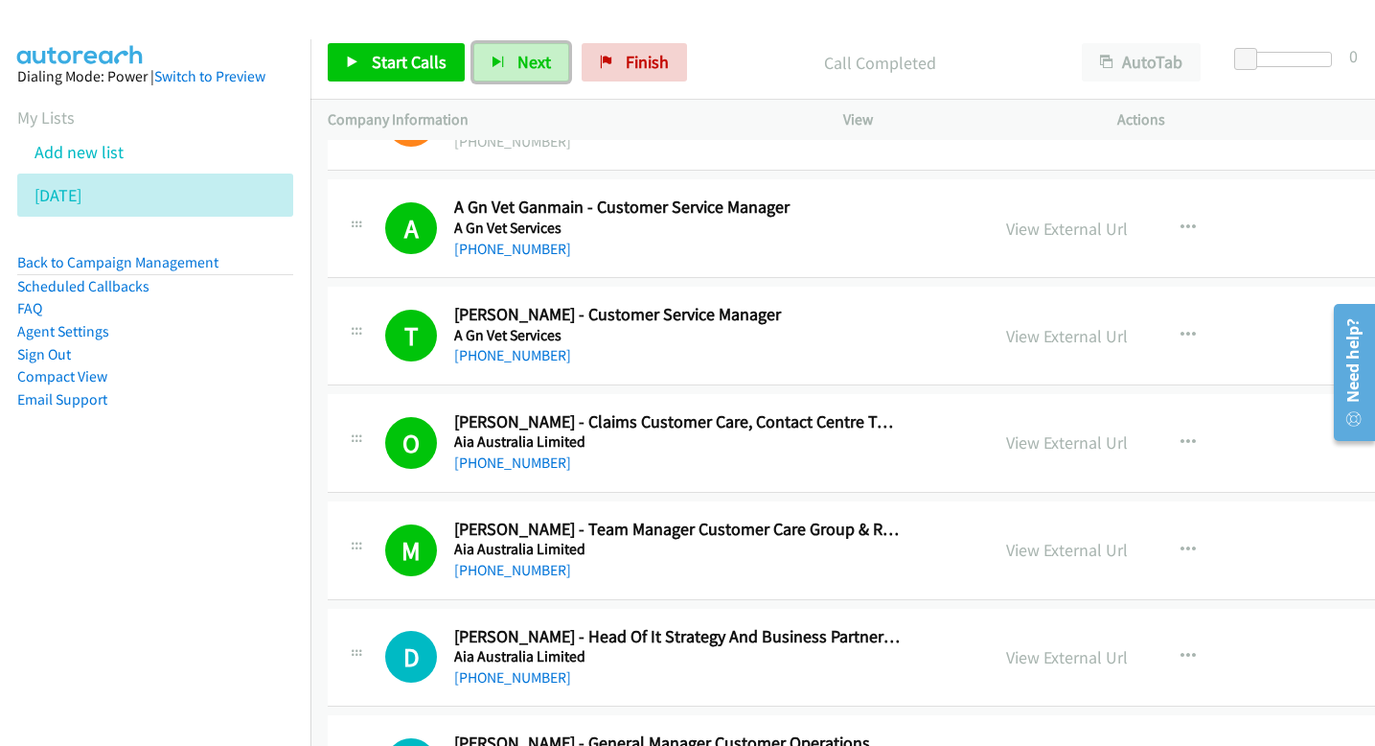
scroll to position [5297, 0]
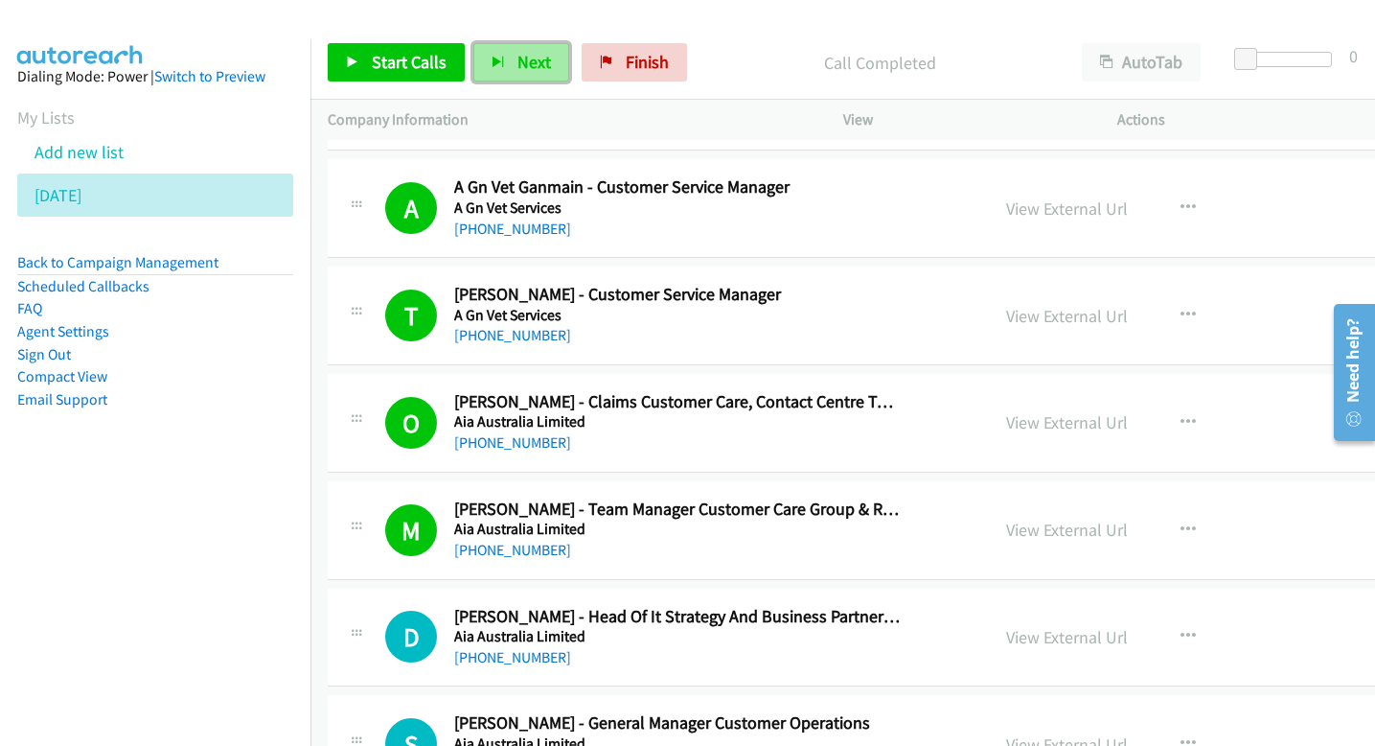
click at [526, 71] on span "Next" at bounding box center [534, 62] width 34 height 22
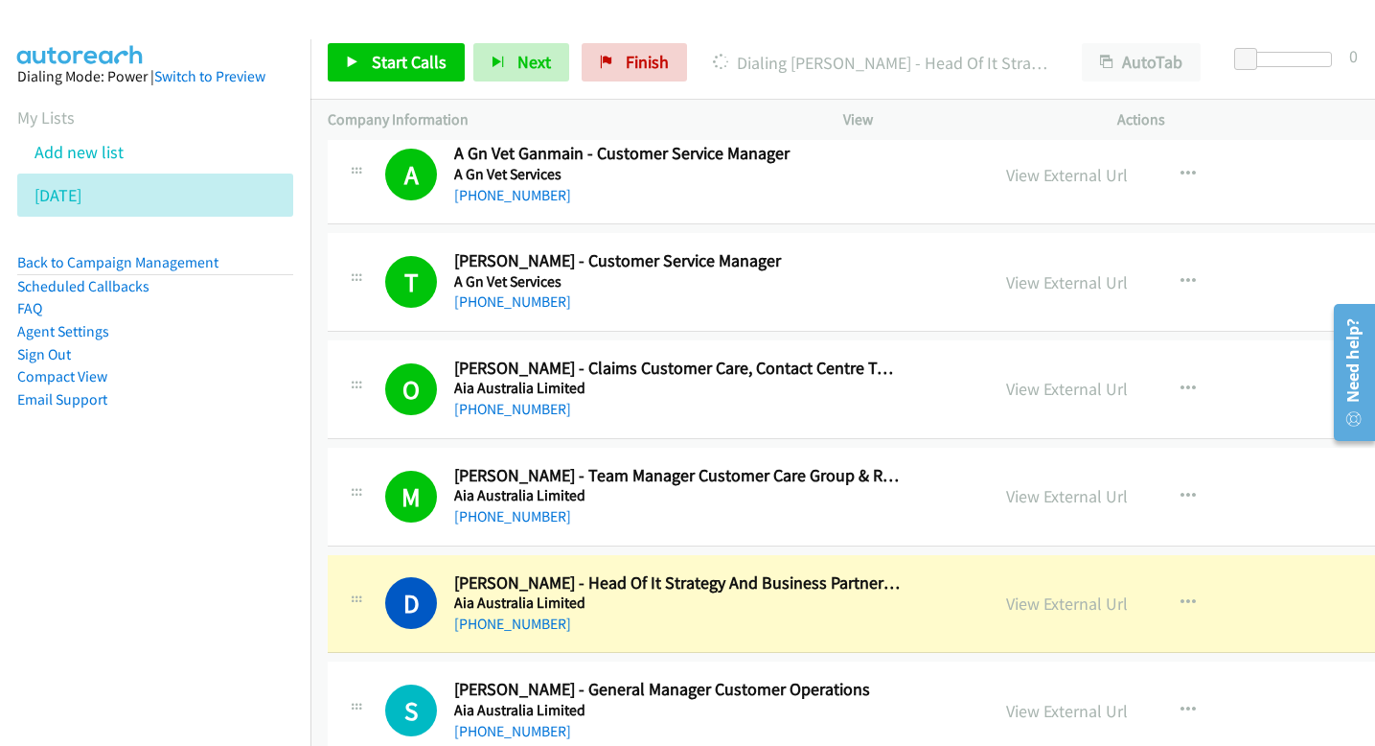
scroll to position [5340, 0]
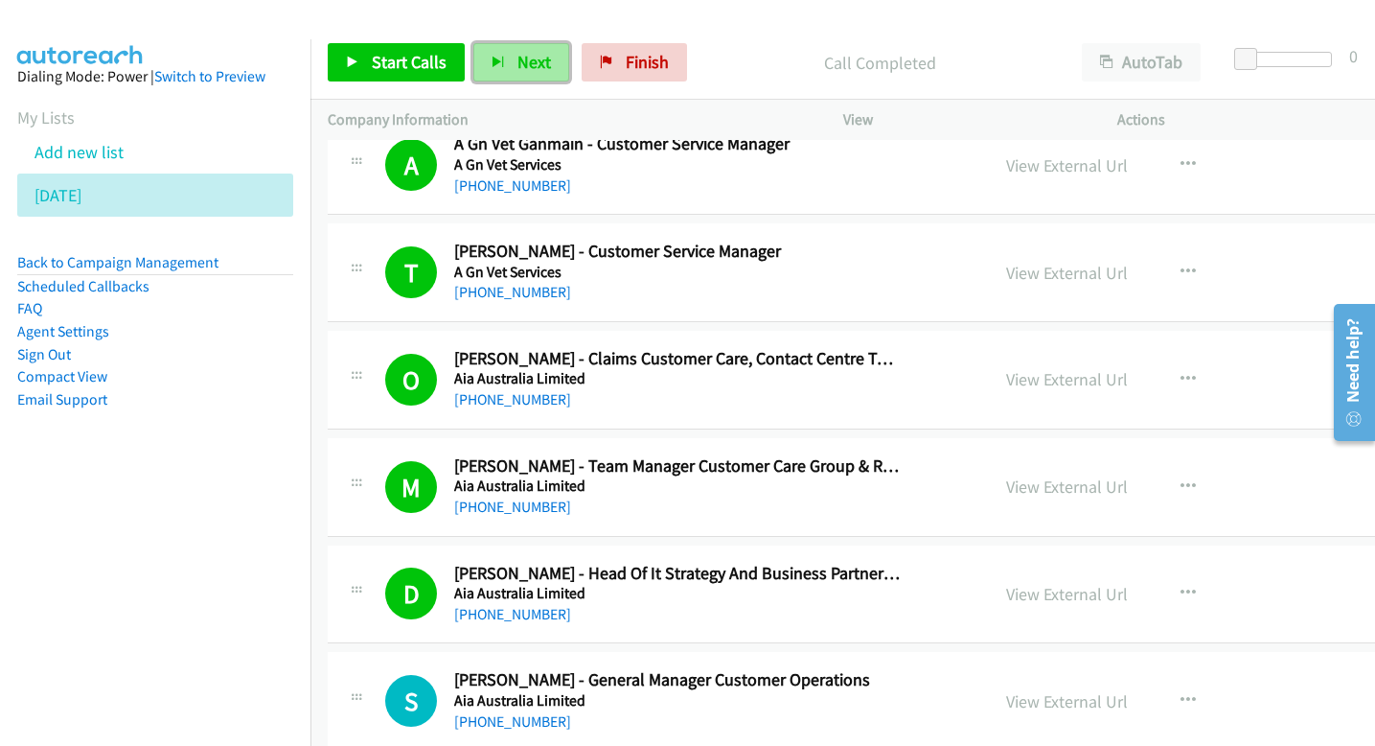
click at [507, 57] on button "Next" at bounding box center [521, 62] width 96 height 38
click at [521, 66] on span "Next" at bounding box center [534, 62] width 34 height 22
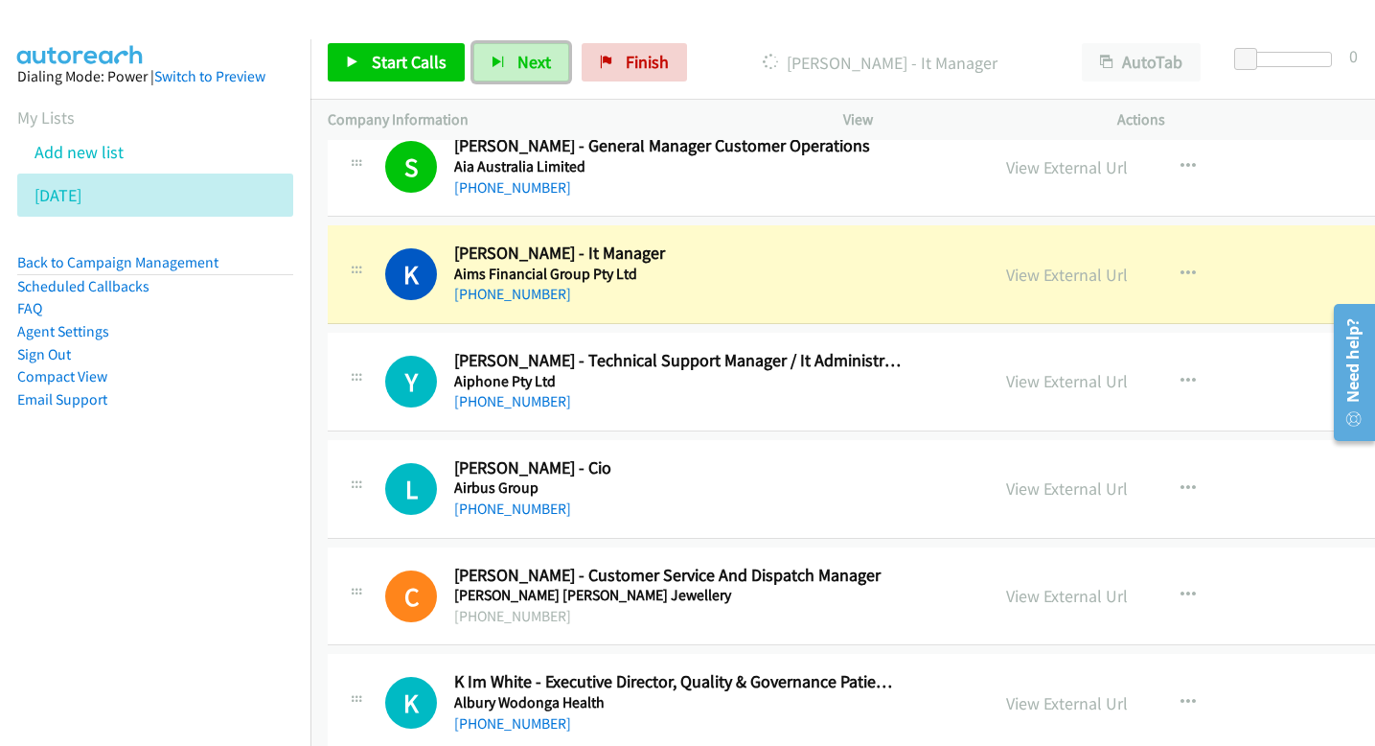
scroll to position [5888, 0]
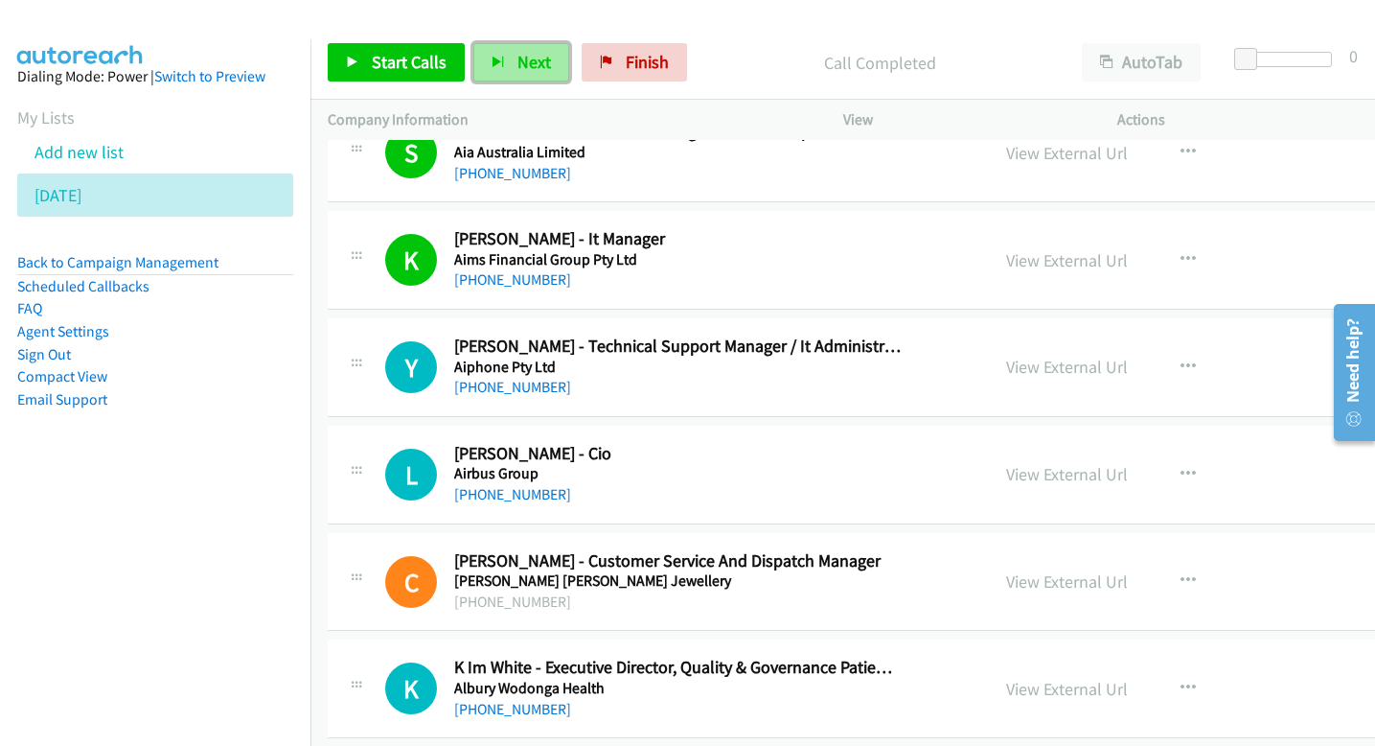
click at [536, 61] on span "Next" at bounding box center [534, 62] width 34 height 22
click at [512, 57] on button "Next" at bounding box center [521, 62] width 96 height 38
click at [508, 73] on button "Next" at bounding box center [521, 62] width 96 height 38
click at [503, 58] on button "Next" at bounding box center [521, 62] width 96 height 38
click at [505, 54] on button "Next" at bounding box center [521, 62] width 96 height 38
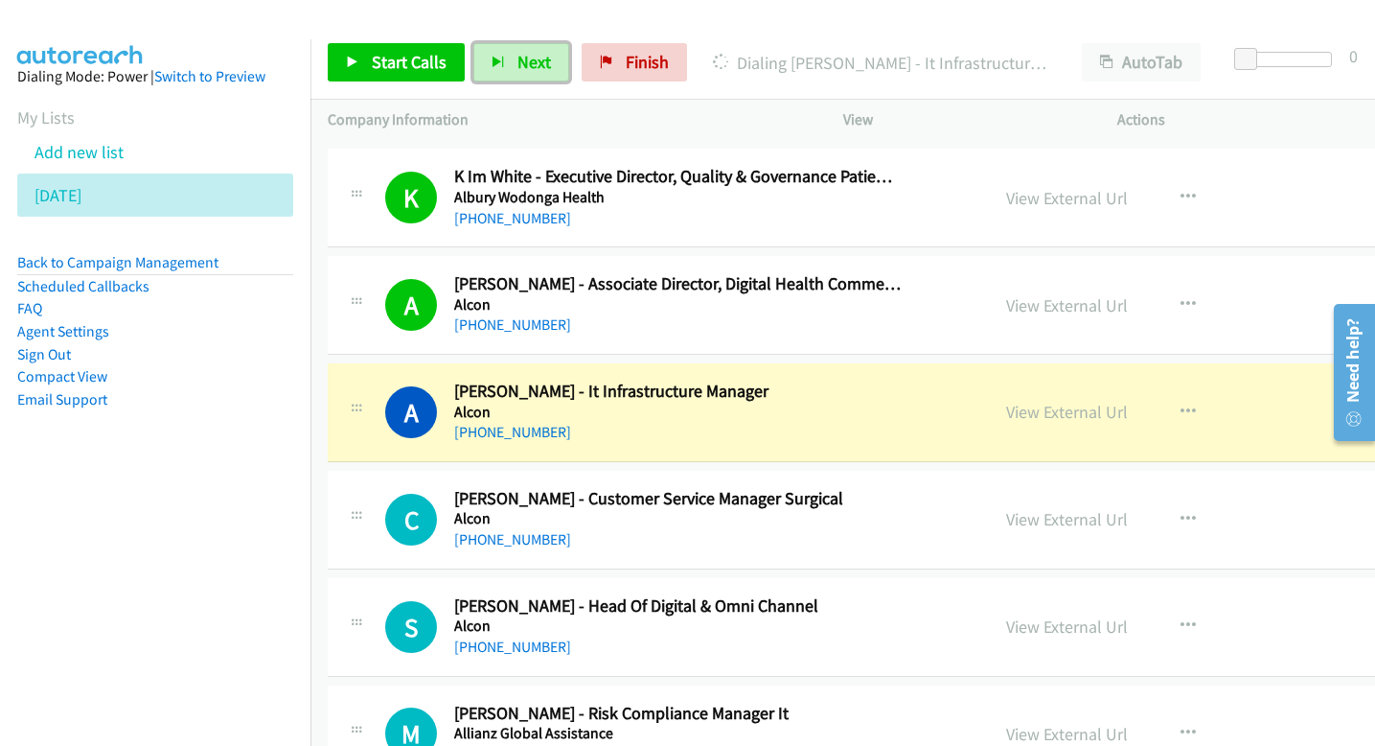
scroll to position [6381, 0]
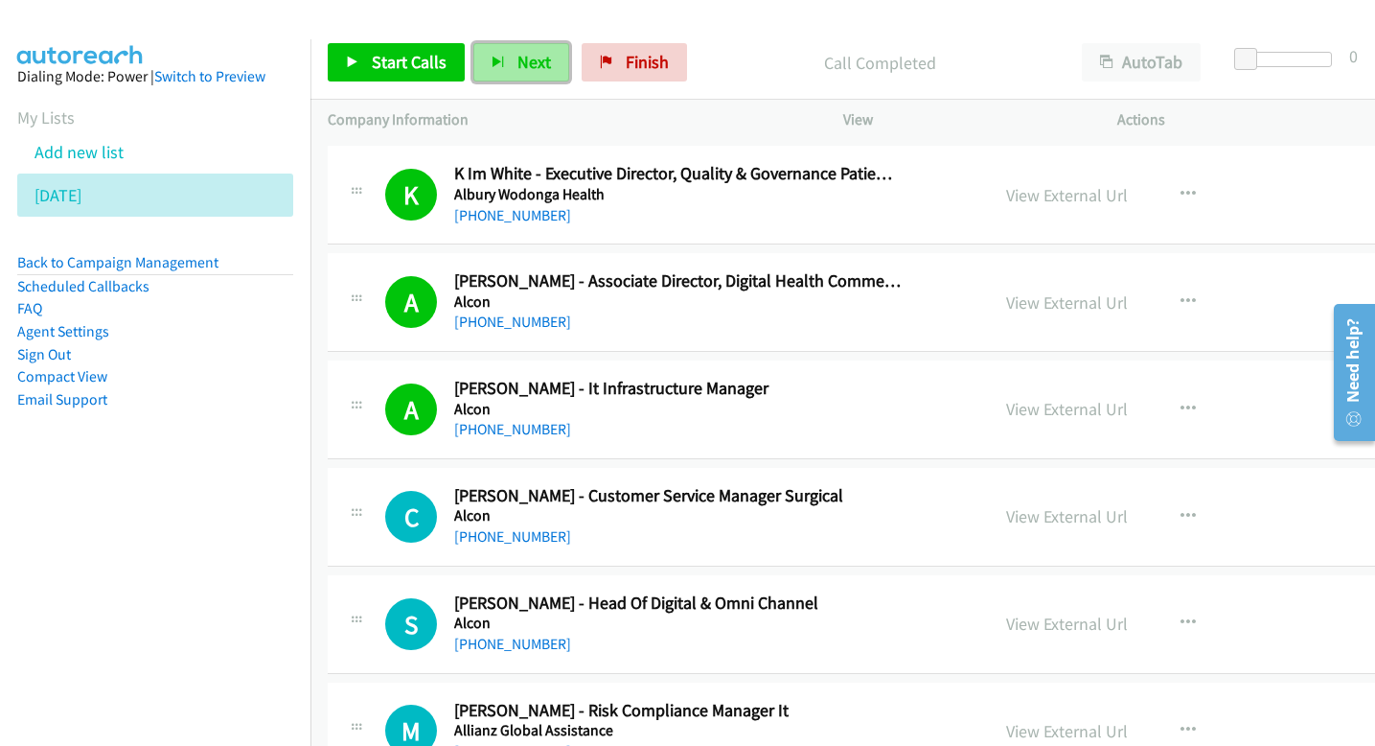
click at [538, 74] on button "Next" at bounding box center [521, 62] width 96 height 38
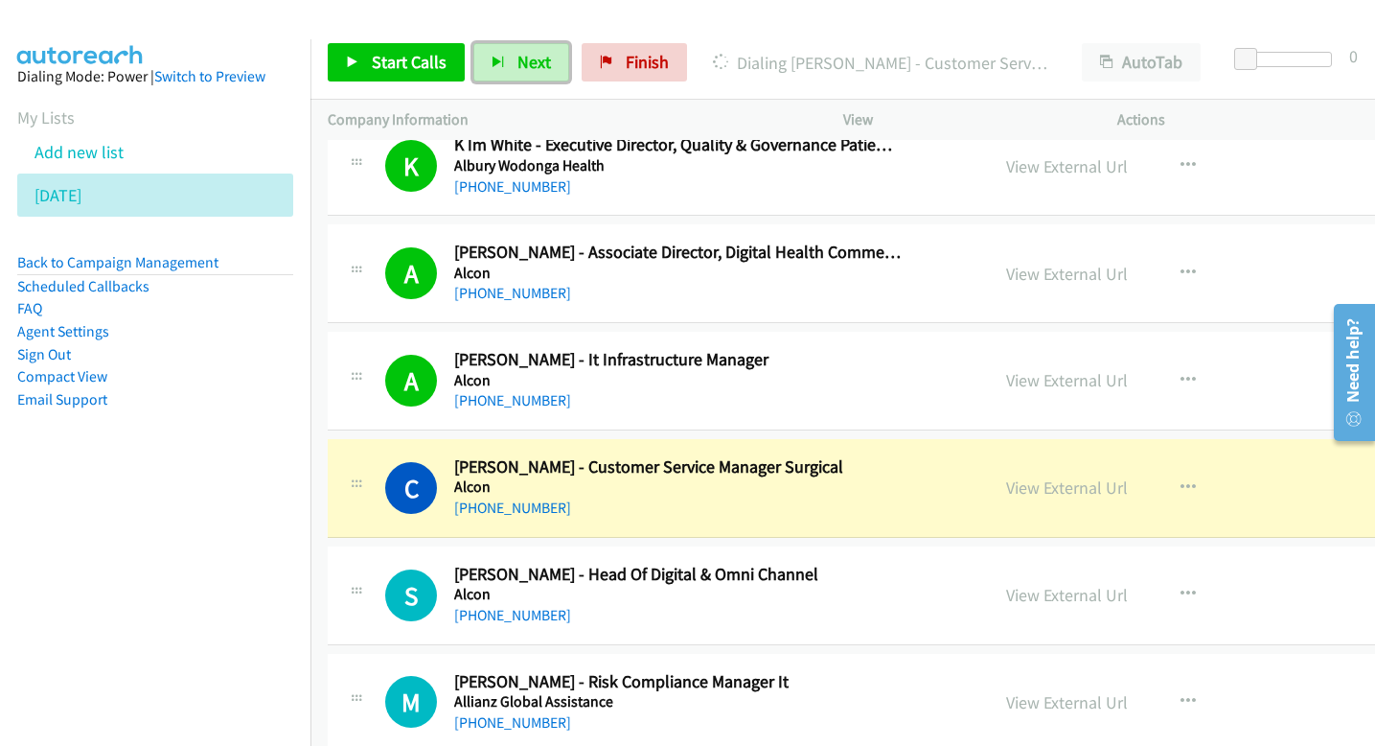
scroll to position [6423, 0]
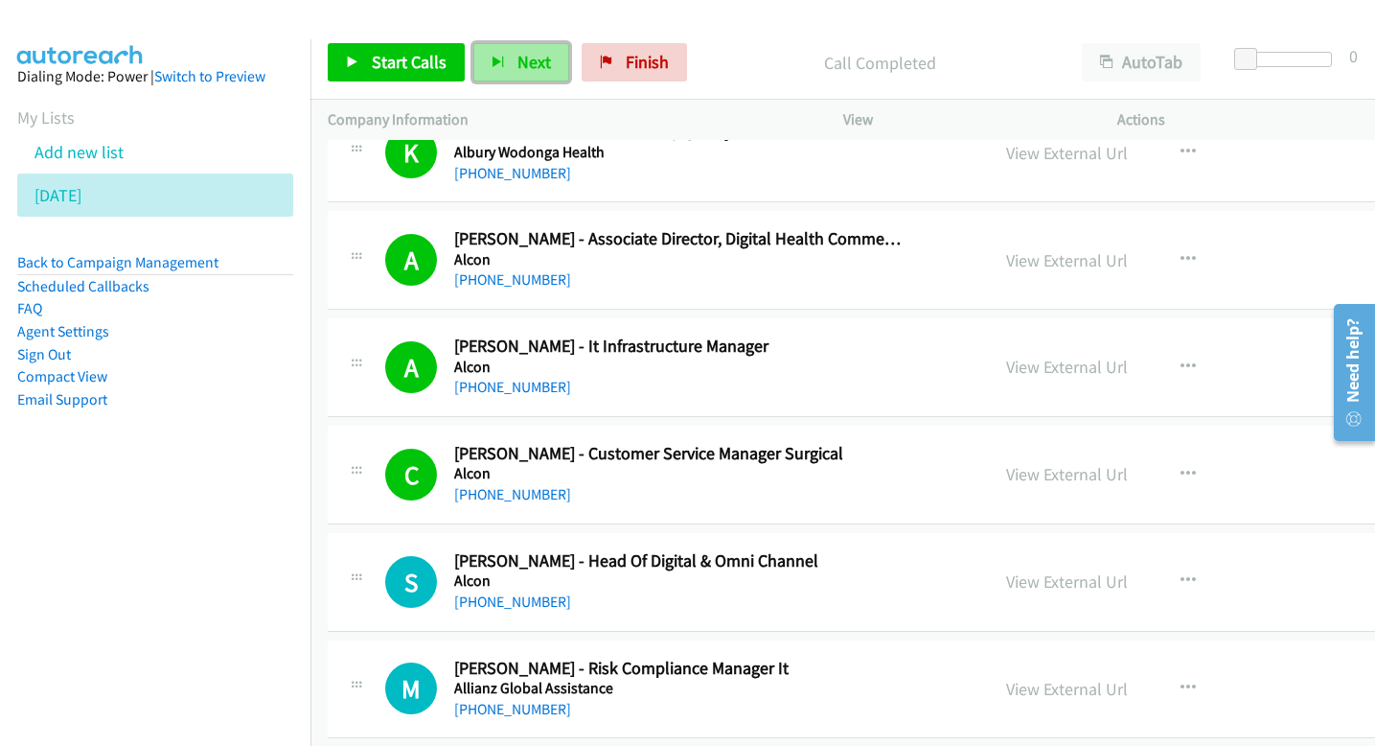
click at [523, 64] on span "Next" at bounding box center [534, 62] width 34 height 22
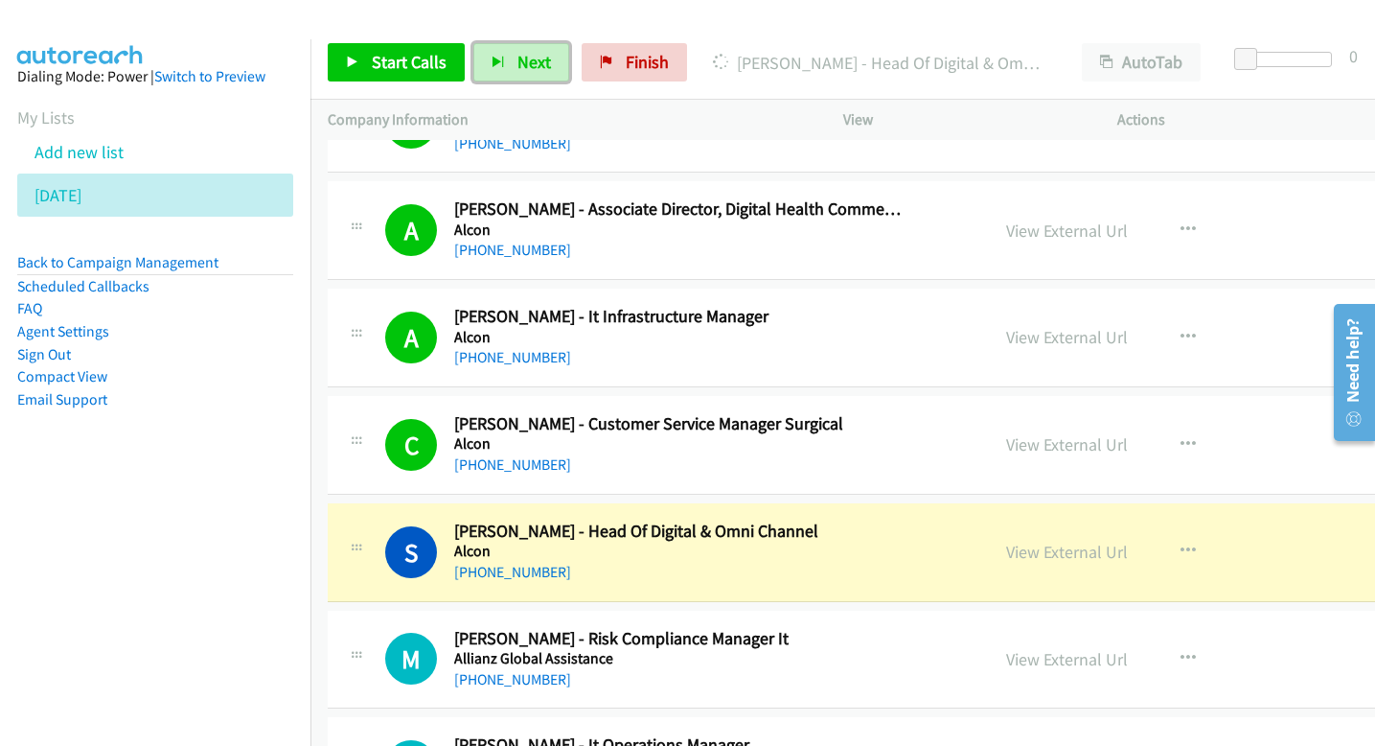
scroll to position [6472, 0]
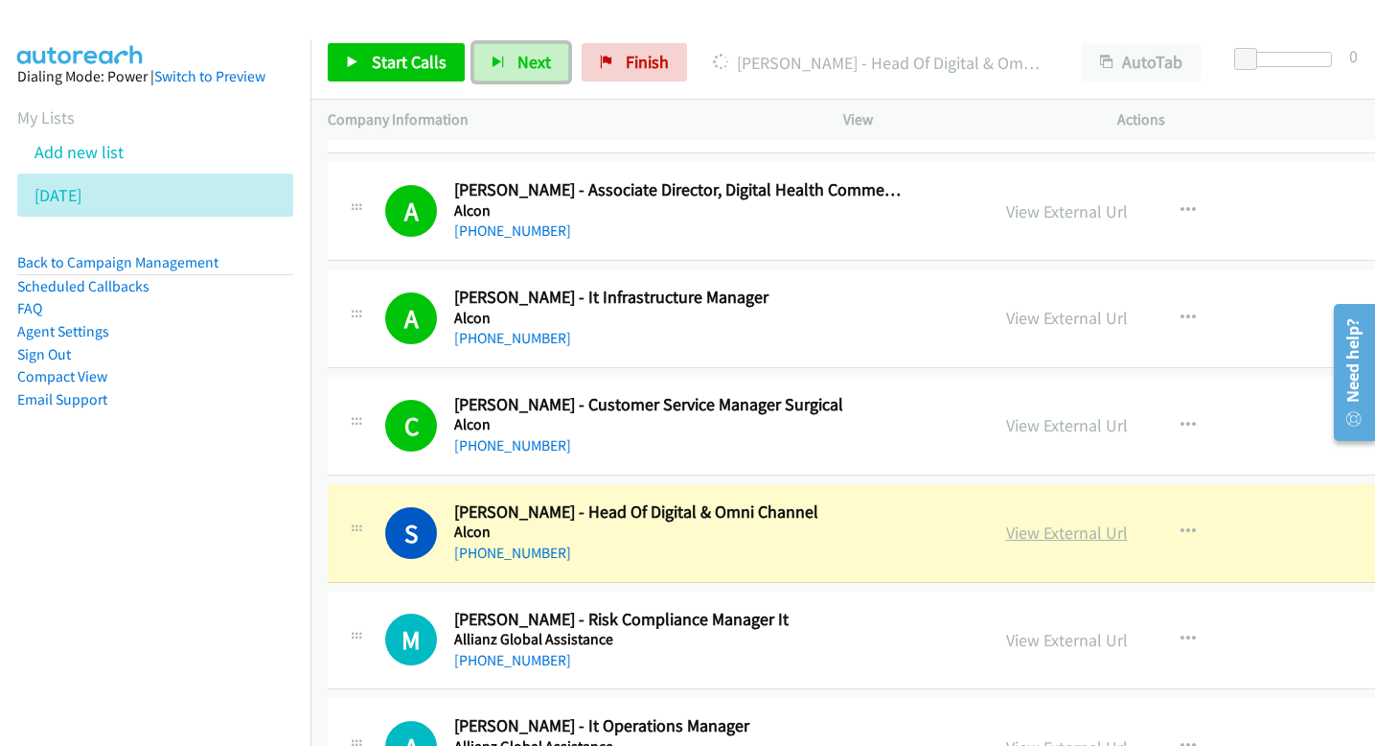
click at [1012, 528] on link "View External Url" at bounding box center [1067, 532] width 122 height 22
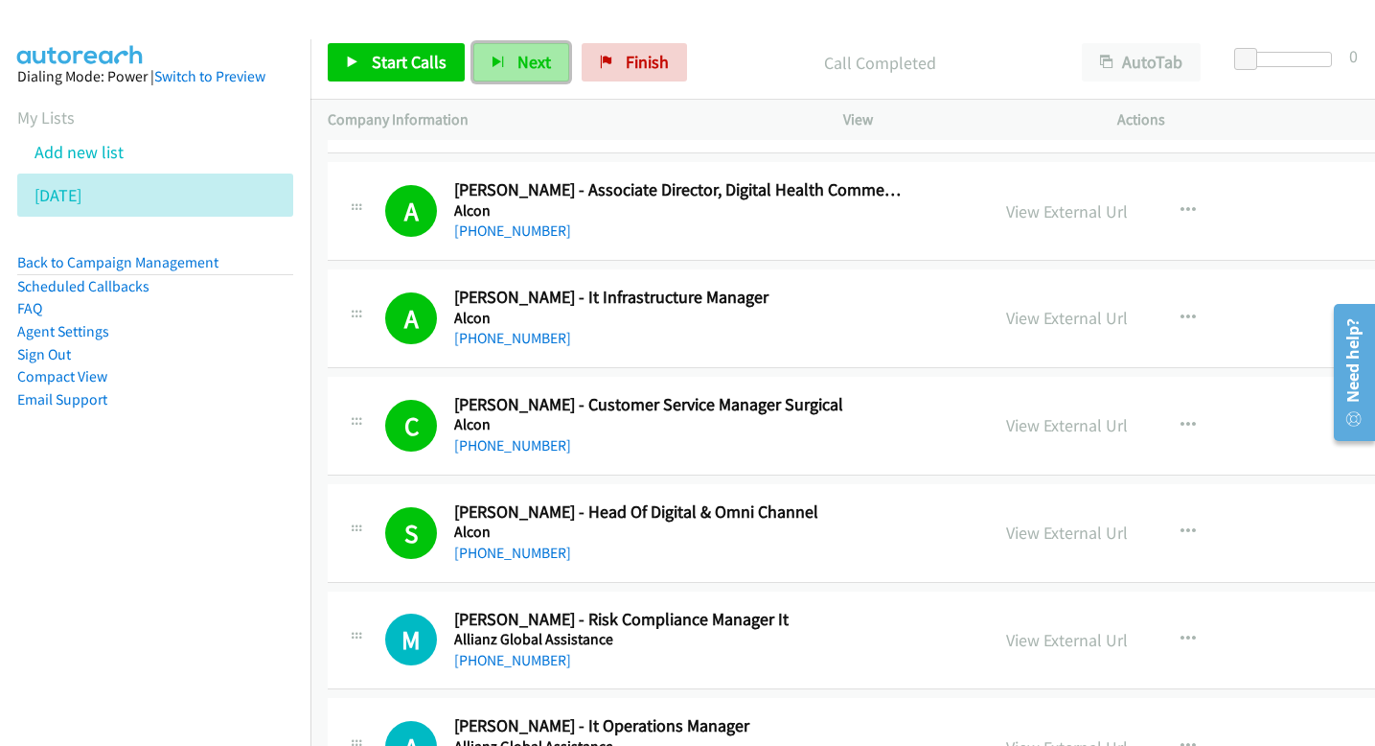
click at [500, 74] on button "Next" at bounding box center [521, 62] width 96 height 38
click at [517, 64] on span "Next" at bounding box center [534, 62] width 34 height 22
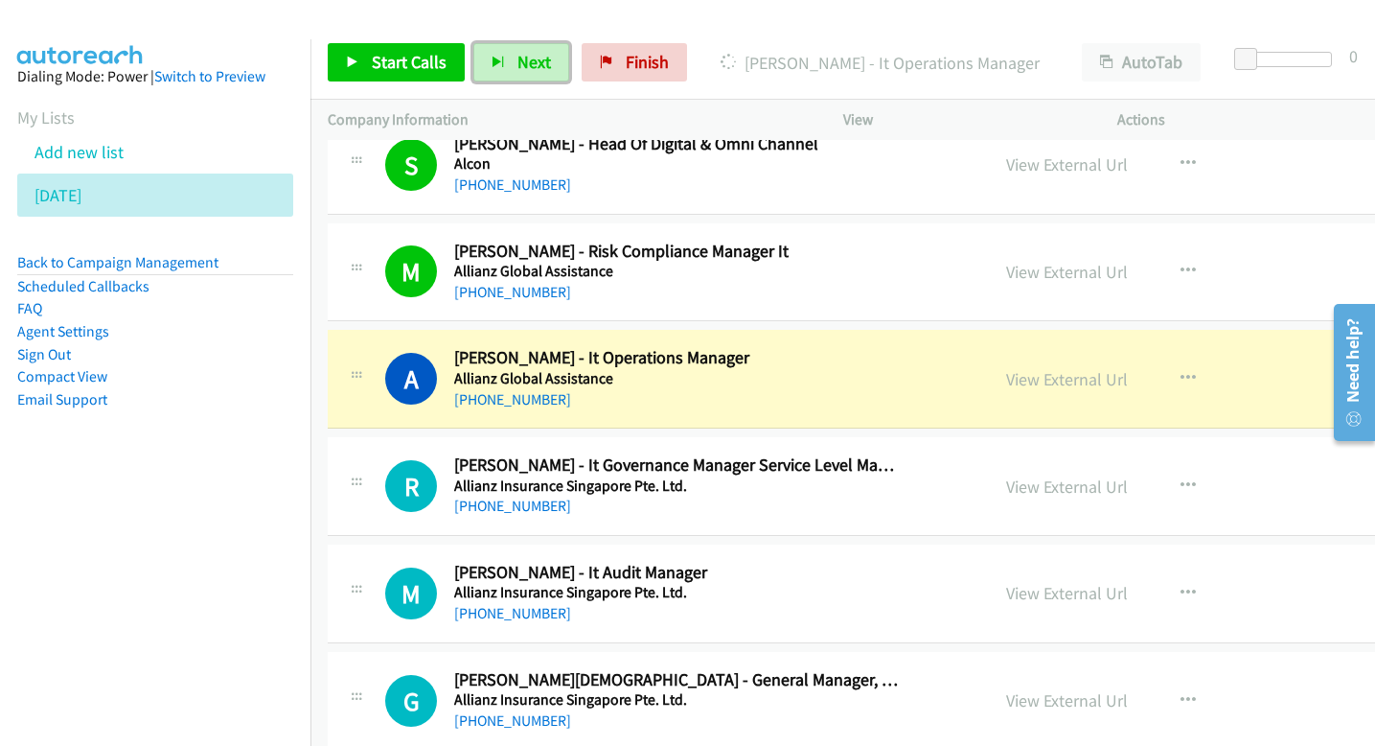
scroll to position [6843, 0]
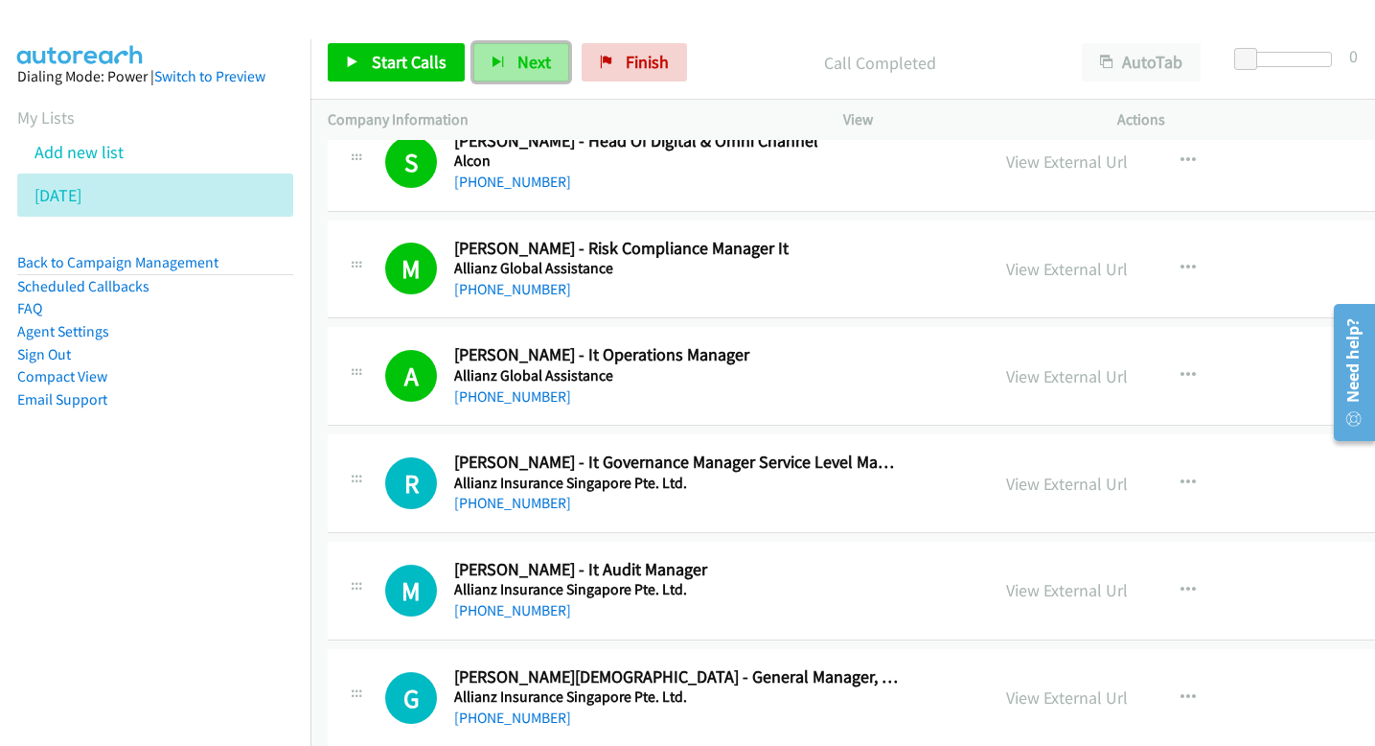
click at [538, 67] on span "Next" at bounding box center [534, 62] width 34 height 22
click at [525, 65] on span "Next" at bounding box center [534, 62] width 34 height 22
